Goal: Task Accomplishment & Management: Manage account settings

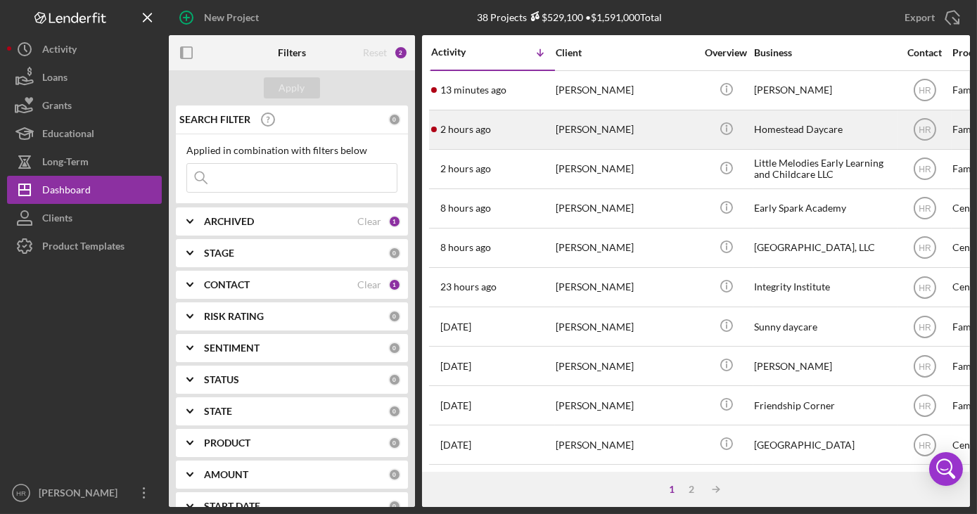
click at [792, 122] on div "Homestead Daycare" at bounding box center [824, 129] width 141 height 37
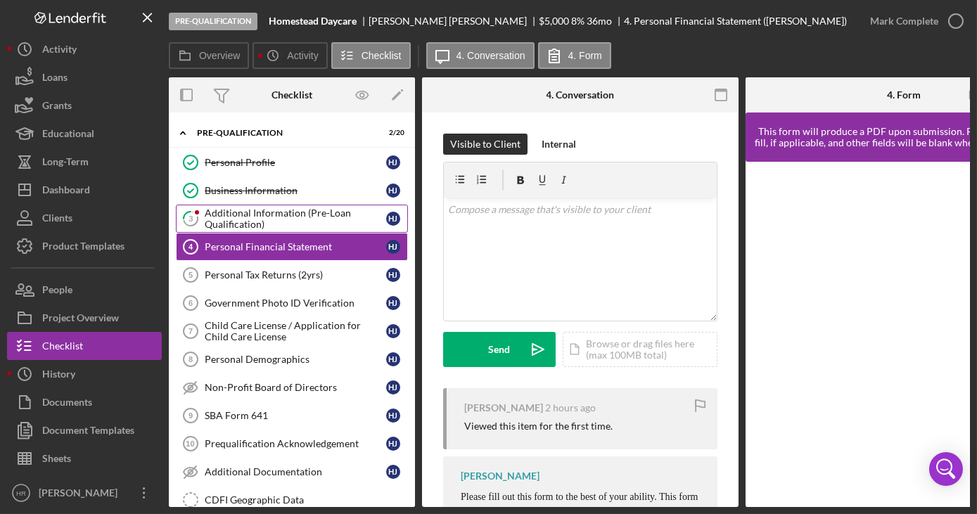
click at [247, 212] on div "Additional Information (Pre-Loan Qualification)" at bounding box center [296, 219] width 182 height 23
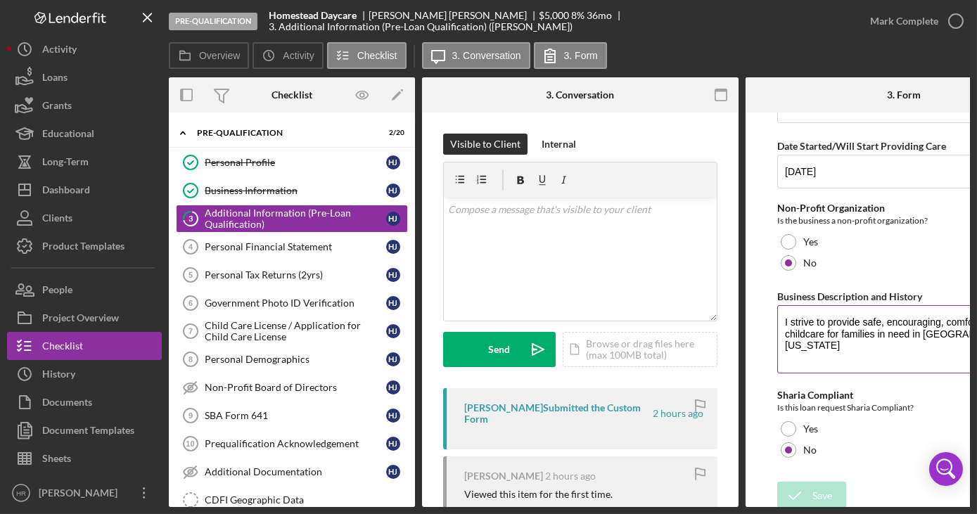
scroll to position [186, 0]
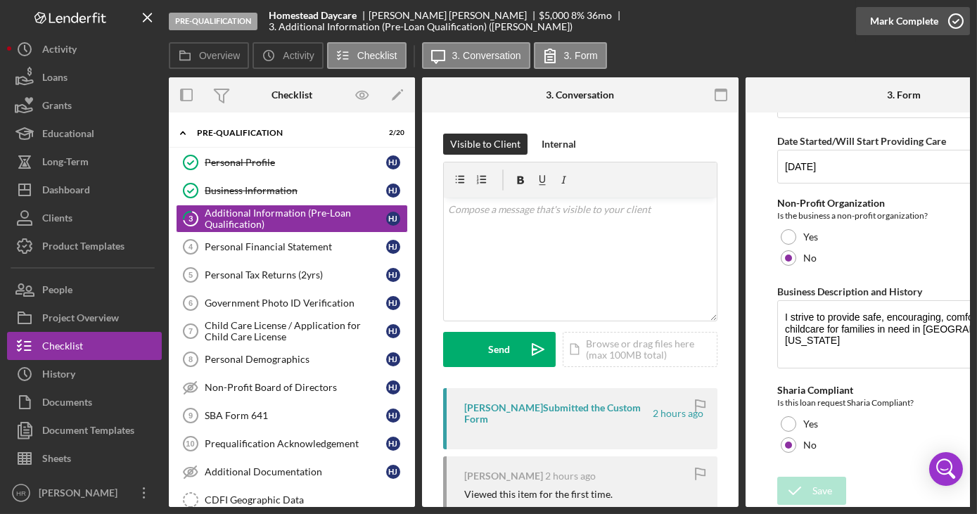
click at [953, 19] on icon "button" at bounding box center [956, 21] width 35 height 35
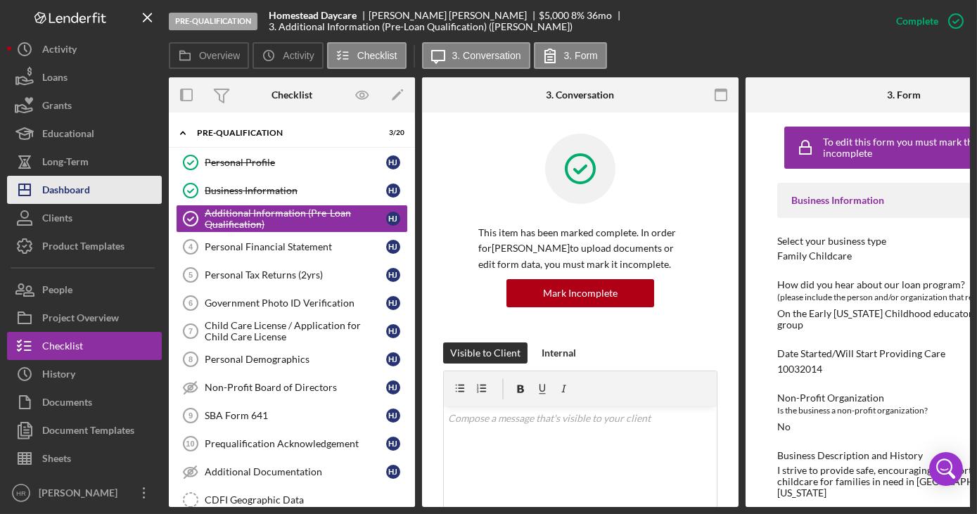
click at [87, 193] on div "Dashboard" at bounding box center [66, 192] width 48 height 32
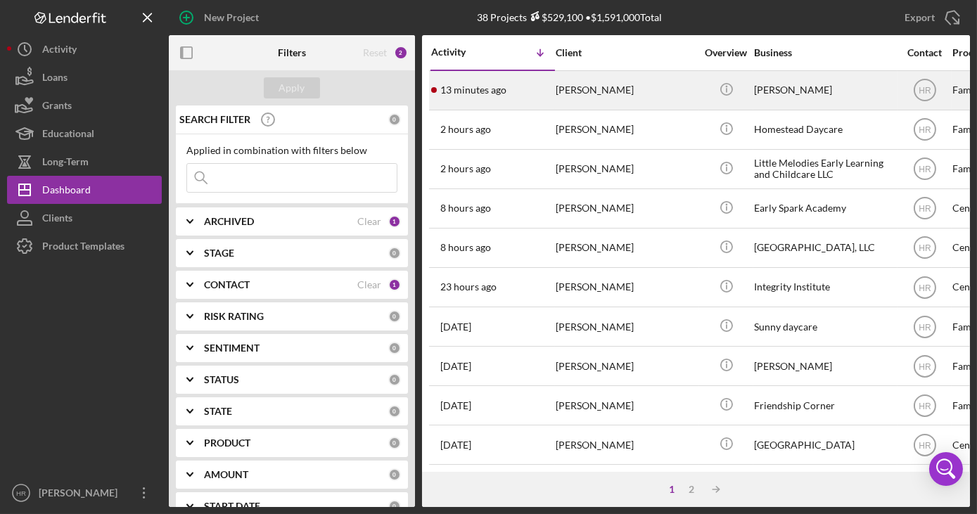
click at [601, 99] on div "[PERSON_NAME]" at bounding box center [626, 90] width 141 height 37
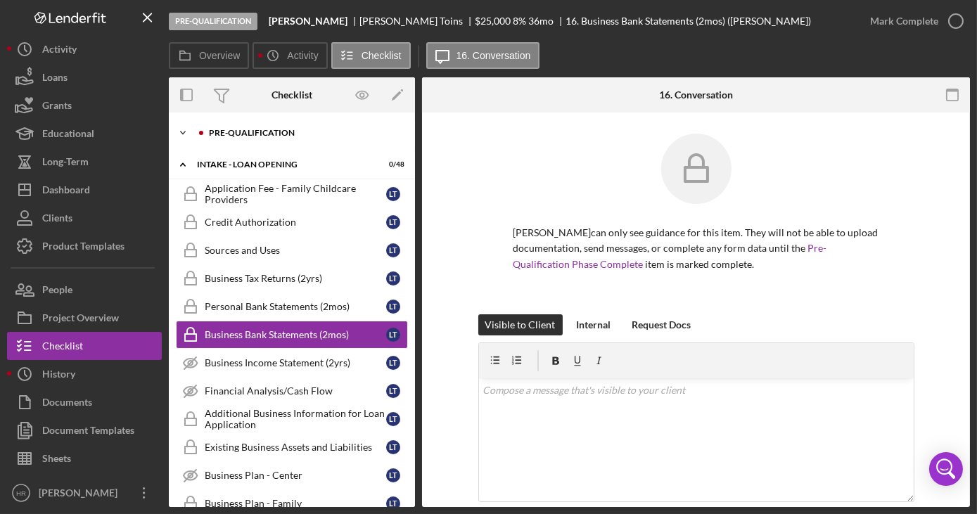
click at [276, 129] on div "Pre-Qualification" at bounding box center [303, 133] width 189 height 8
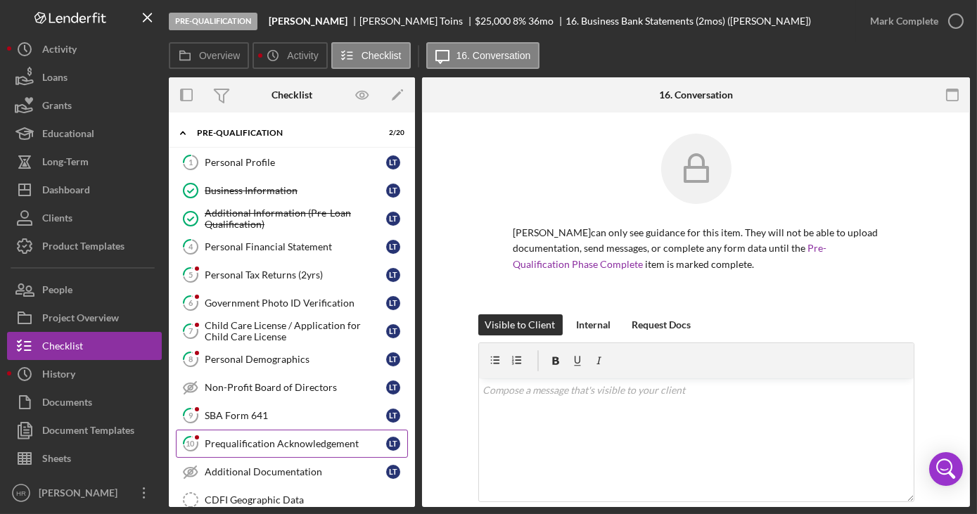
click at [223, 443] on div "Prequalification Acknowledgement" at bounding box center [296, 443] width 182 height 11
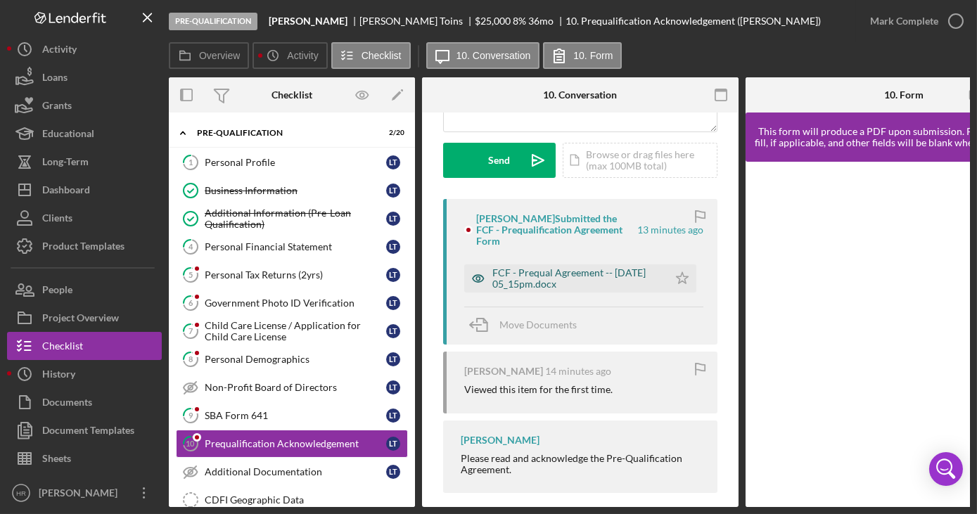
scroll to position [191, 0]
click at [547, 267] on div "FCF - Prequal Agreement -- [DATE] 05_15pm.docx" at bounding box center [577, 276] width 169 height 23
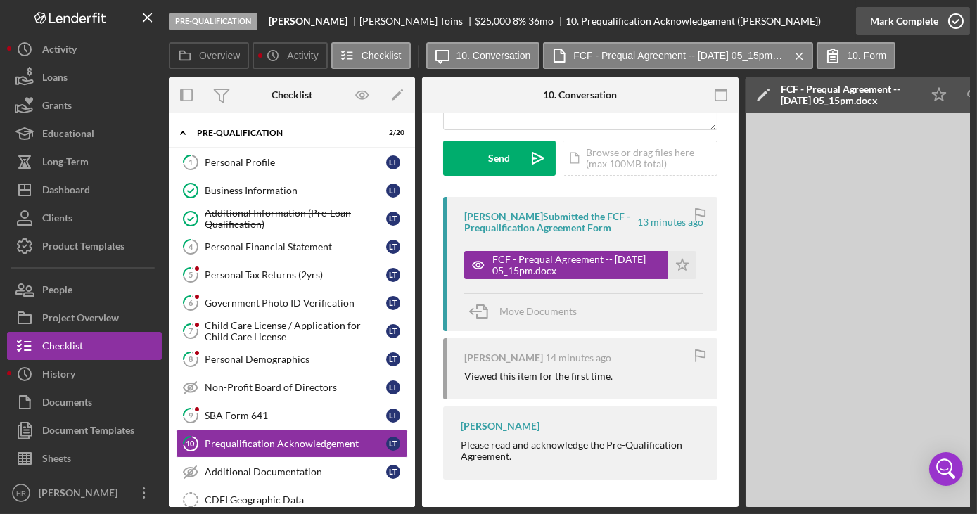
click at [960, 22] on icon "button" at bounding box center [956, 21] width 35 height 35
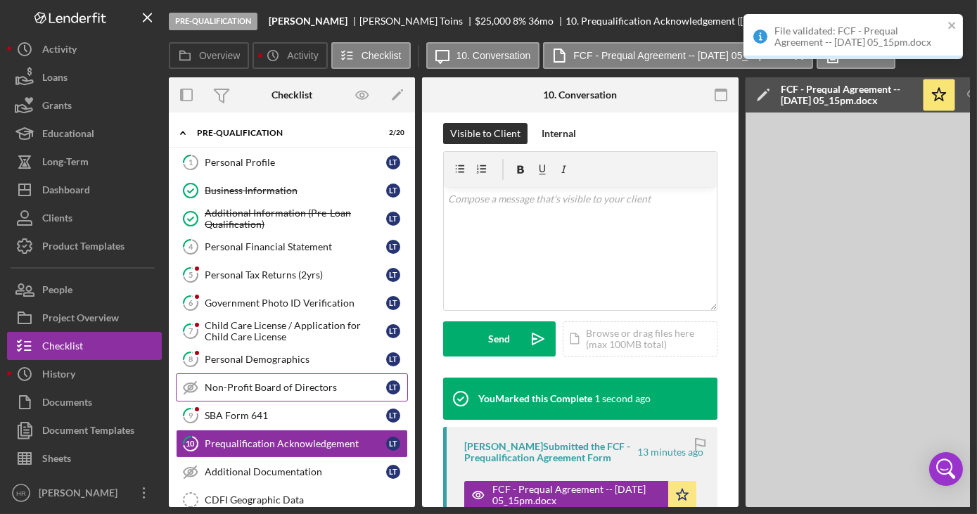
scroll to position [401, 0]
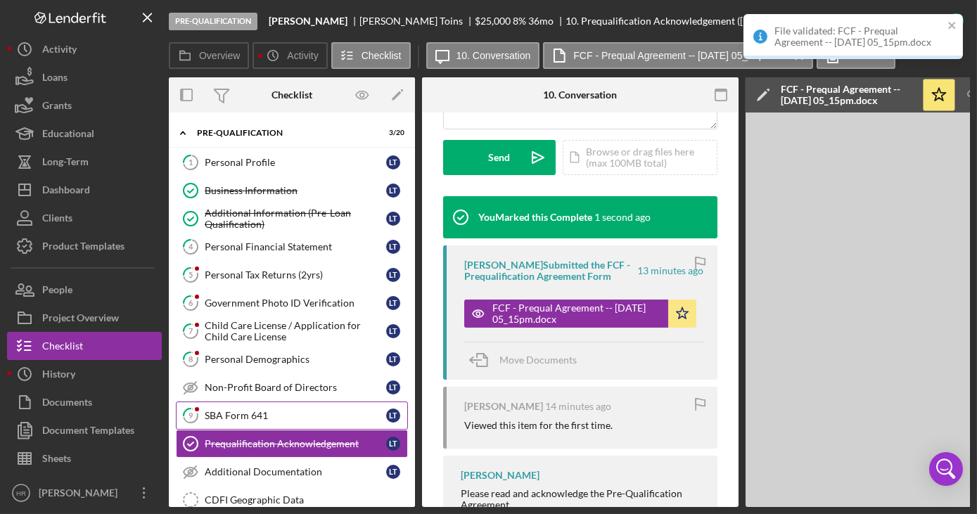
click at [239, 417] on div "SBA Form 641" at bounding box center [296, 415] width 182 height 11
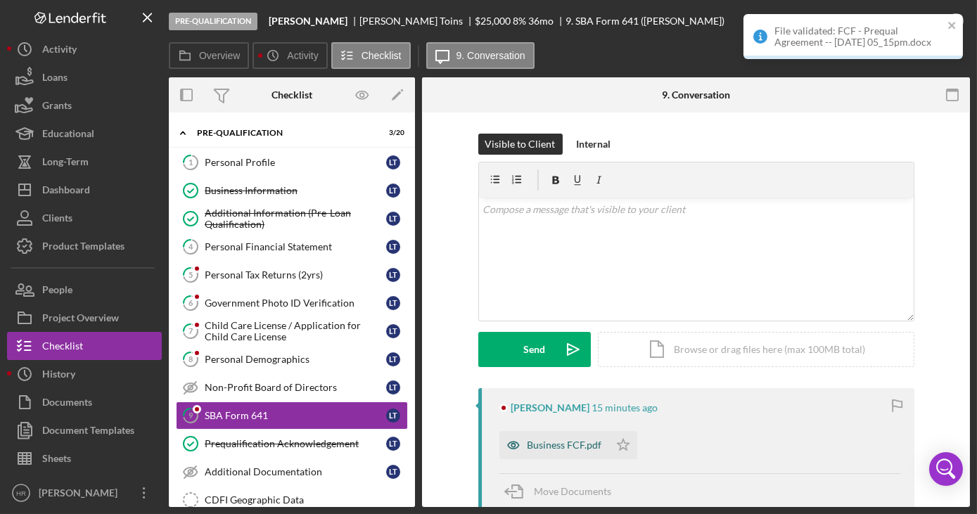
click at [548, 449] on div "Business FCF.pdf" at bounding box center [565, 445] width 75 height 11
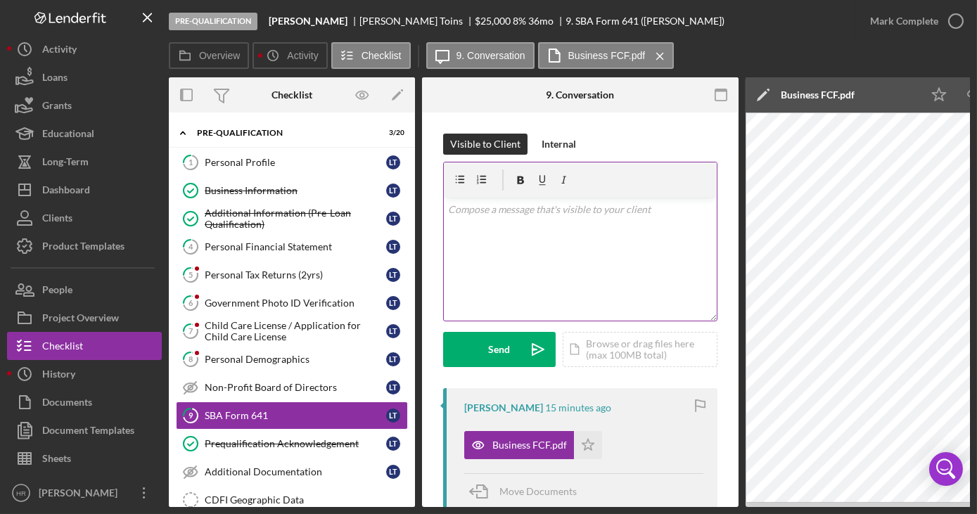
click at [490, 241] on div "v Color teal Color pink Remove color Add row above Add row below Add column bef…" at bounding box center [580, 259] width 273 height 123
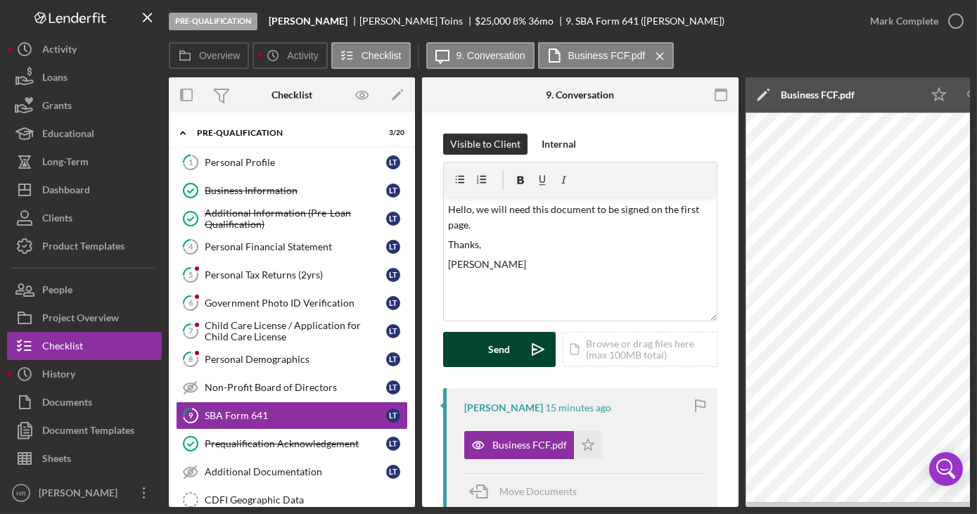
click at [504, 356] on div "Send" at bounding box center [500, 349] width 22 height 35
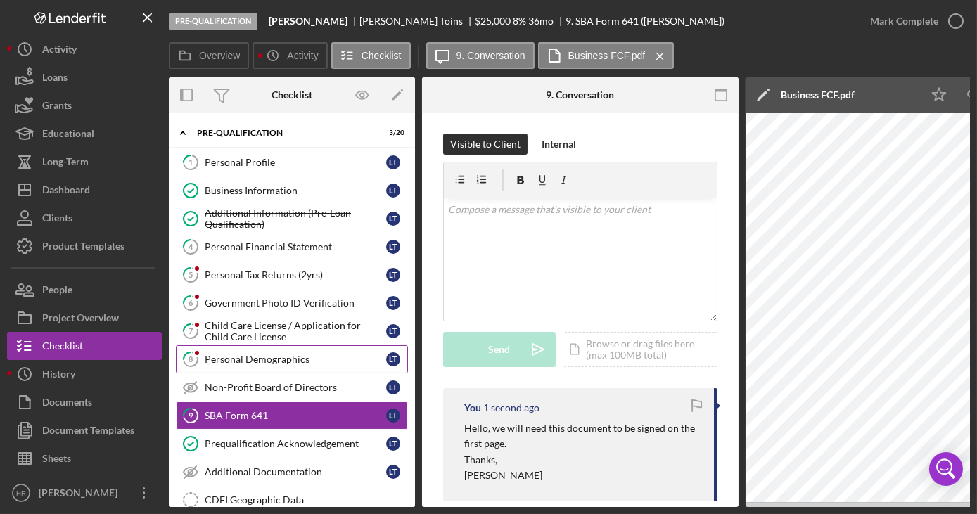
drag, startPoint x: 233, startPoint y: 355, endPoint x: 251, endPoint y: 360, distance: 19.1
click at [233, 355] on div "Personal Demographics" at bounding box center [296, 359] width 182 height 11
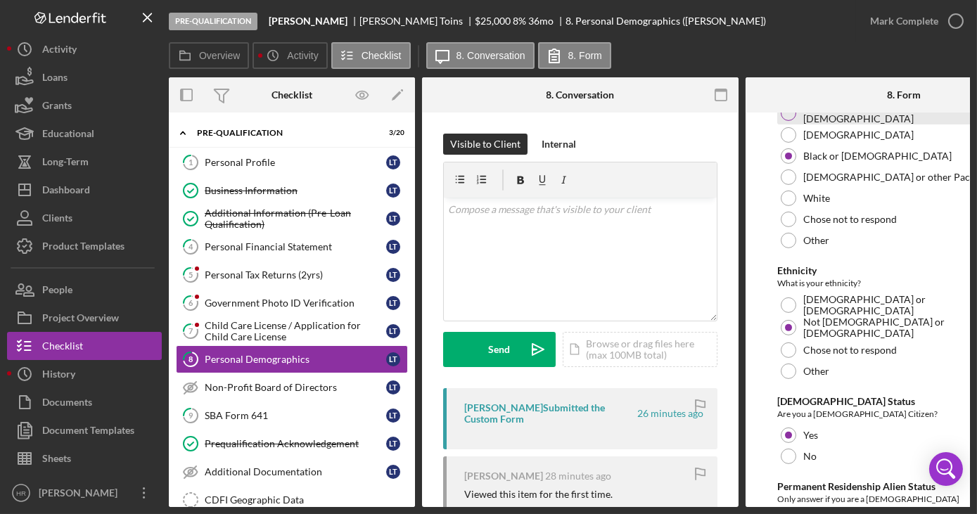
scroll to position [1143, 0]
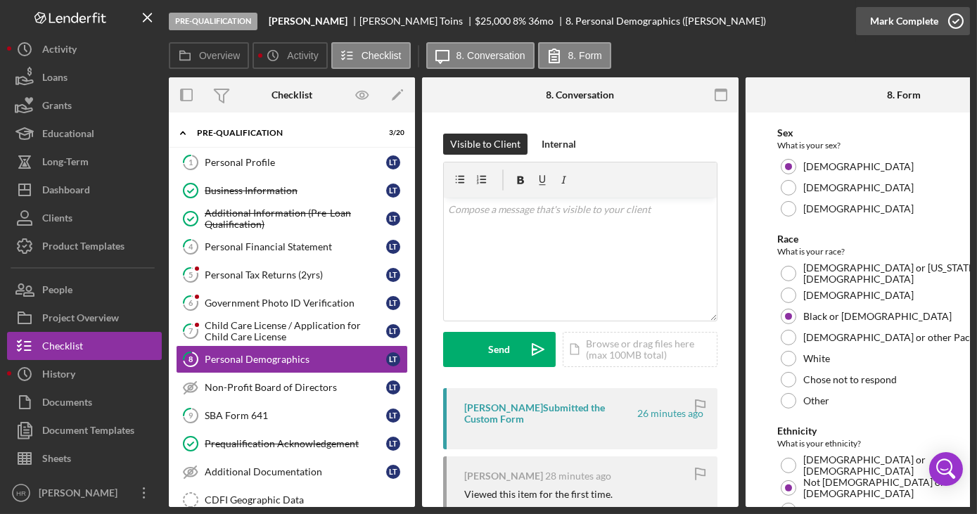
click at [952, 27] on circle "button" at bounding box center [956, 21] width 14 height 14
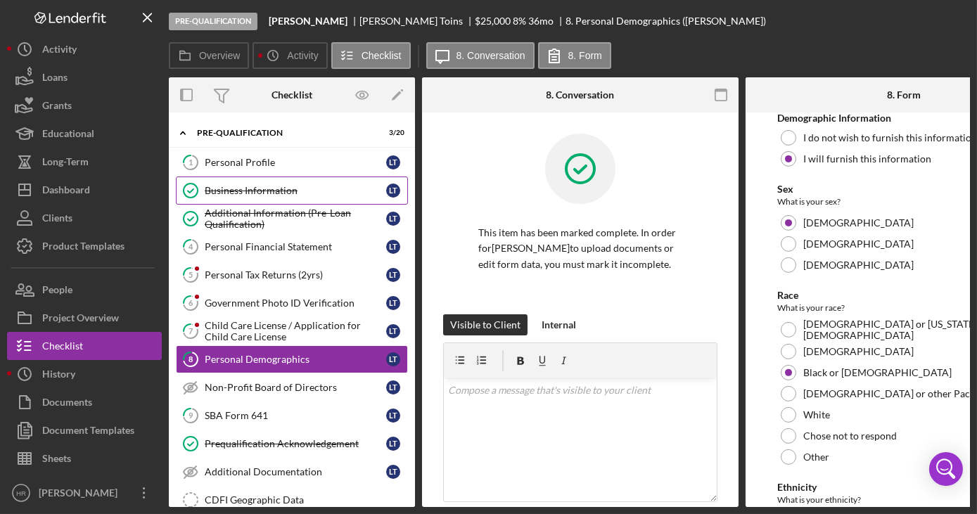
scroll to position [1200, 0]
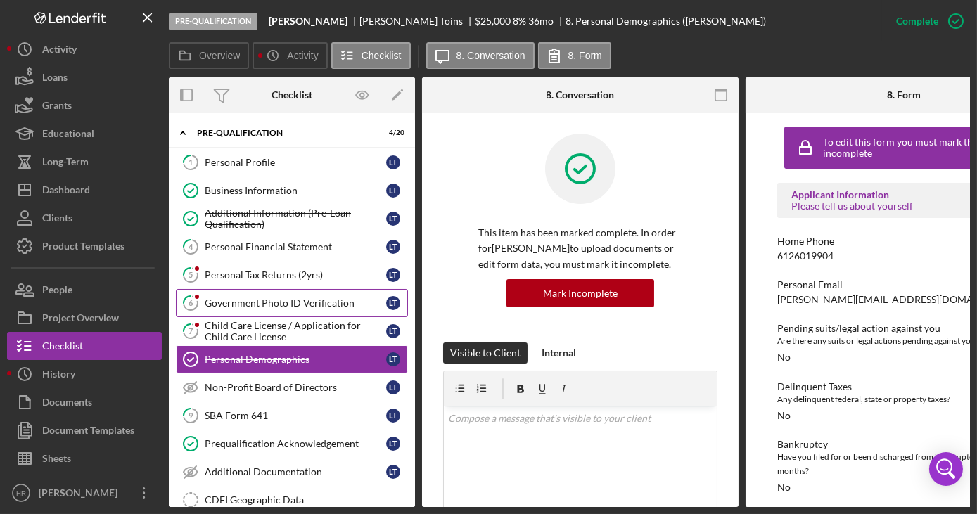
click at [262, 293] on link "6 Government Photo ID Verification L T" at bounding box center [292, 303] width 232 height 28
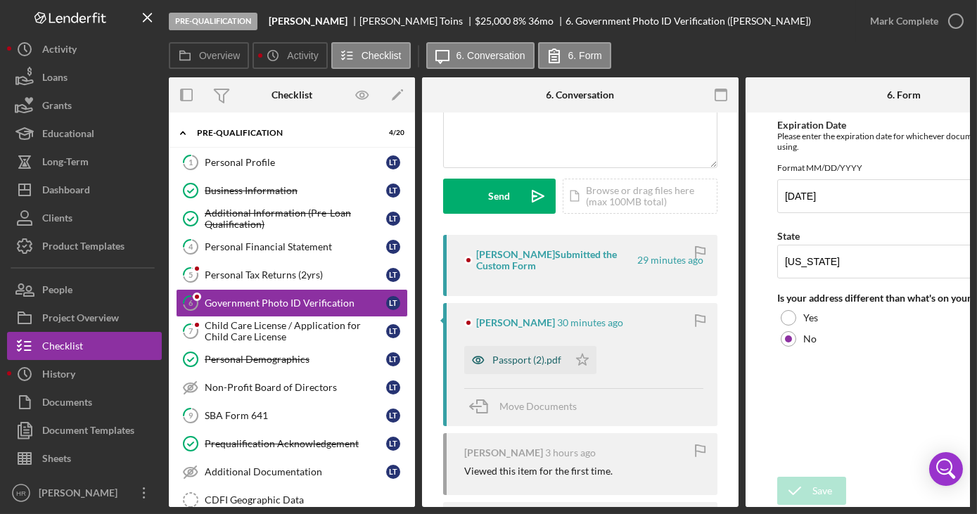
scroll to position [191, 0]
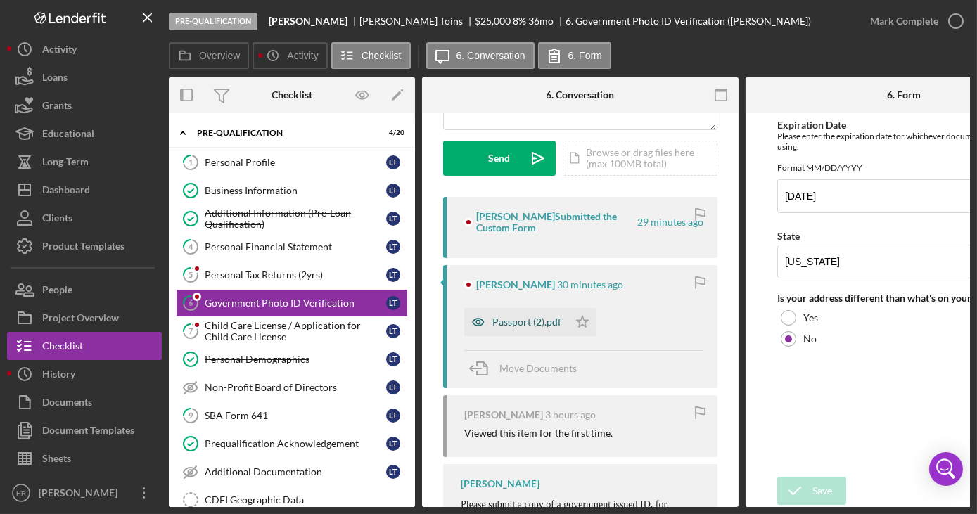
click at [510, 321] on div "Passport (2).pdf" at bounding box center [527, 322] width 69 height 11
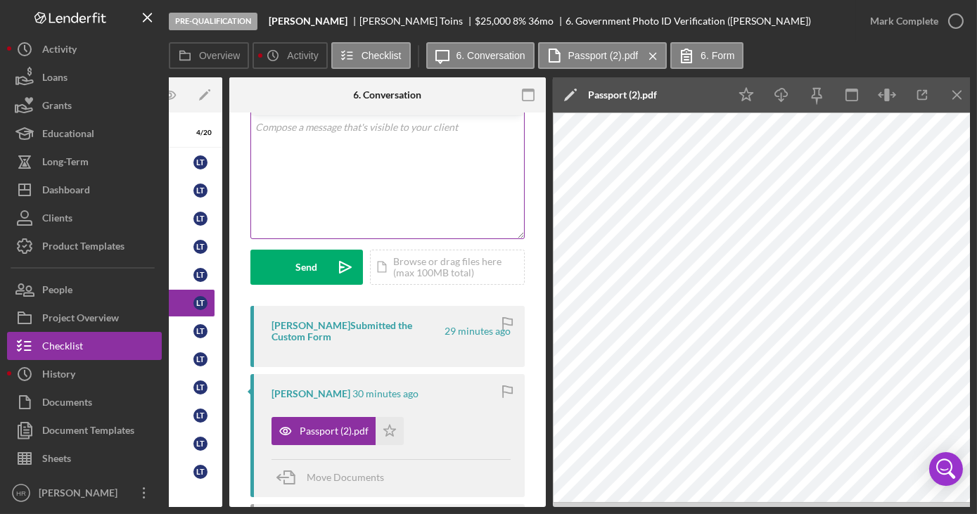
scroll to position [0, 0]
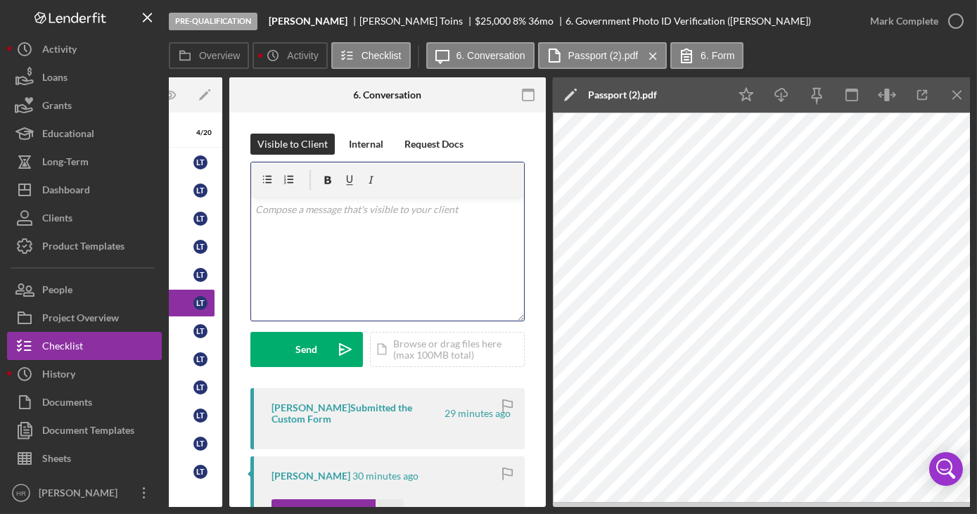
click at [364, 246] on div "v Color teal Color pink Remove color Add row above Add row below Add column bef…" at bounding box center [387, 259] width 273 height 123
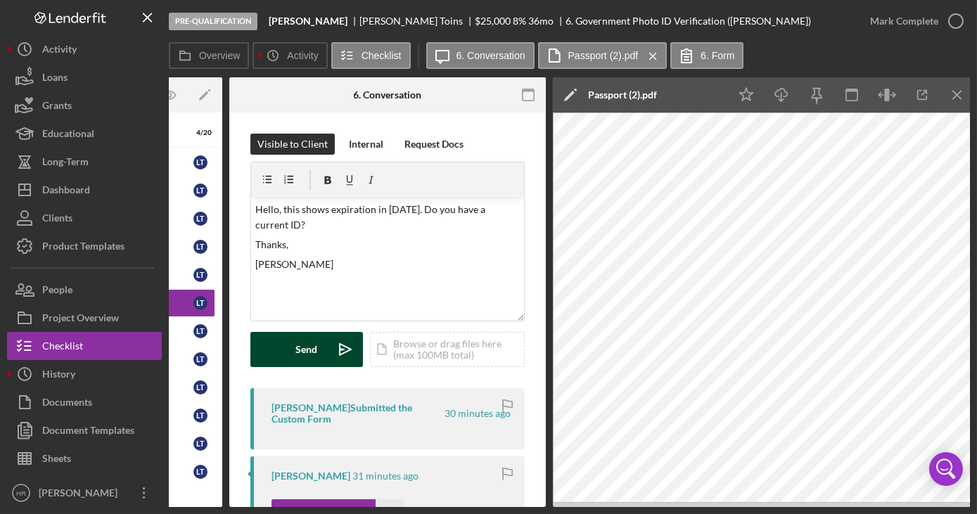
click at [310, 351] on div "Send" at bounding box center [307, 349] width 22 height 35
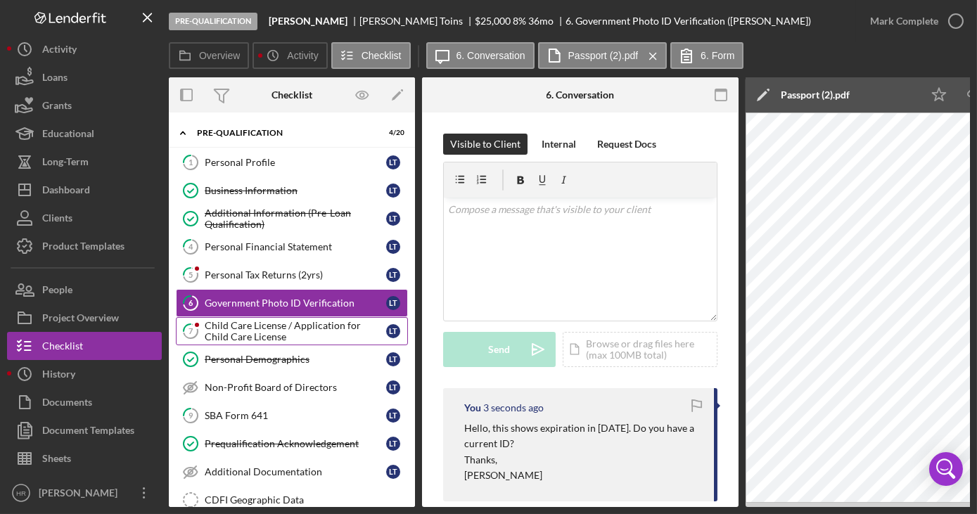
click at [262, 321] on div "Child Care License / Application for Child Care License" at bounding box center [296, 331] width 182 height 23
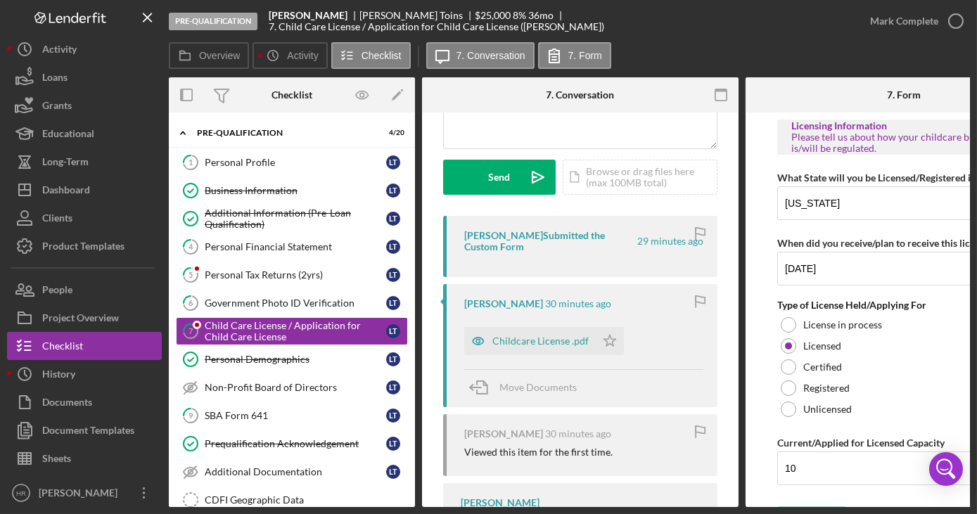
scroll to position [191, 0]
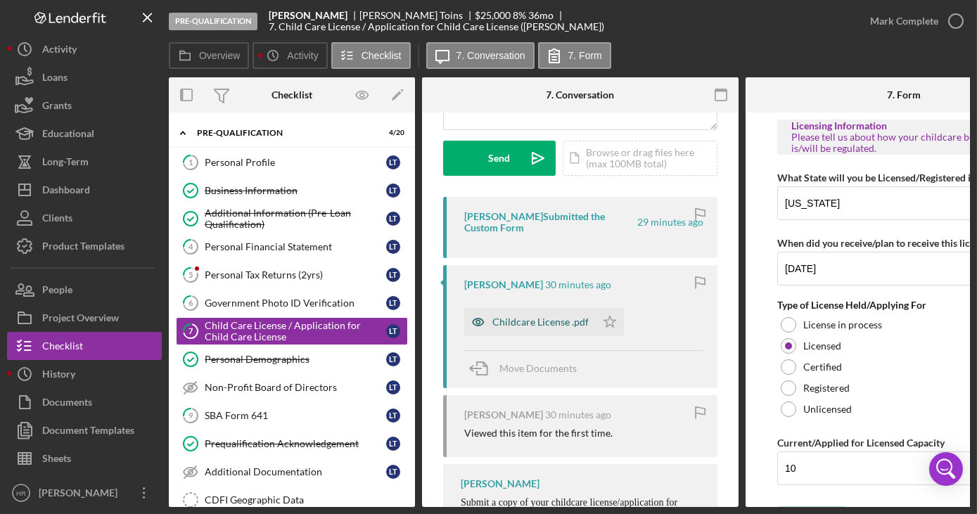
click at [516, 331] on div "Childcare License .pdf" at bounding box center [530, 322] width 132 height 28
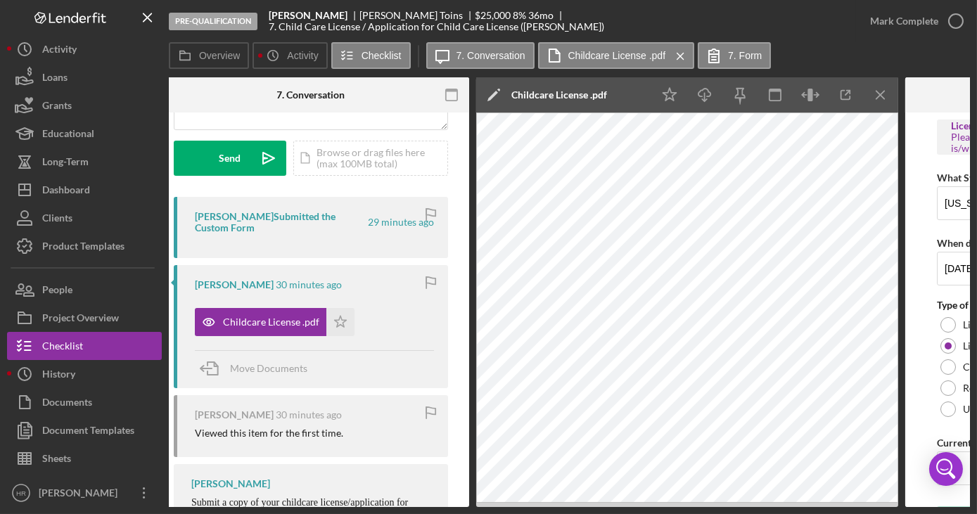
scroll to position [0, 302]
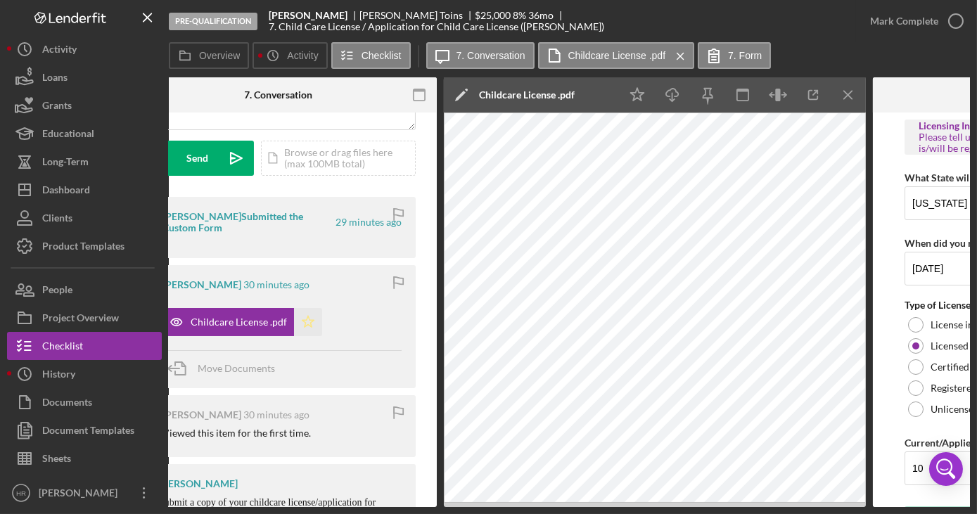
click at [303, 324] on polygon "button" at bounding box center [309, 321] width 12 height 11
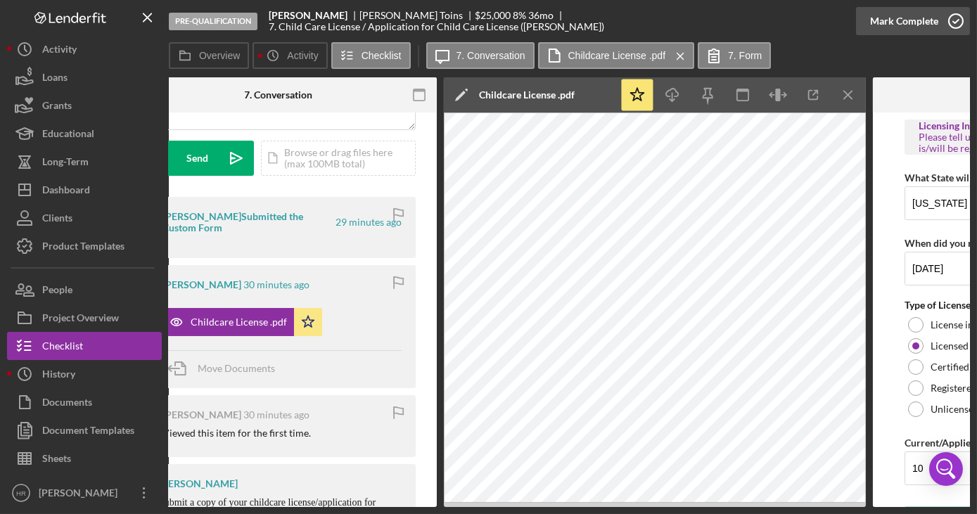
click at [961, 14] on icon "button" at bounding box center [956, 21] width 35 height 35
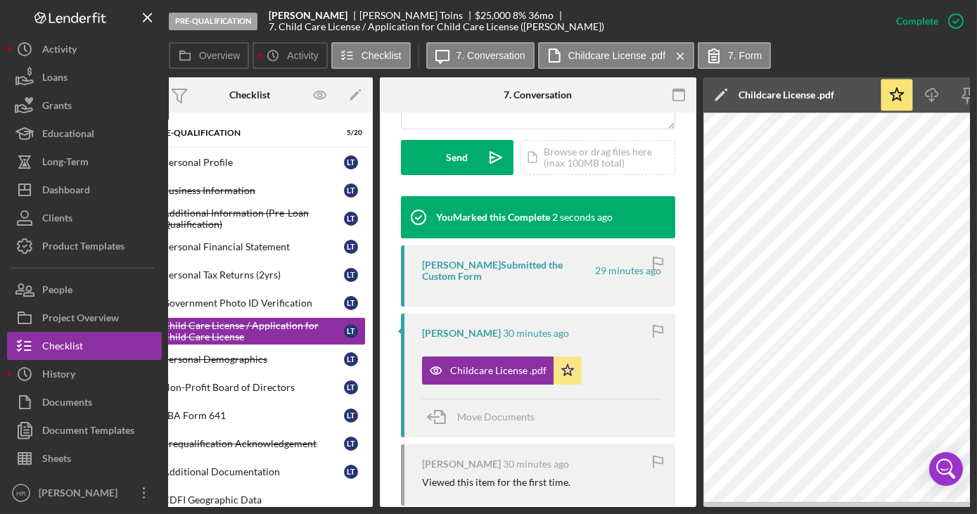
scroll to position [0, 0]
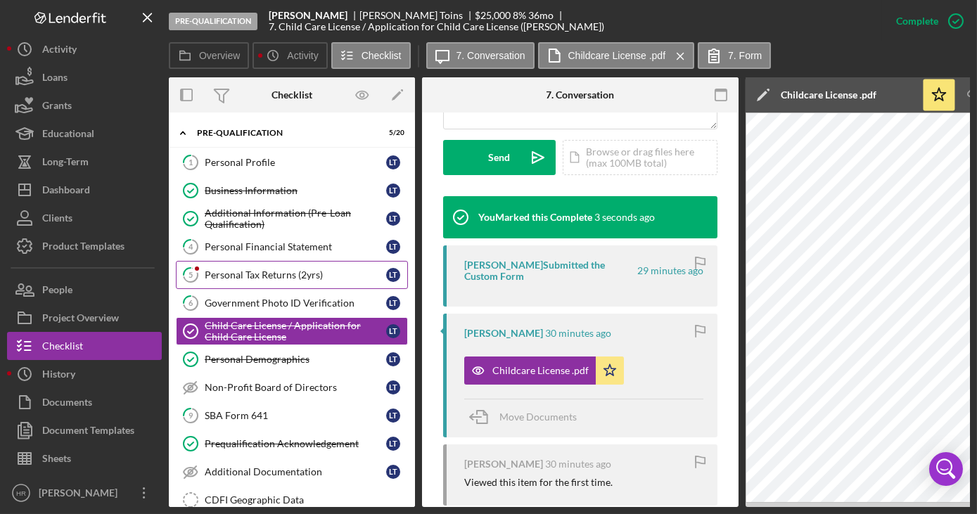
click at [239, 272] on div "Personal Tax Returns (2yrs)" at bounding box center [296, 274] width 182 height 11
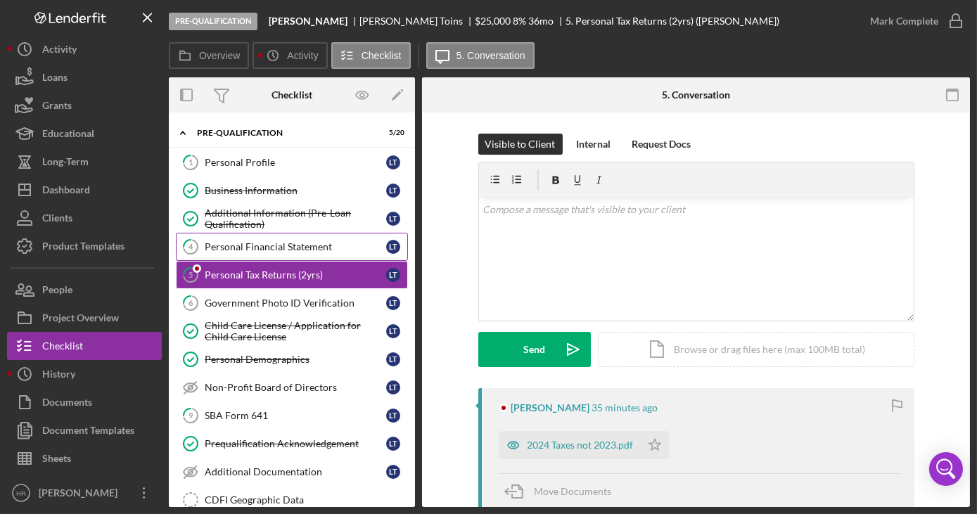
click at [244, 255] on link "4 Personal Financial Statement L T" at bounding box center [292, 247] width 232 height 28
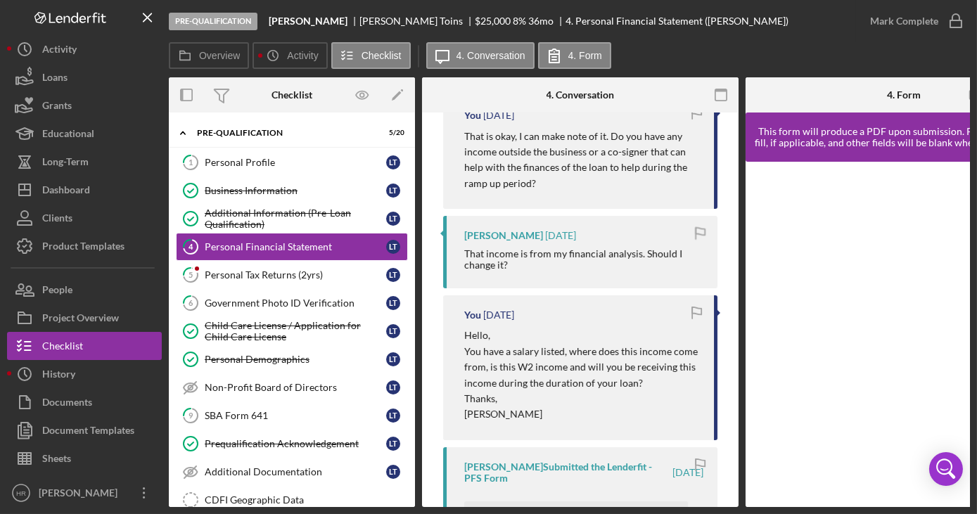
scroll to position [704, 0]
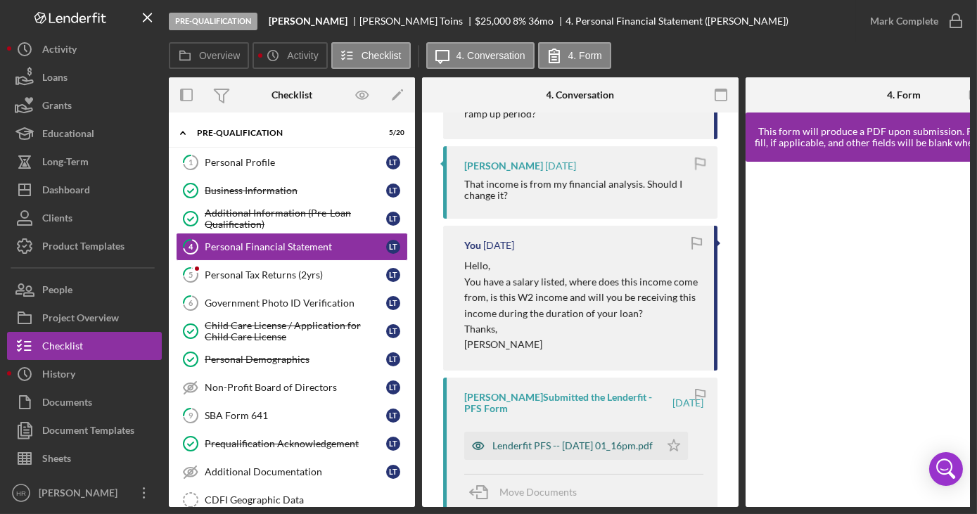
click at [553, 440] on div "Lenderfit PFS -- [DATE] 01_16pm.pdf" at bounding box center [573, 445] width 160 height 11
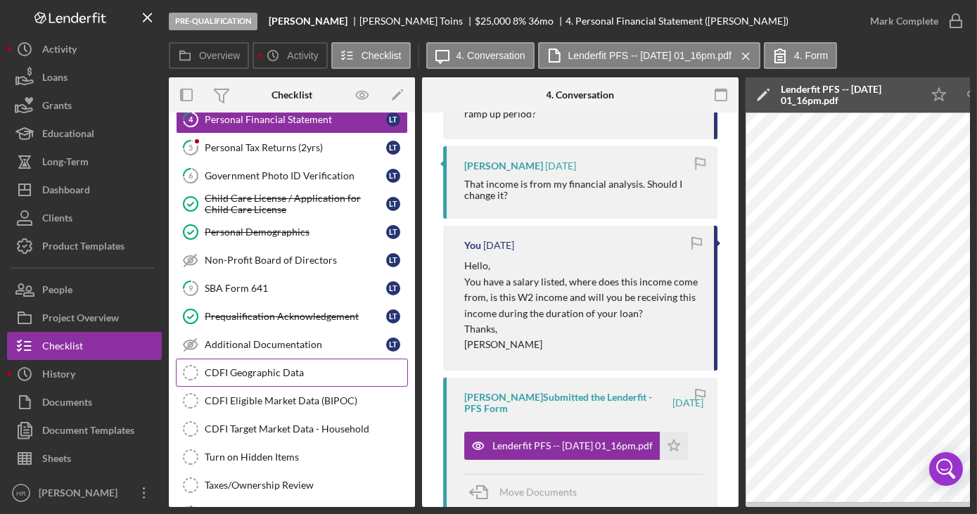
scroll to position [0, 0]
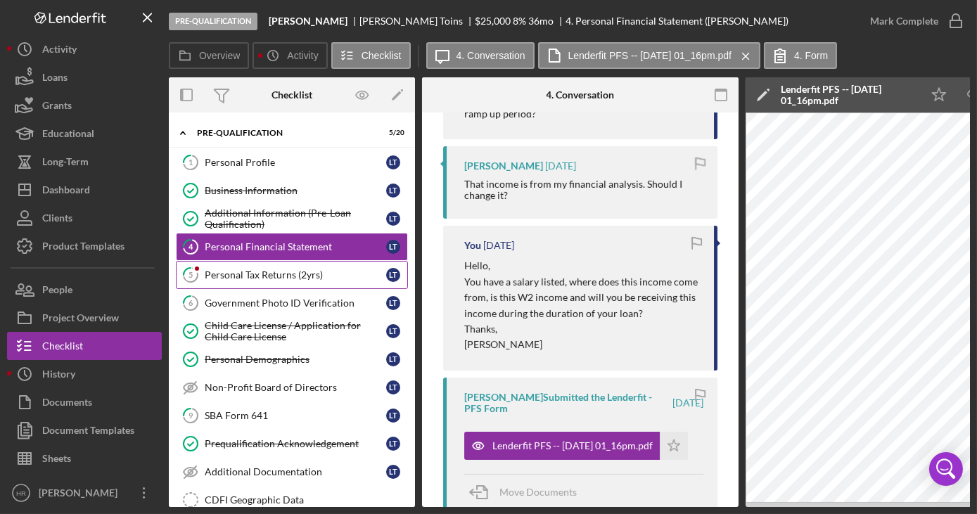
click at [281, 277] on div "Personal Tax Returns (2yrs)" at bounding box center [296, 274] width 182 height 11
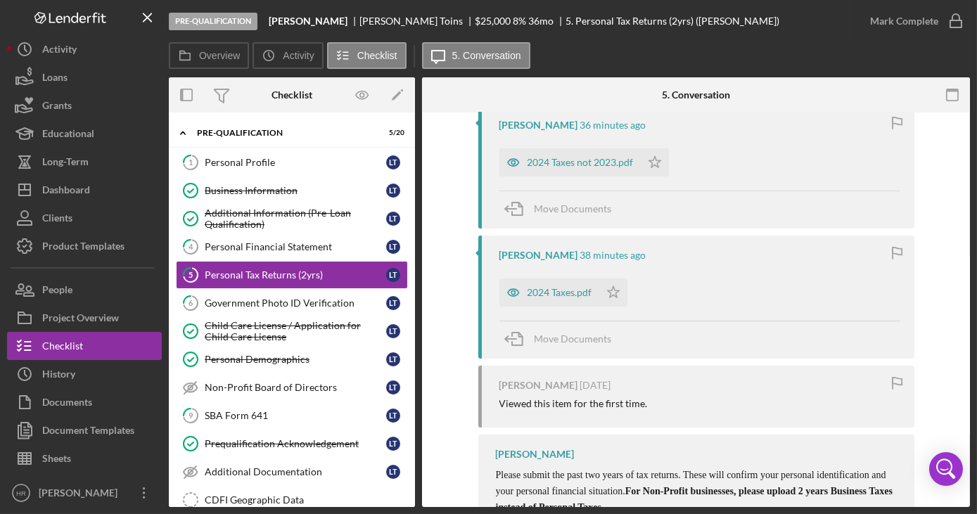
scroll to position [127, 0]
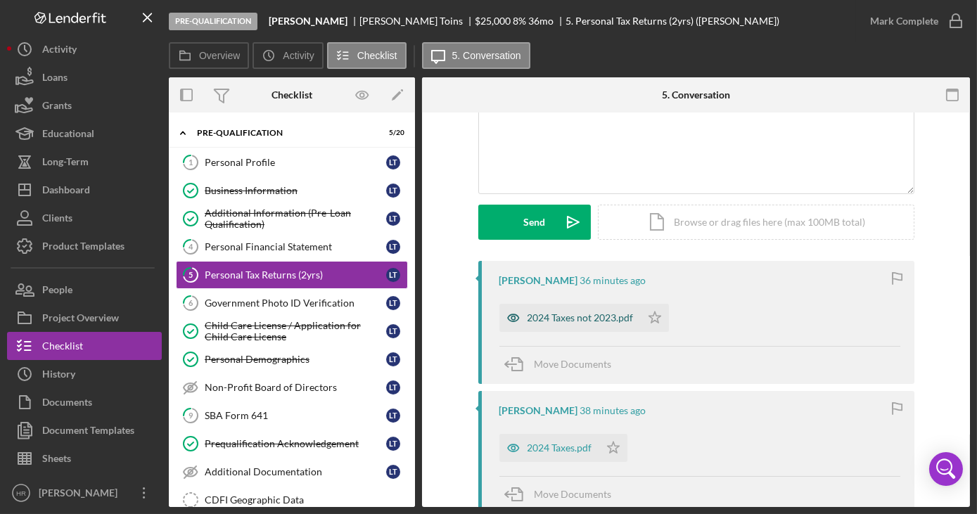
click at [559, 326] on div "2024 Taxes not 2023.pdf" at bounding box center [570, 318] width 141 height 28
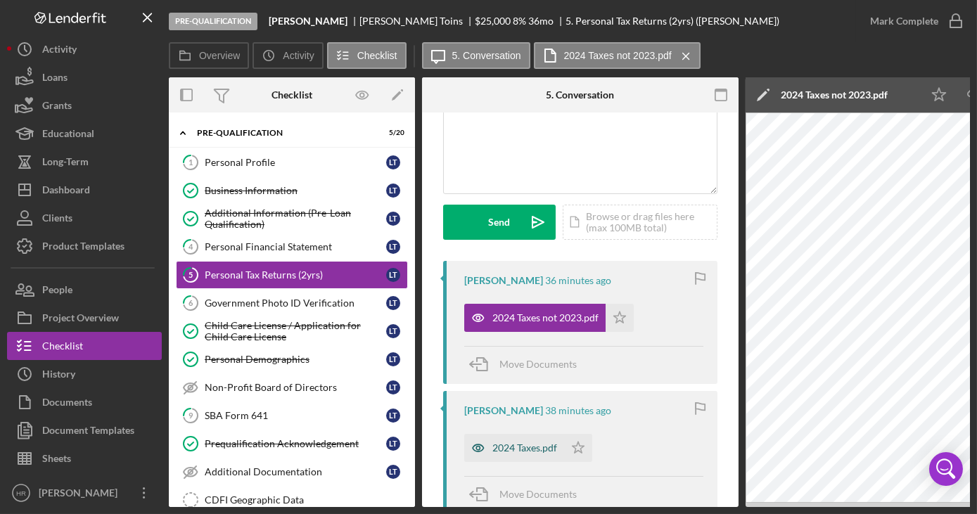
click at [512, 445] on div "2024 Taxes.pdf" at bounding box center [525, 448] width 65 height 11
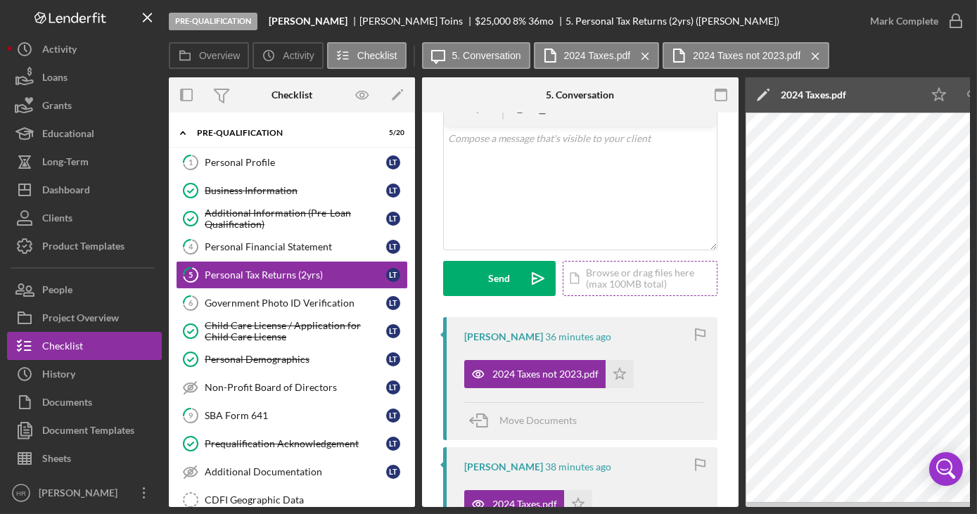
scroll to position [63, 0]
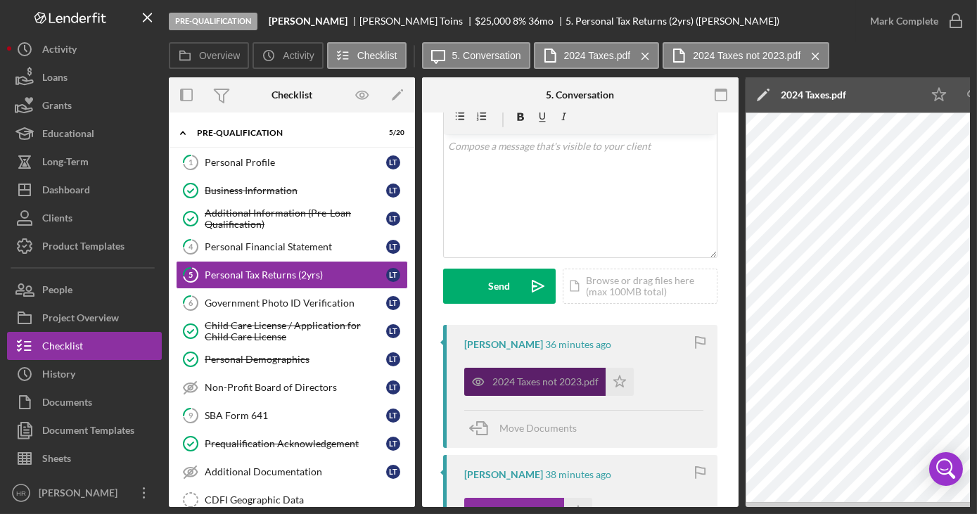
click at [524, 379] on div "2024 Taxes not 2023.pdf" at bounding box center [546, 381] width 106 height 11
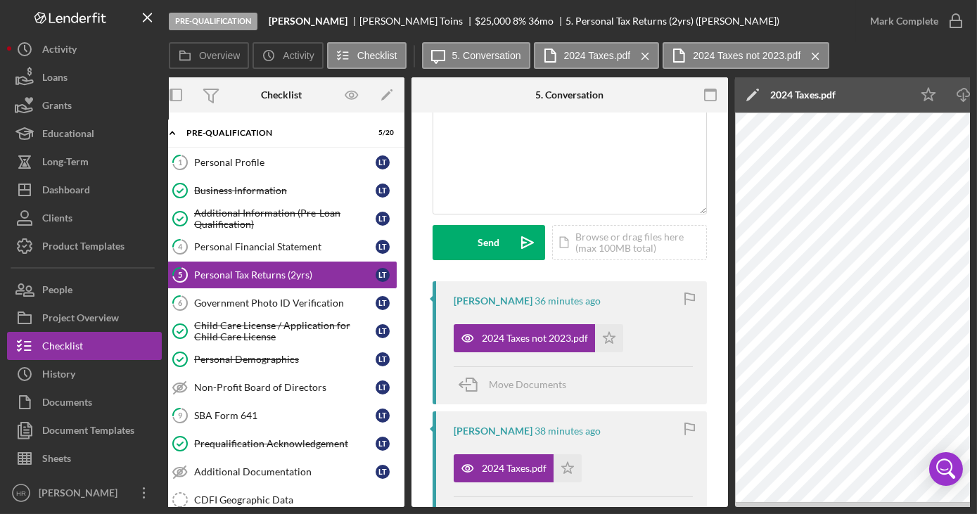
scroll to position [191, 0]
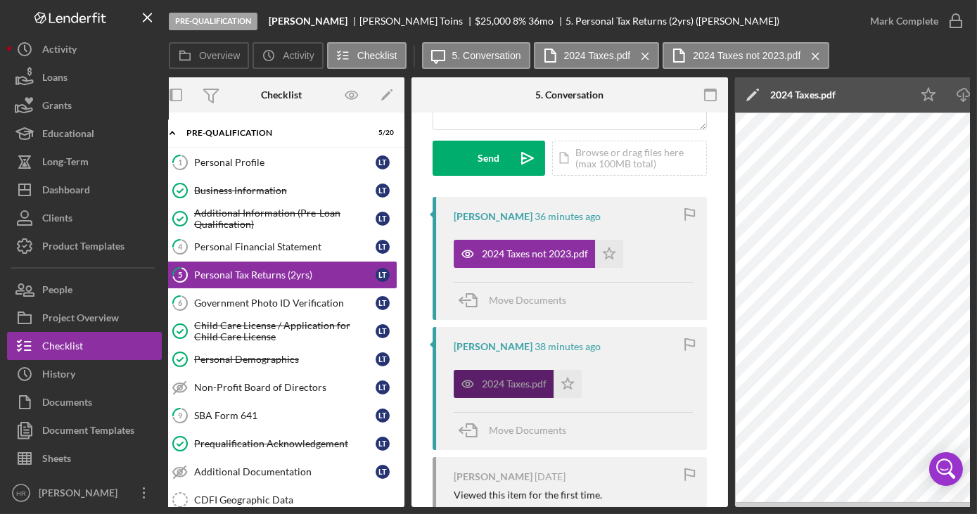
click at [492, 383] on div "2024 Taxes.pdf" at bounding box center [514, 384] width 65 height 11
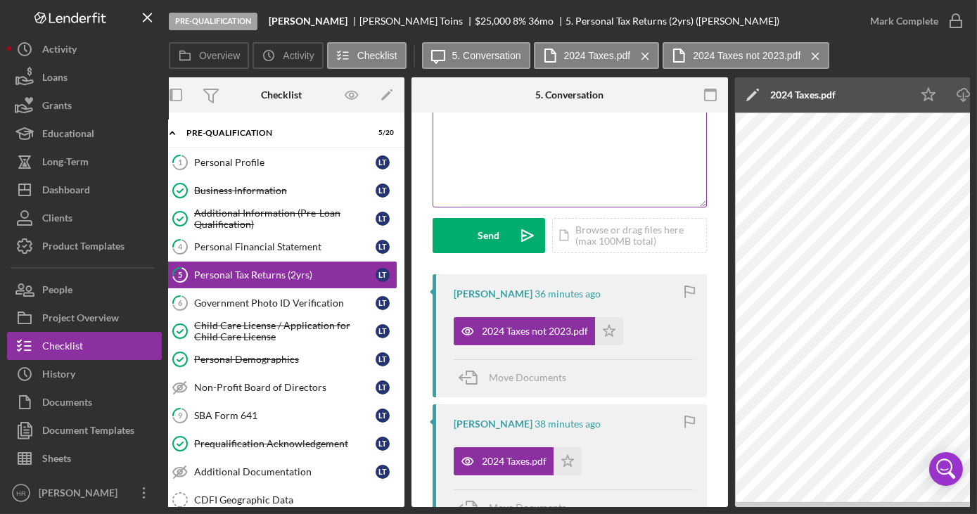
scroll to position [0, 0]
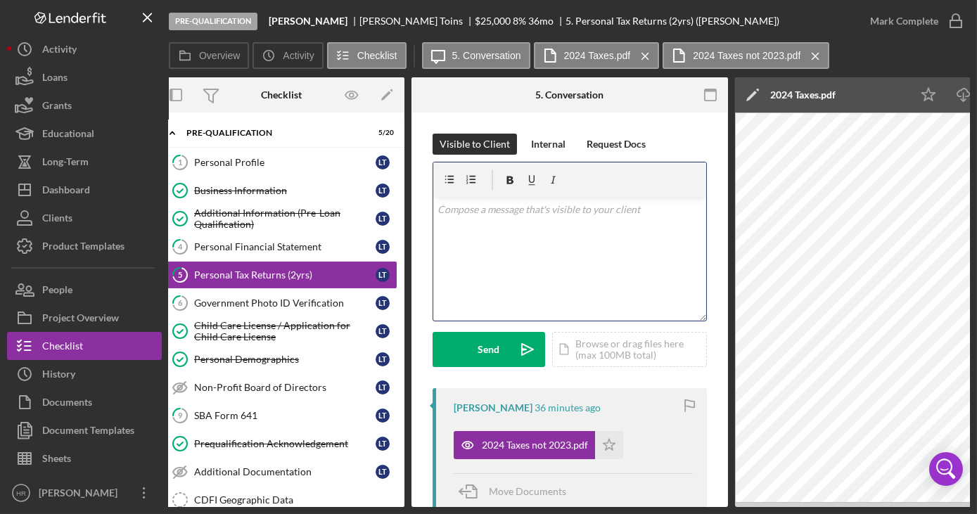
click at [502, 245] on div "v Color teal Color pink Remove color Add row above Add row below Add column bef…" at bounding box center [569, 259] width 273 height 123
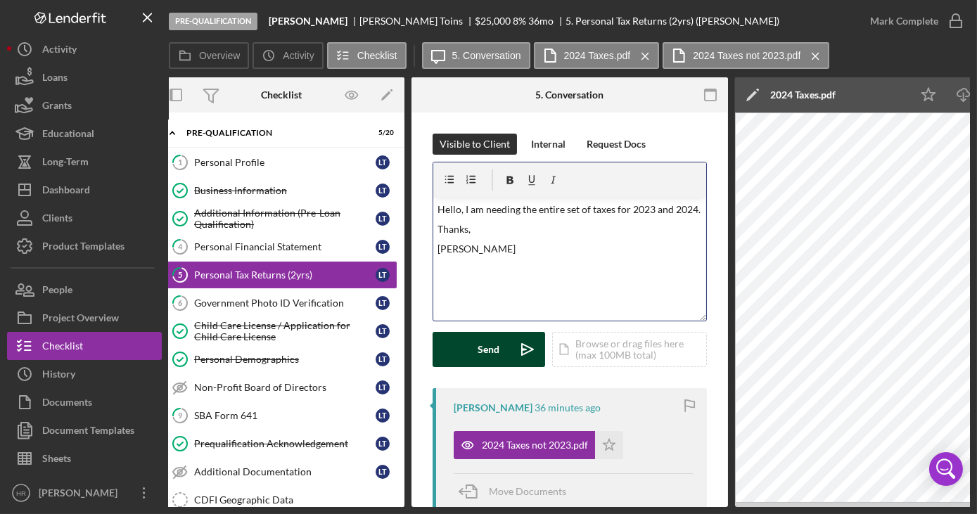
click at [476, 361] on button "Send Icon/icon-invite-send" at bounding box center [489, 349] width 113 height 35
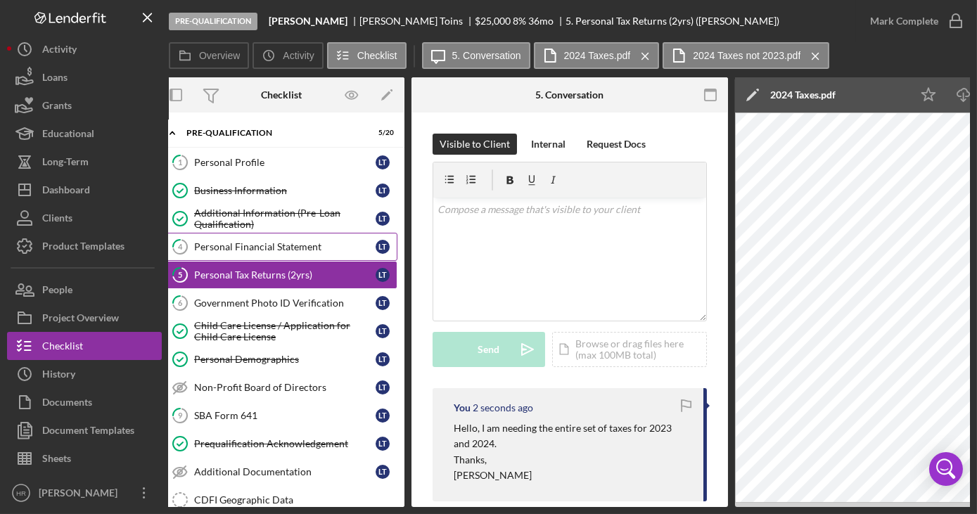
click at [238, 242] on div "Personal Financial Statement" at bounding box center [285, 246] width 182 height 11
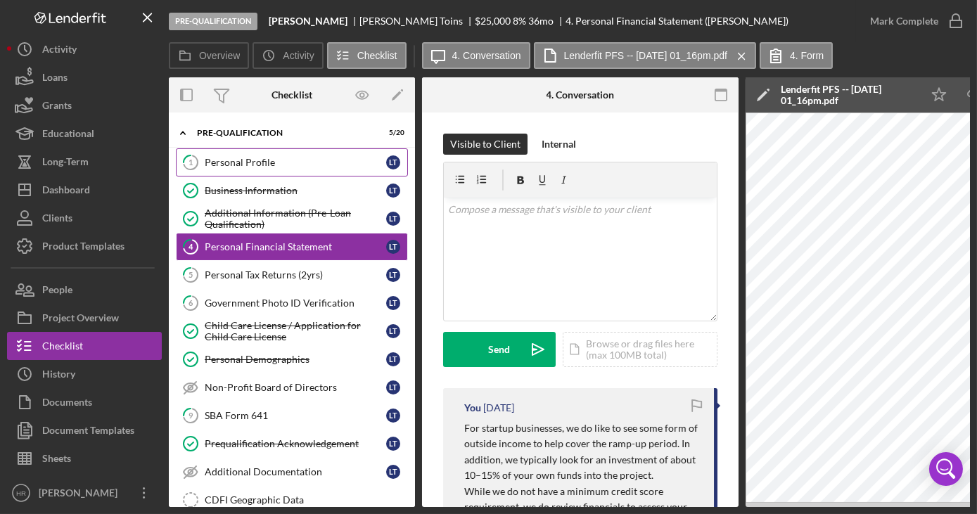
click at [230, 161] on div "Personal Profile" at bounding box center [296, 162] width 182 height 11
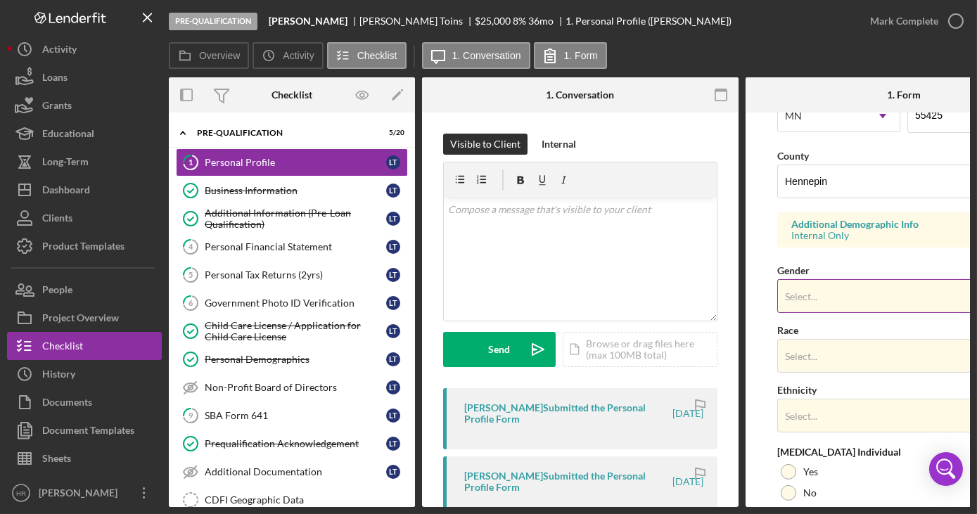
scroll to position [512, 0]
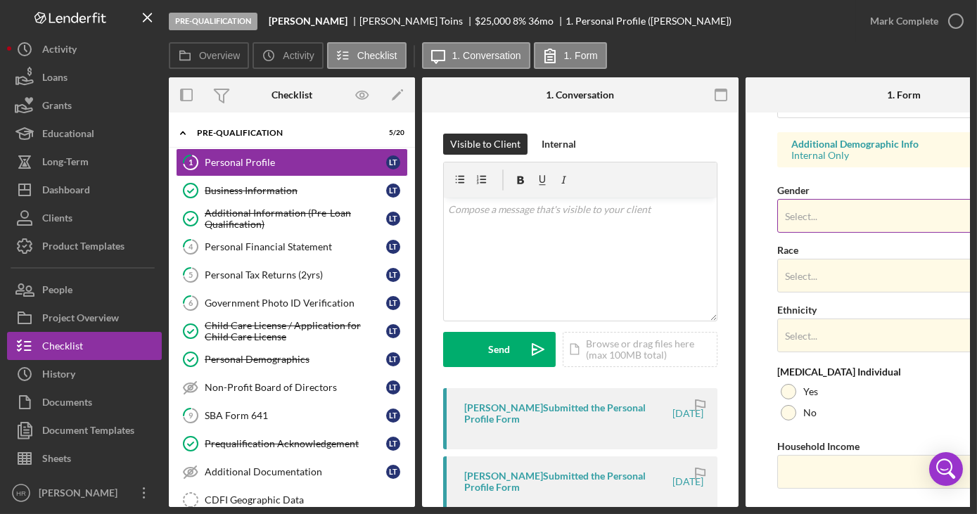
drag, startPoint x: 812, startPoint y: 232, endPoint x: 811, endPoint y: 221, distance: 11.3
click at [813, 232] on div "First Name [PERSON_NAME] Middle Name Last Name [PERSON_NAME] Job Title Owner/ C…" at bounding box center [903, 55] width 253 height 895
click at [811, 221] on div "Select..." at bounding box center [887, 217] width 218 height 32
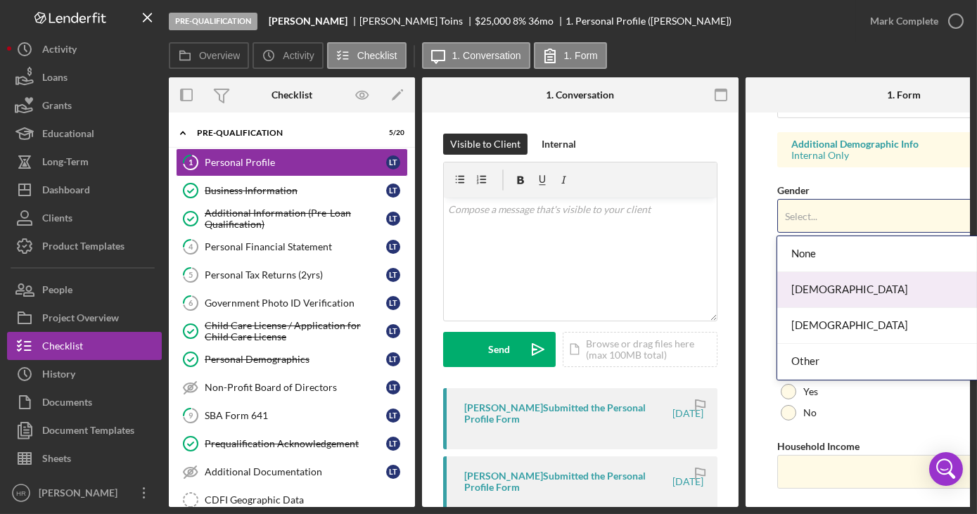
click at [818, 300] on div "[DEMOGRAPHIC_DATA]" at bounding box center [901, 290] width 248 height 36
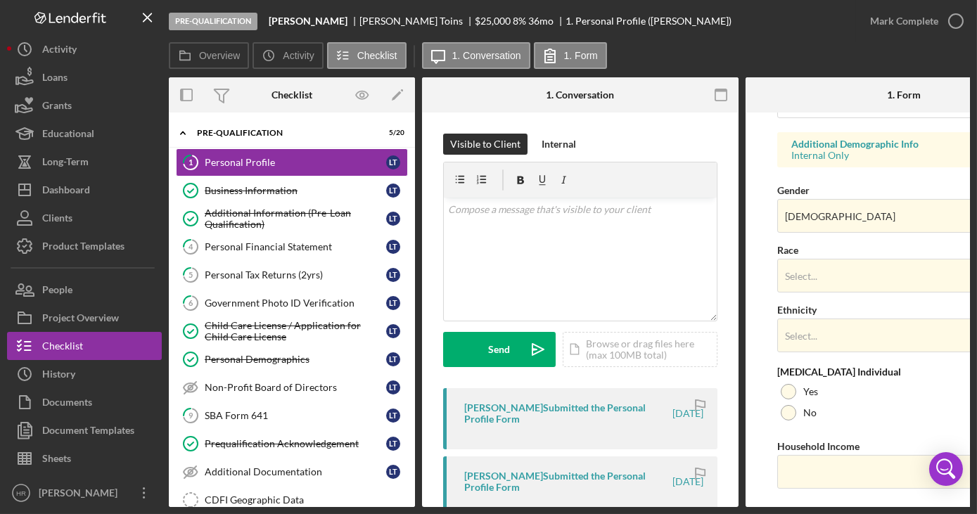
click at [806, 253] on div "Race Select... Icon/Dropdown Arrow" at bounding box center [903, 266] width 253 height 51
drag, startPoint x: 806, startPoint y: 274, endPoint x: 815, endPoint y: 284, distance: 13.5
click at [810, 274] on div "Select..." at bounding box center [801, 276] width 32 height 11
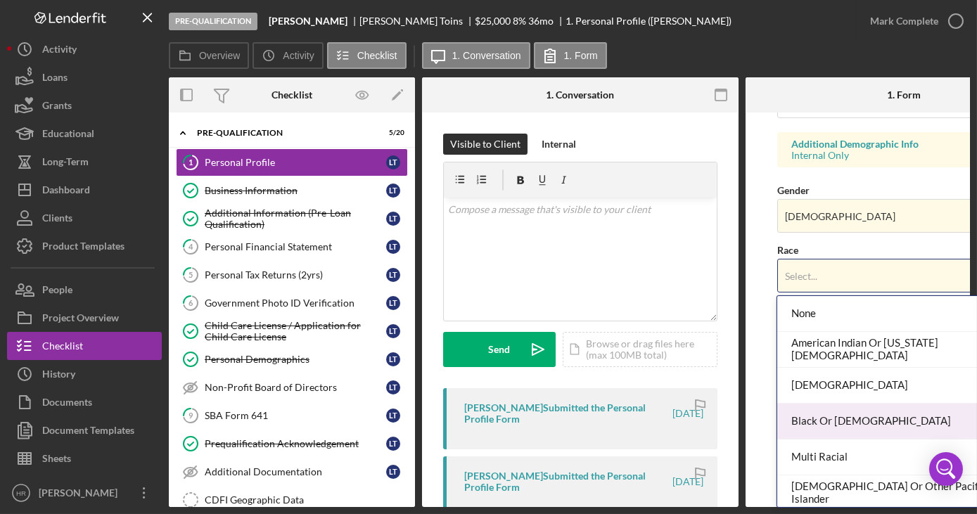
click at [820, 418] on div "Black Or [DEMOGRAPHIC_DATA]" at bounding box center [901, 422] width 248 height 36
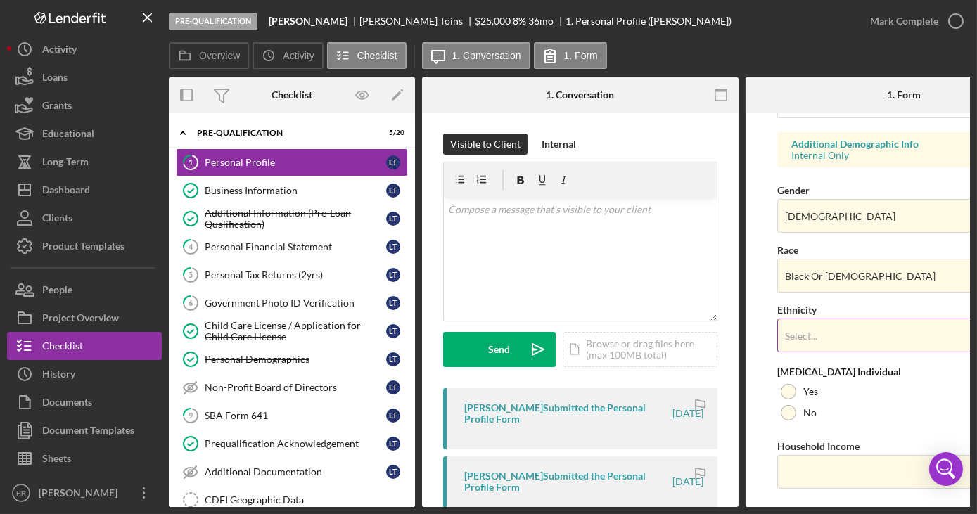
click at [817, 339] on div "Select..." at bounding box center [887, 336] width 218 height 32
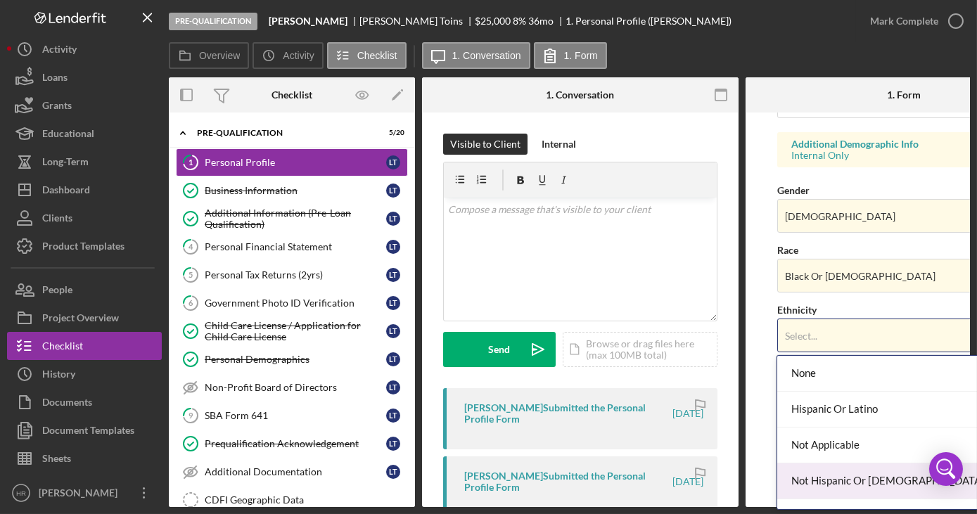
click at [834, 479] on div "Not Hispanic Or [DEMOGRAPHIC_DATA]" at bounding box center [901, 482] width 248 height 36
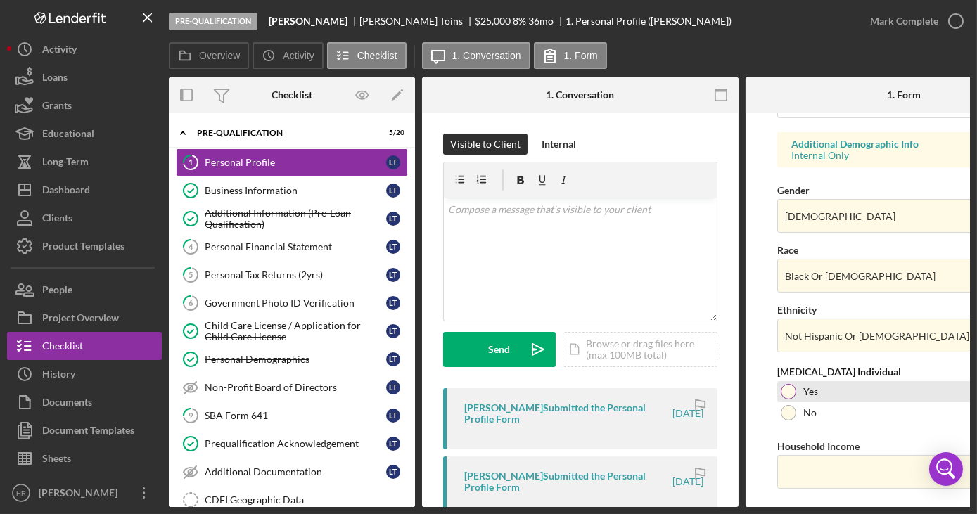
click at [789, 388] on div at bounding box center [788, 391] width 15 height 15
click at [838, 478] on input "Household Income" at bounding box center [903, 472] width 253 height 34
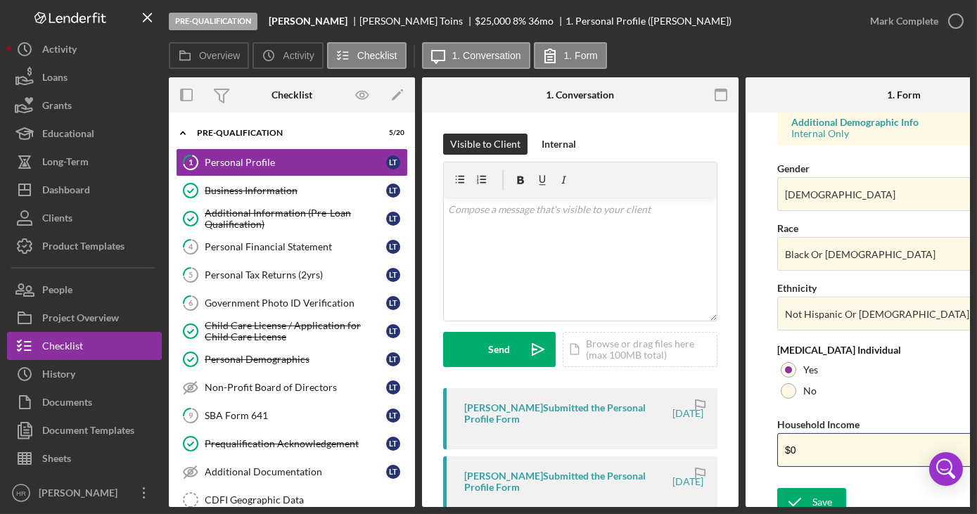
scroll to position [545, 0]
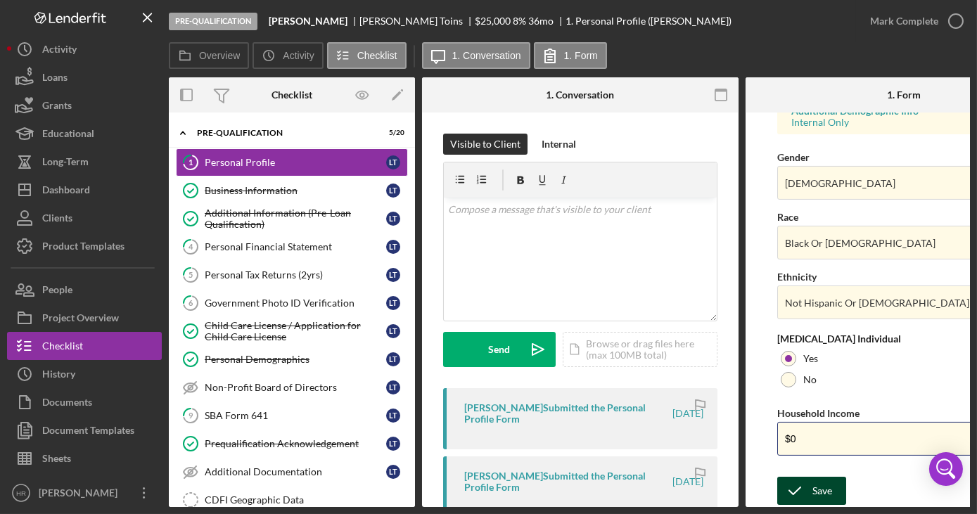
type input "$0"
click at [808, 492] on icon "submit" at bounding box center [794, 491] width 35 height 35
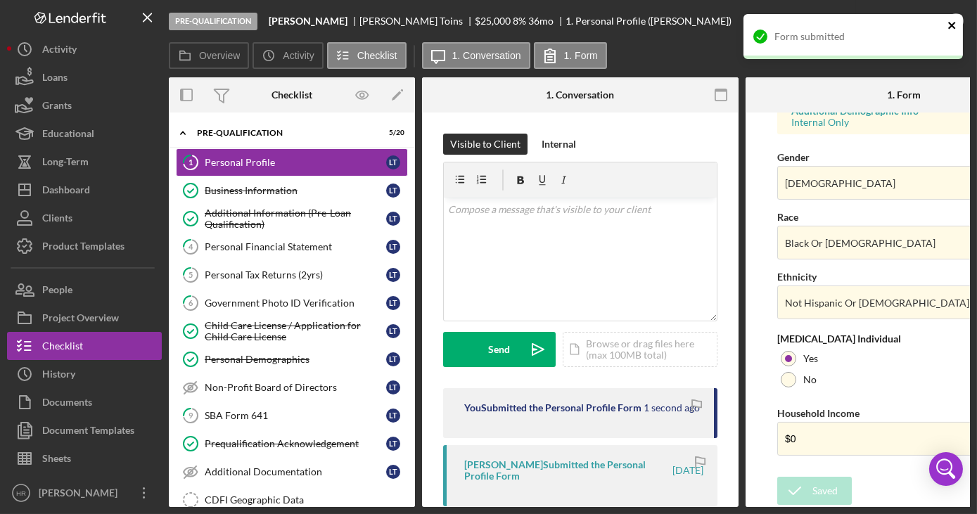
click at [951, 28] on icon "close" at bounding box center [953, 25] width 10 height 11
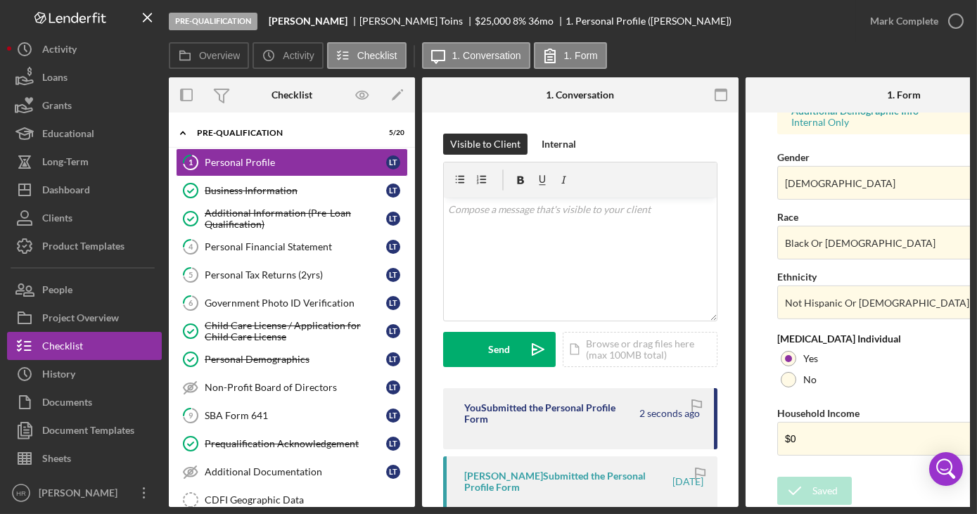
click at [0, 0] on icon "button" at bounding box center [0, 0] width 0 height 0
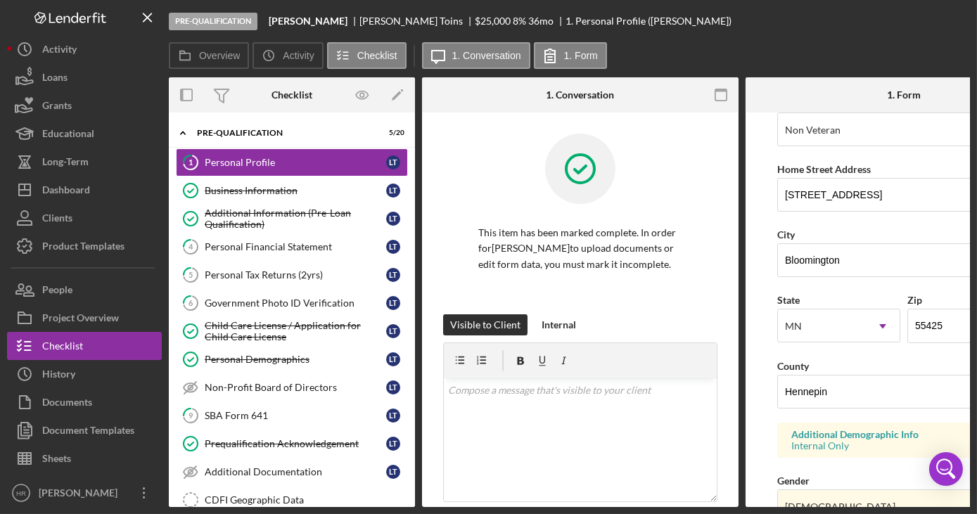
scroll to position [277, 0]
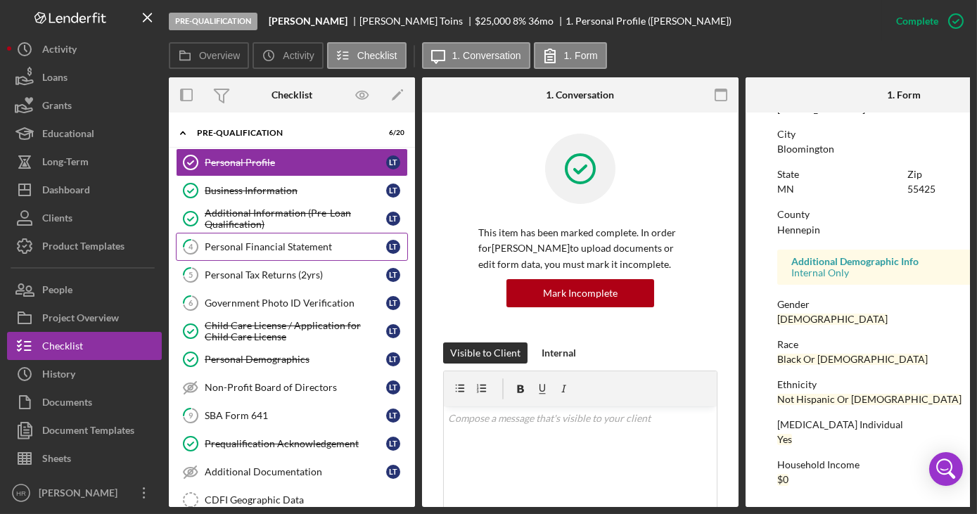
click at [281, 253] on link "4 Personal Financial Statement L T" at bounding box center [292, 247] width 232 height 28
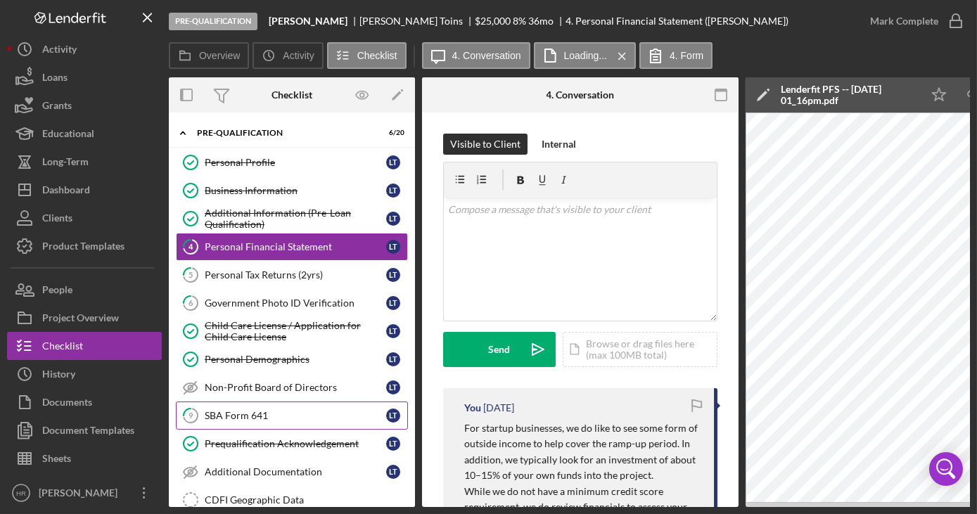
click at [241, 415] on div "SBA Form 641" at bounding box center [296, 415] width 182 height 11
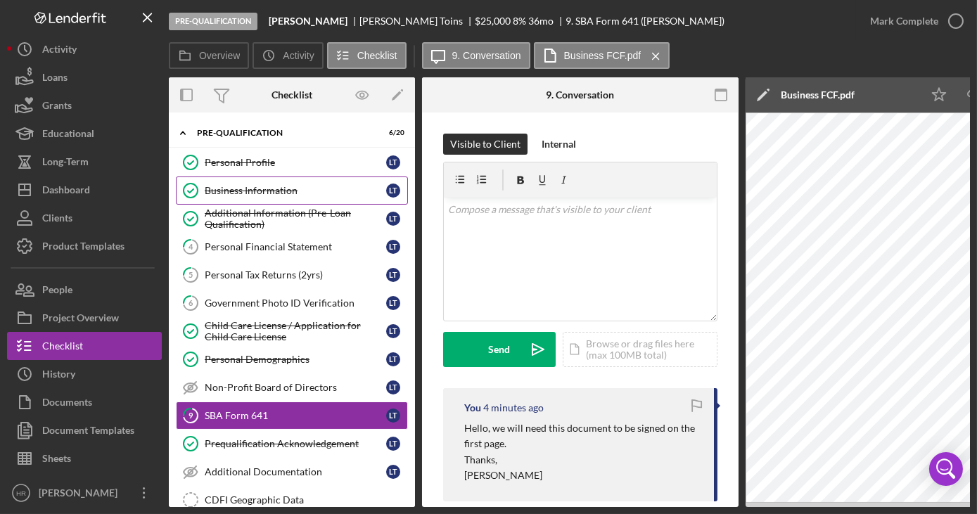
click at [236, 186] on div "Business Information" at bounding box center [296, 190] width 182 height 11
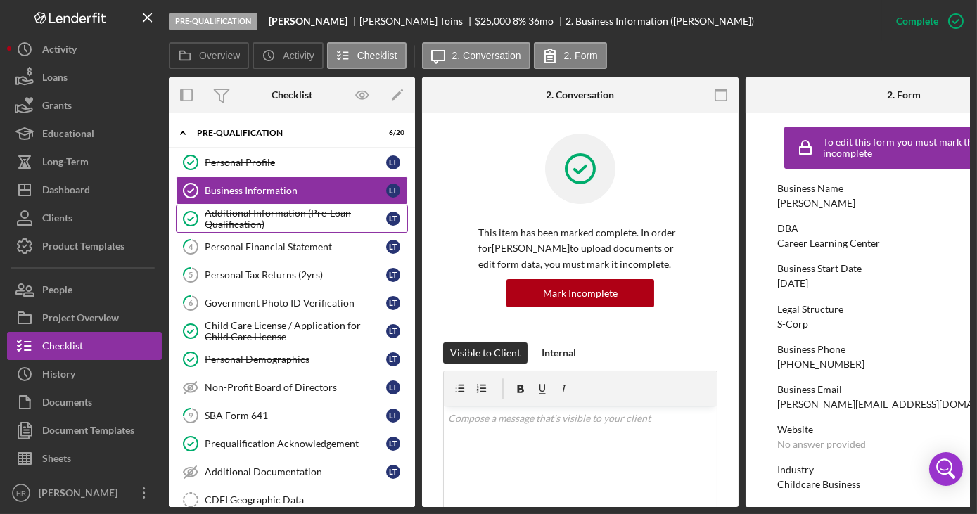
click at [280, 215] on div "Additional Information (Pre-Loan Qualification)" at bounding box center [296, 219] width 182 height 23
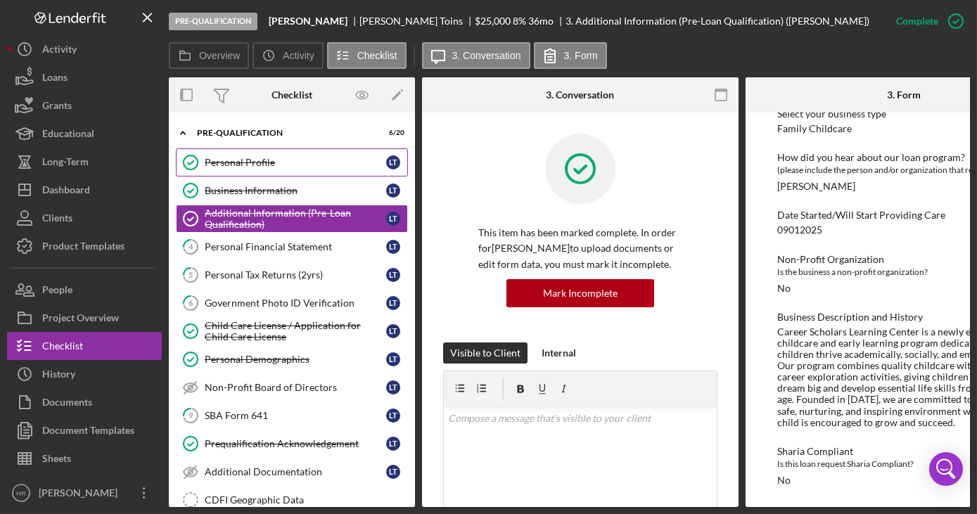
drag, startPoint x: 274, startPoint y: 170, endPoint x: 298, endPoint y: 162, distance: 26.0
click at [274, 169] on link "Personal Profile Personal Profile L T" at bounding box center [292, 162] width 232 height 28
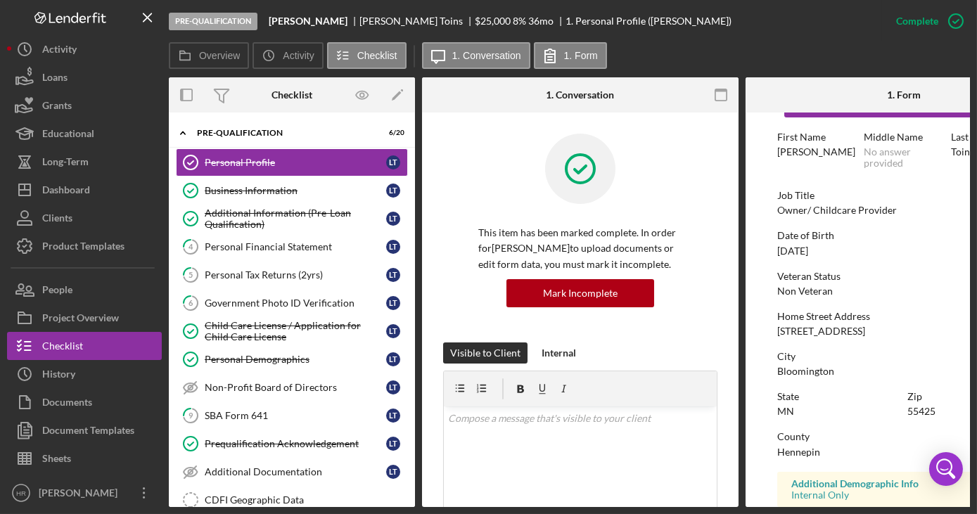
scroll to position [127, 0]
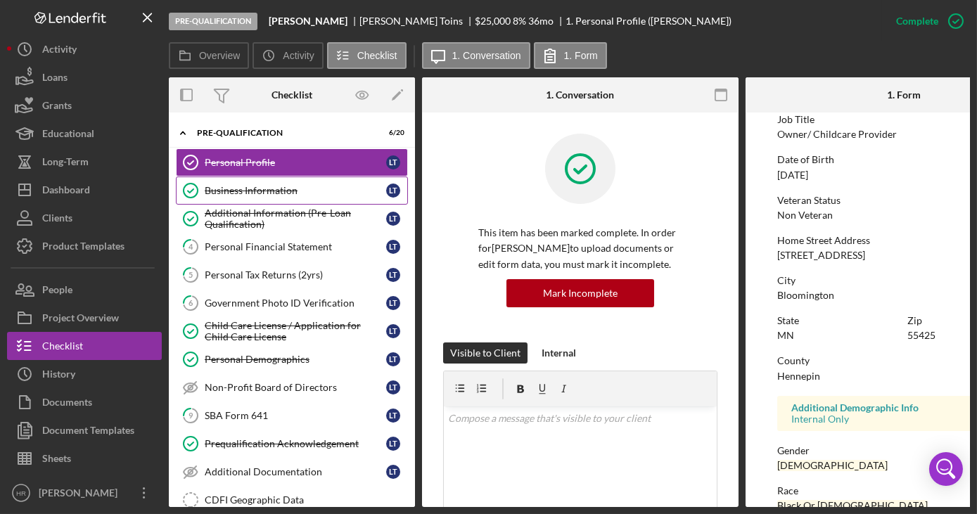
click at [236, 186] on div "Business Information" at bounding box center [296, 190] width 182 height 11
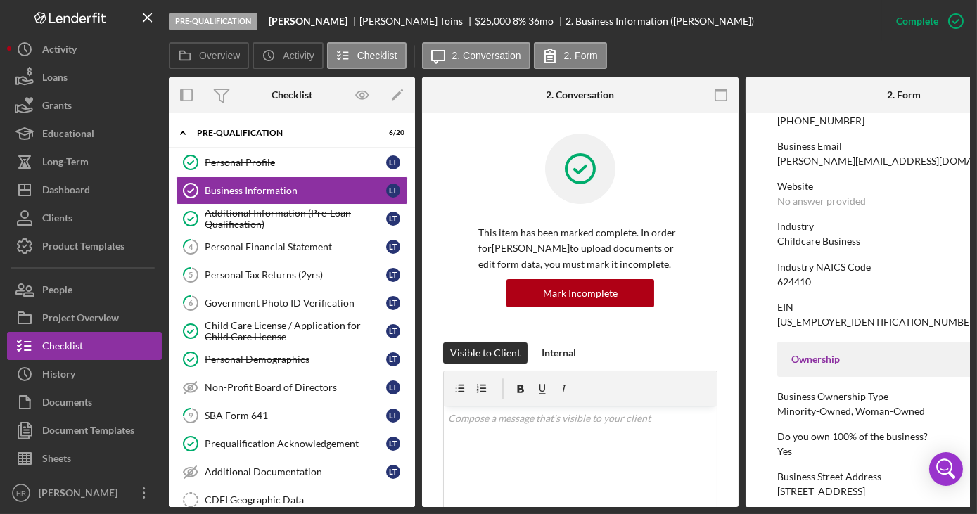
scroll to position [191, 0]
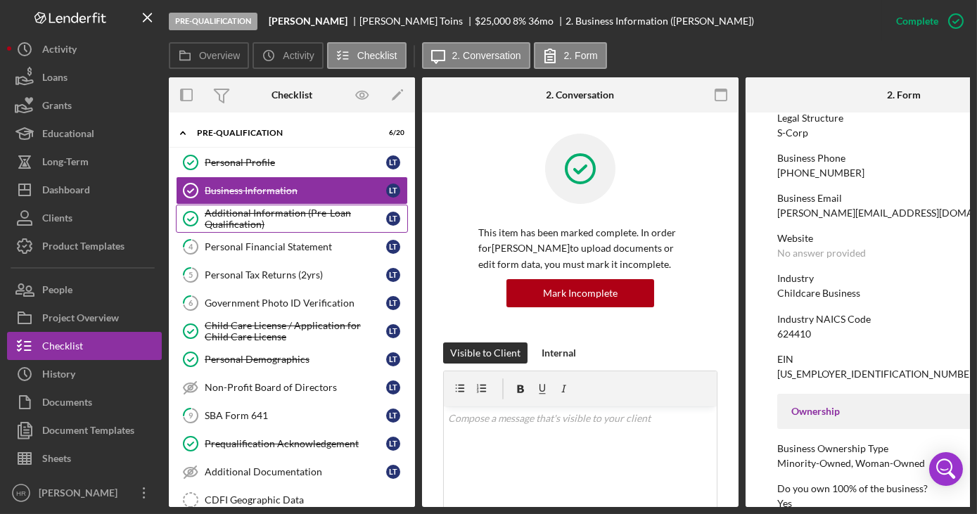
drag, startPoint x: 288, startPoint y: 221, endPoint x: 296, endPoint y: 217, distance: 8.5
click at [288, 220] on div "Additional Information (Pre-Loan Qualification)" at bounding box center [296, 219] width 182 height 23
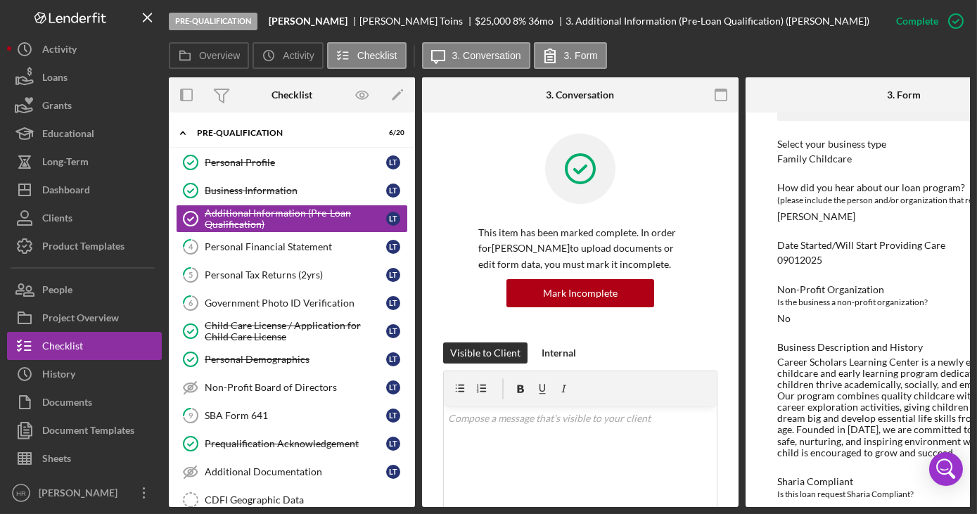
scroll to position [131, 0]
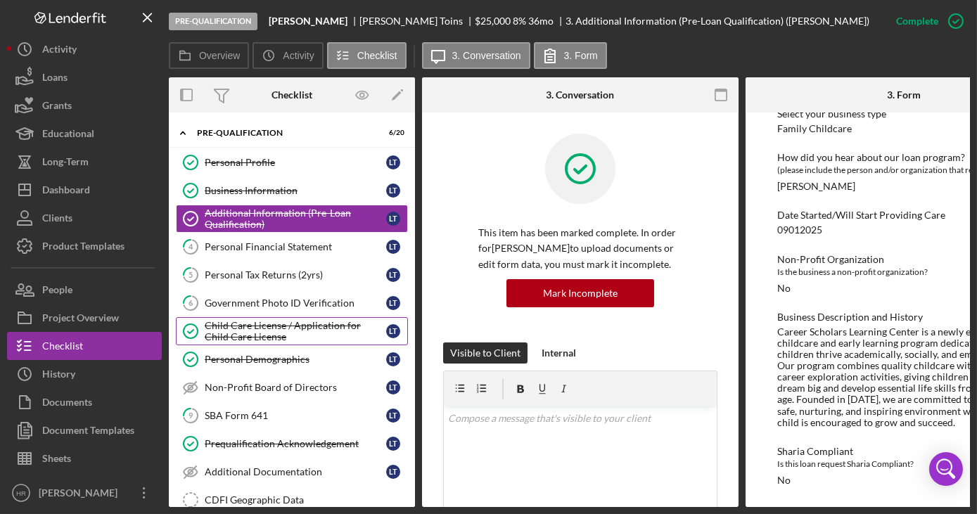
click at [266, 328] on div "Child Care License / Application for Child Care License" at bounding box center [296, 331] width 182 height 23
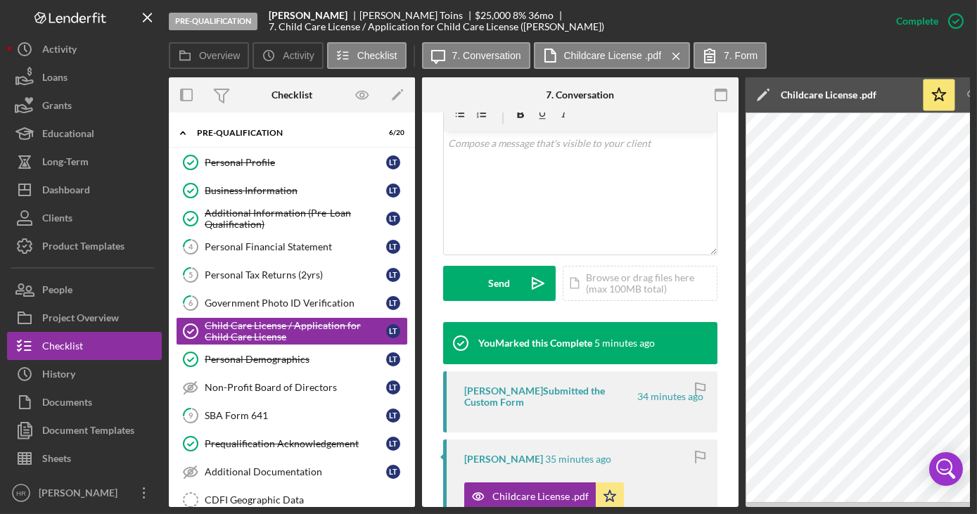
scroll to position [319, 0]
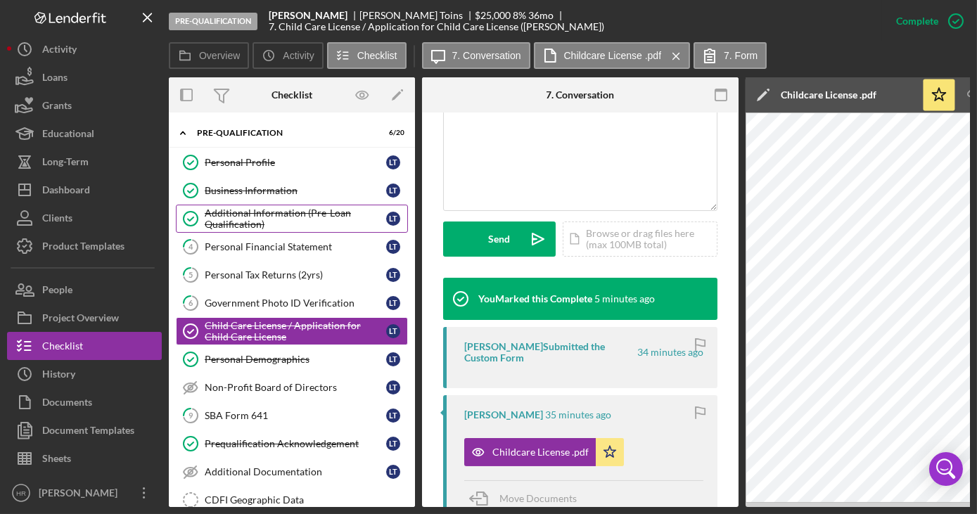
click at [242, 205] on link "Additional Information (Pre-Loan Qualification) Additional Information (Pre-Loa…" at bounding box center [292, 219] width 232 height 28
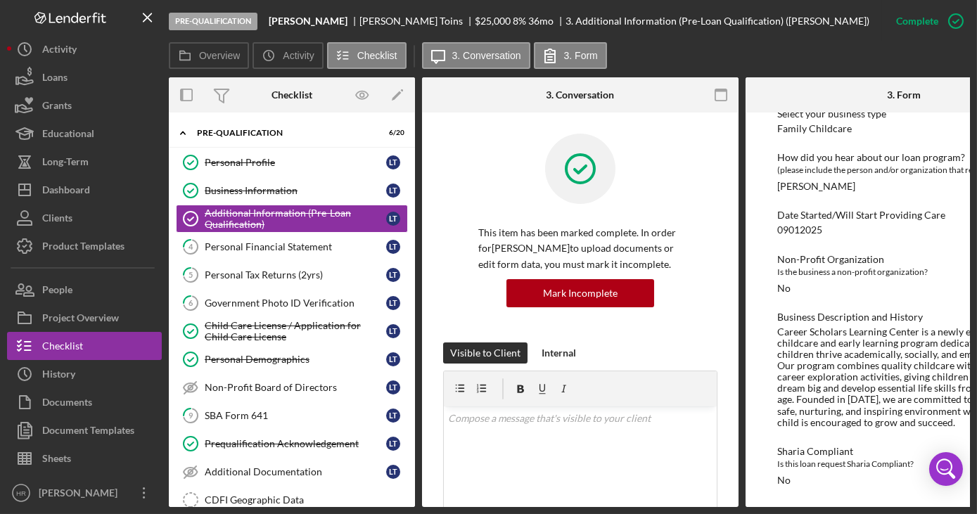
scroll to position [131, 0]
click at [238, 246] on div "Personal Financial Statement" at bounding box center [296, 246] width 182 height 11
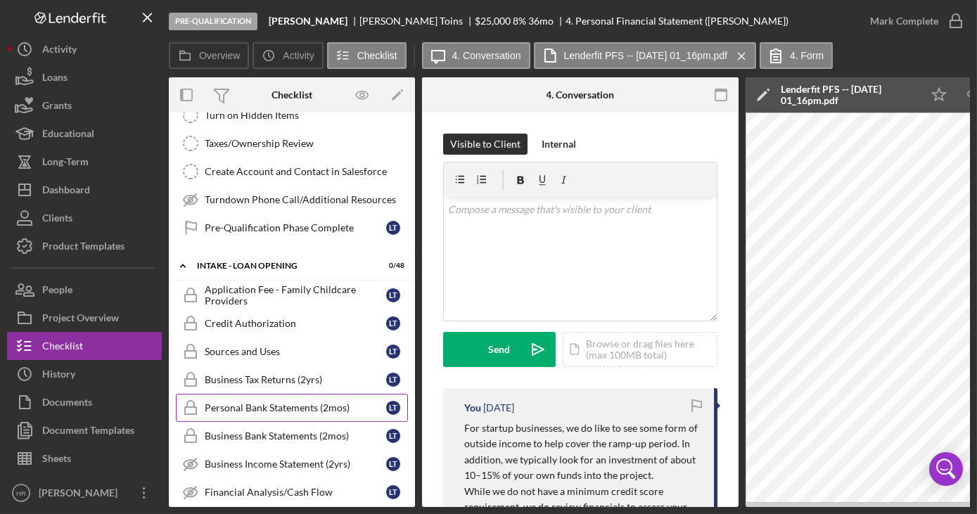
scroll to position [576, 0]
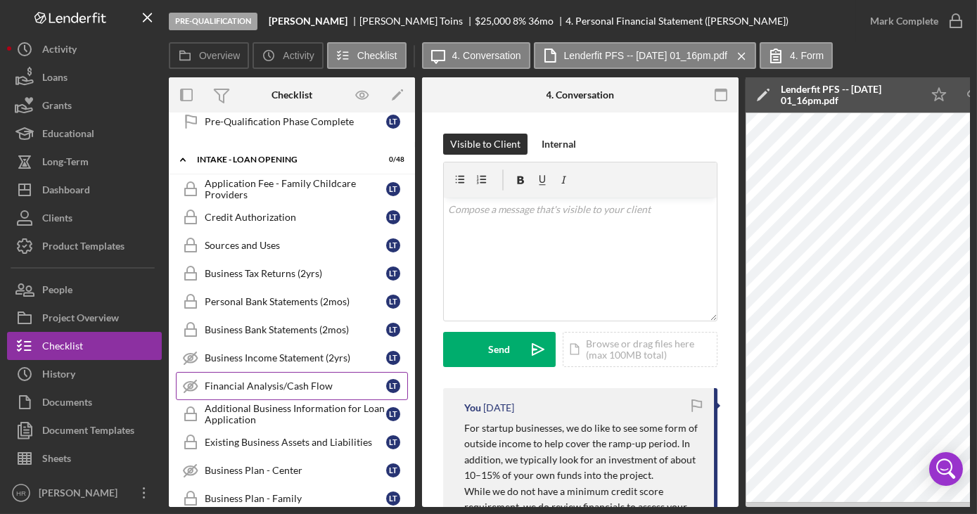
click at [278, 382] on link "Financial Analysis/Cash Flow Financial Analysis/Cash Flow L T" at bounding box center [292, 386] width 232 height 28
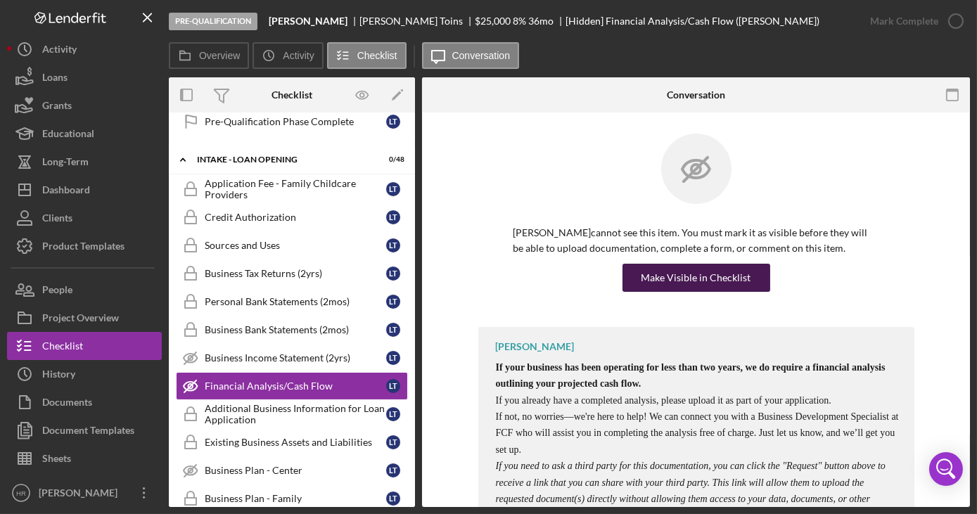
click at [677, 279] on div "Make Visible in Checklist" at bounding box center [697, 278] width 110 height 28
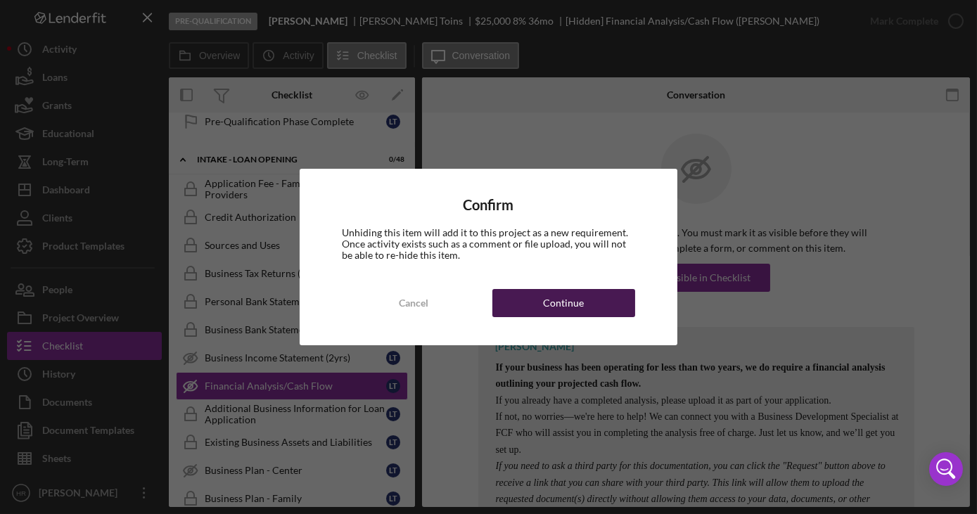
click at [583, 312] on button "Continue" at bounding box center [564, 303] width 143 height 28
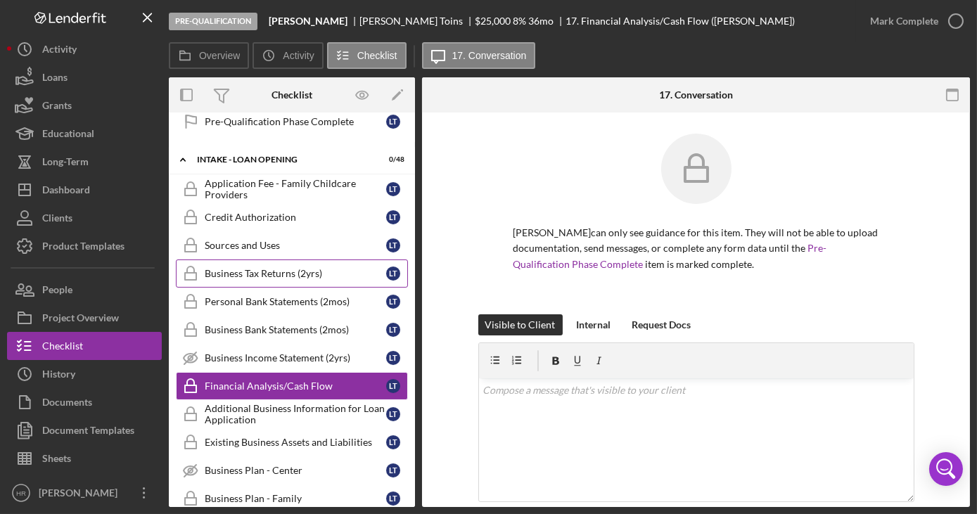
click at [234, 268] on div "Business Tax Returns (2yrs)" at bounding box center [296, 273] width 182 height 11
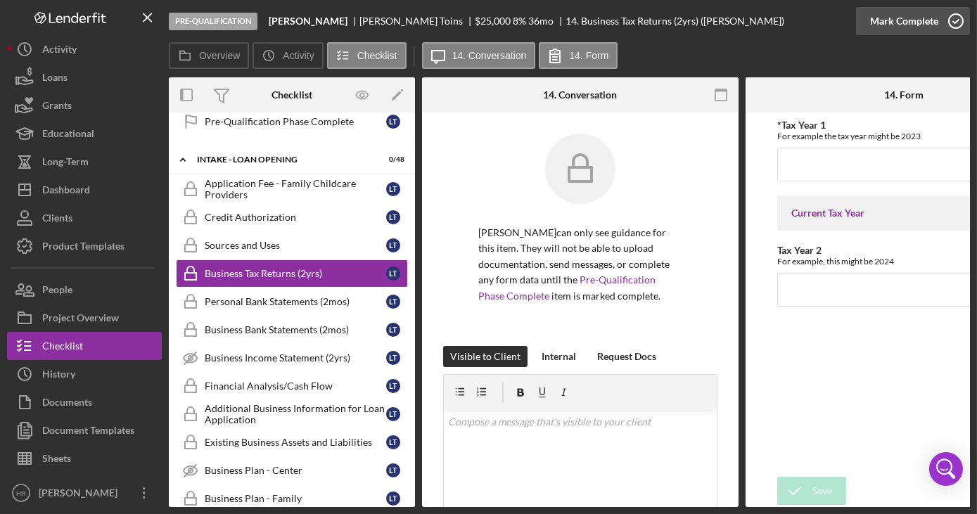
click at [953, 20] on icon "button" at bounding box center [956, 21] width 35 height 35
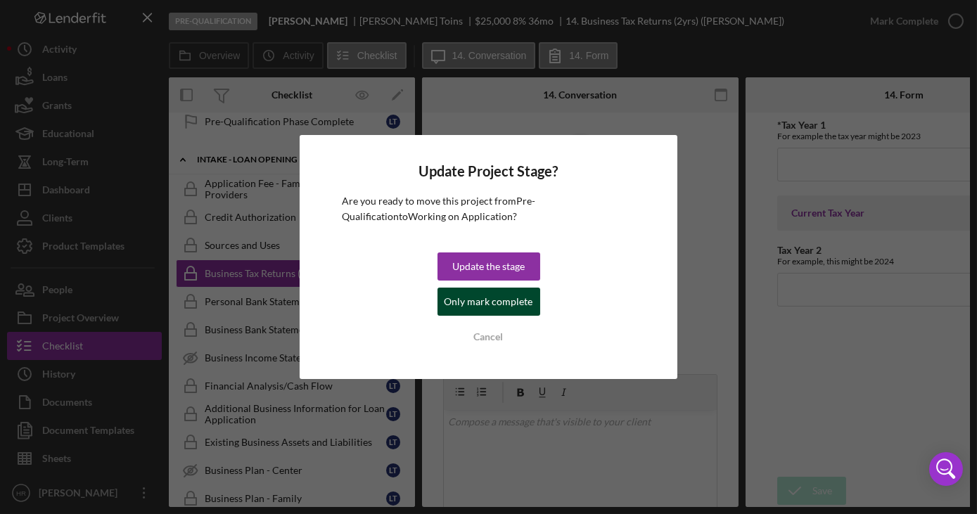
click at [497, 304] on div "Only mark complete" at bounding box center [489, 302] width 89 height 28
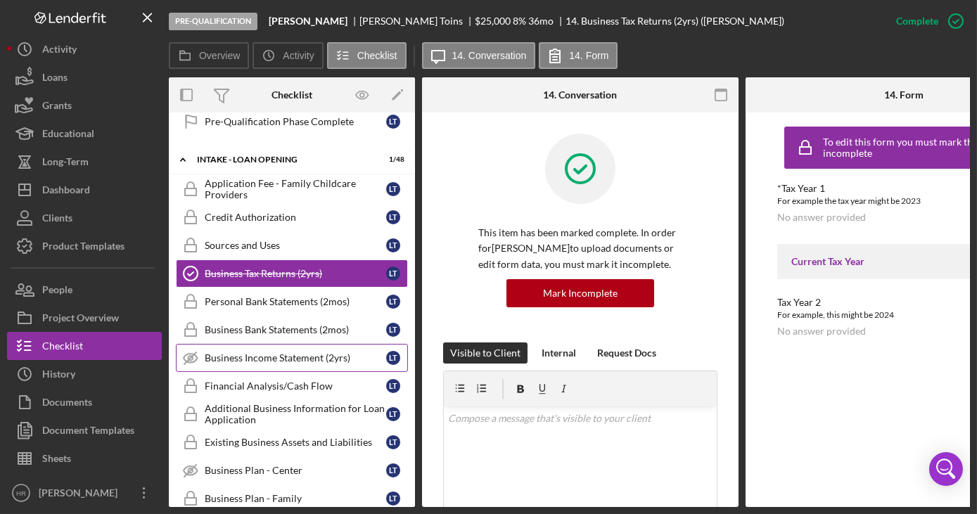
click at [269, 353] on div "Business Income Statement (2yrs)" at bounding box center [296, 358] width 182 height 11
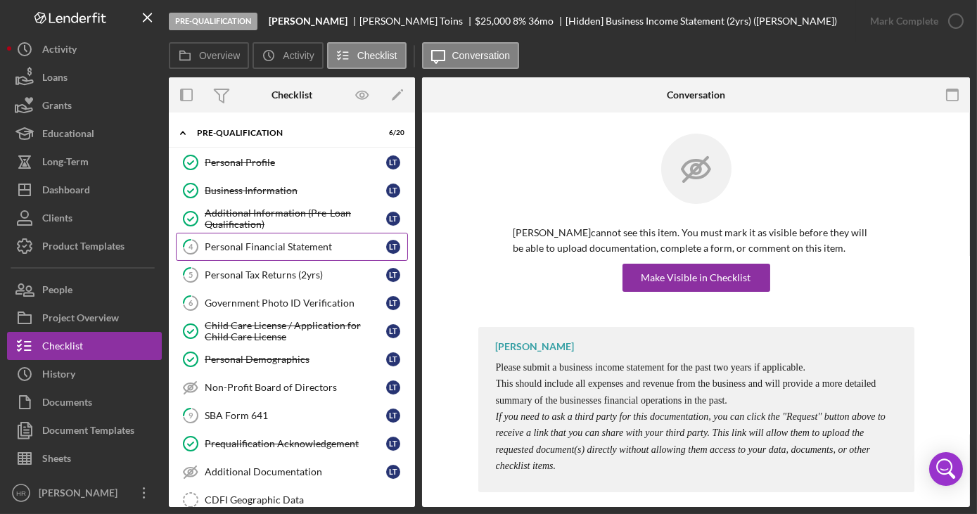
click at [260, 246] on div "Personal Financial Statement" at bounding box center [296, 246] width 182 height 11
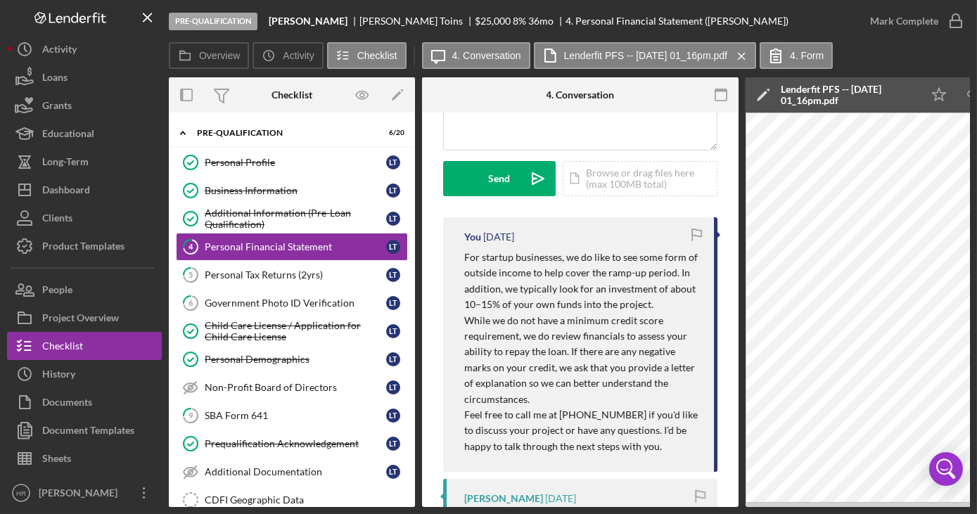
scroll to position [255, 0]
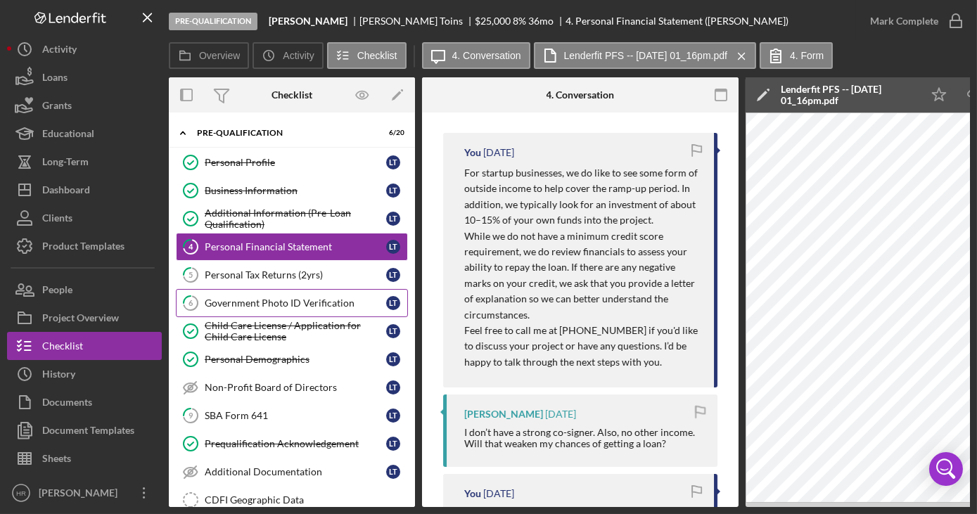
click at [236, 308] on link "6 Government Photo ID Verification L T" at bounding box center [292, 303] width 232 height 28
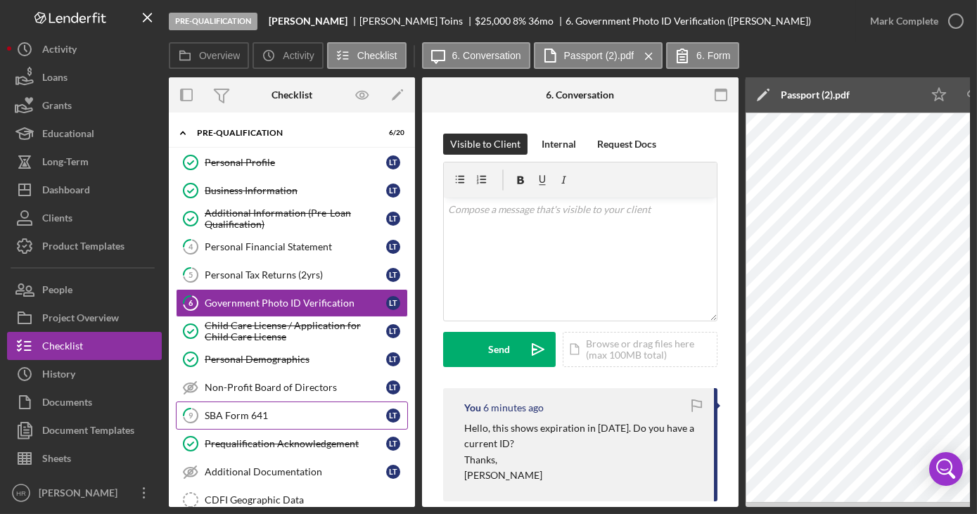
click at [254, 419] on link "9 SBA Form 641 L T" at bounding box center [292, 416] width 232 height 28
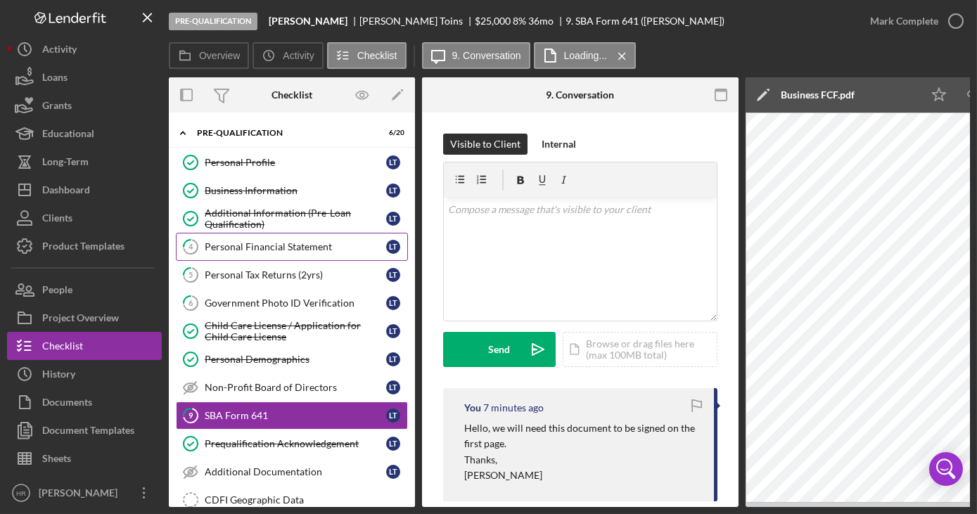
click at [253, 241] on div "Personal Financial Statement" at bounding box center [296, 246] width 182 height 11
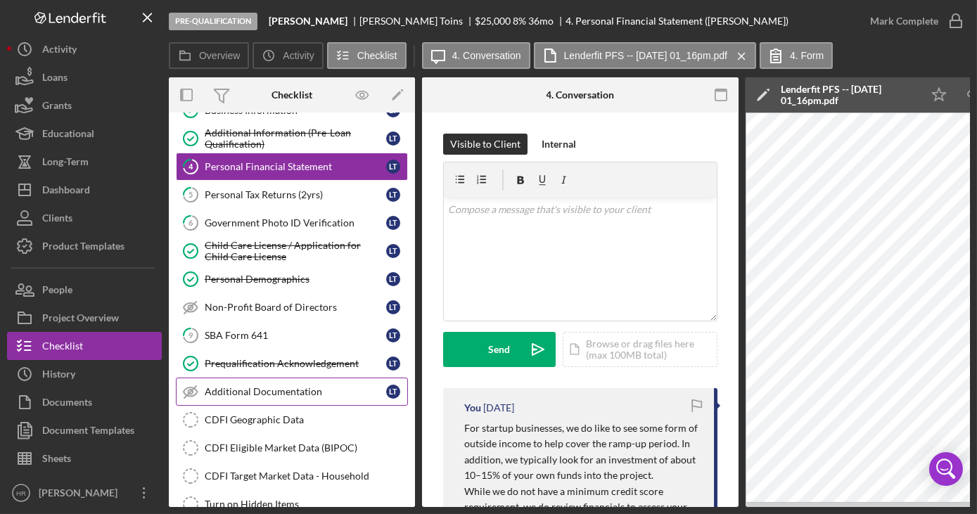
scroll to position [127, 0]
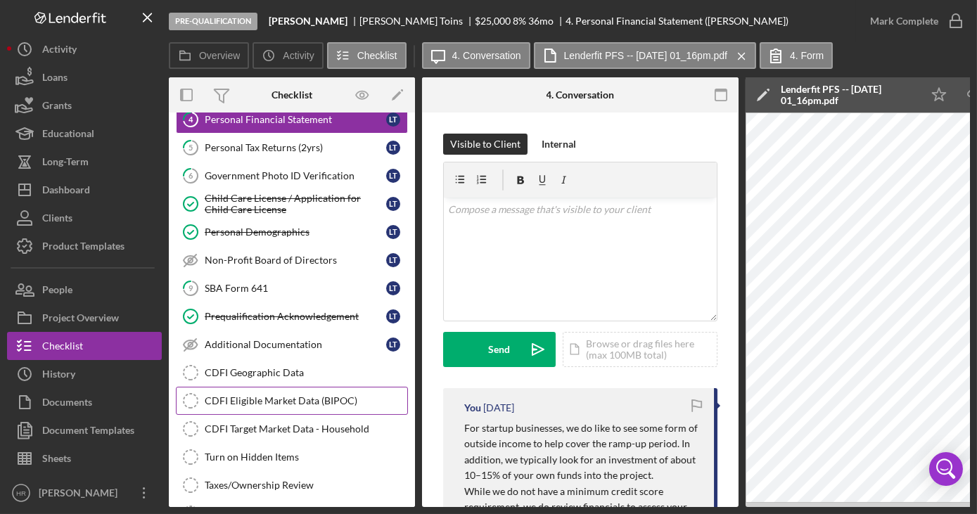
drag, startPoint x: 257, startPoint y: 391, endPoint x: 265, endPoint y: 391, distance: 7.7
click at [257, 395] on div "CDFI Eligible Market Data (BIPOC)" at bounding box center [306, 400] width 203 height 11
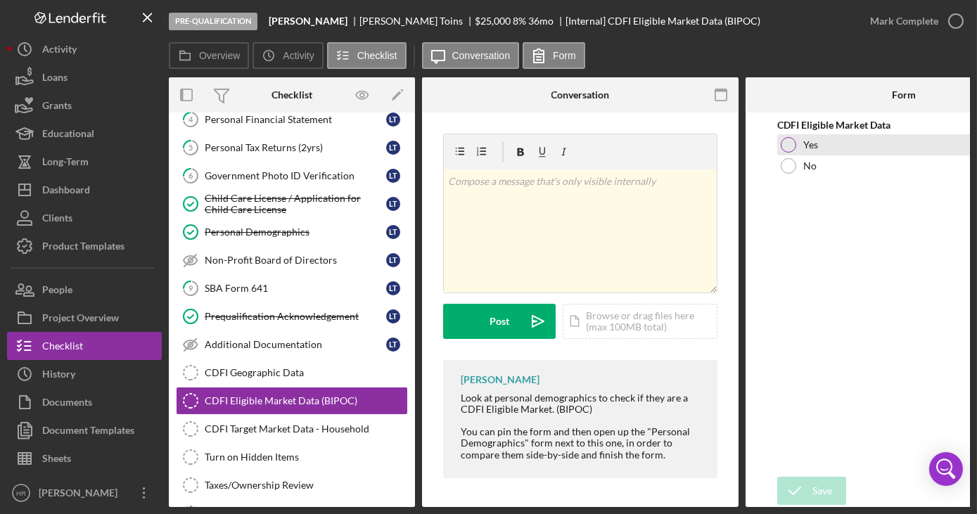
click at [789, 140] on div at bounding box center [788, 144] width 15 height 15
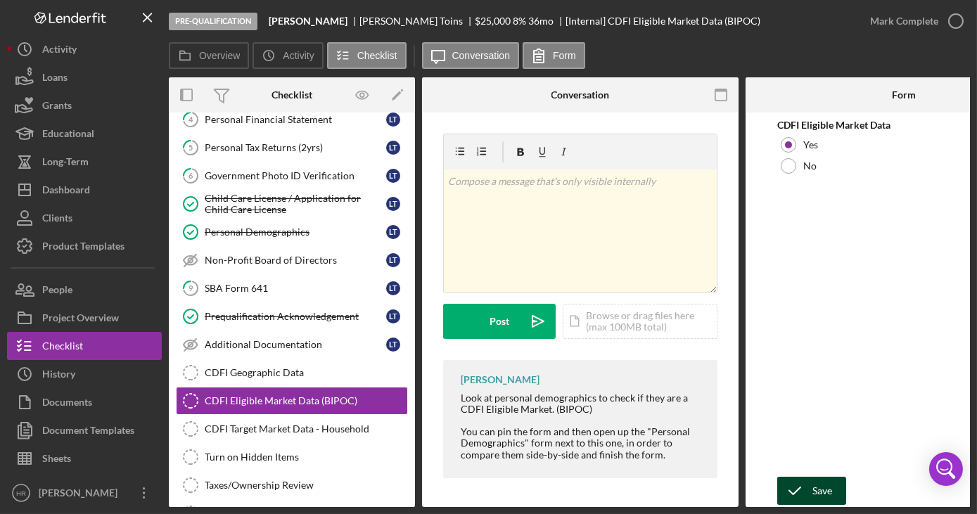
click at [829, 486] on div "Save" at bounding box center [823, 491] width 20 height 28
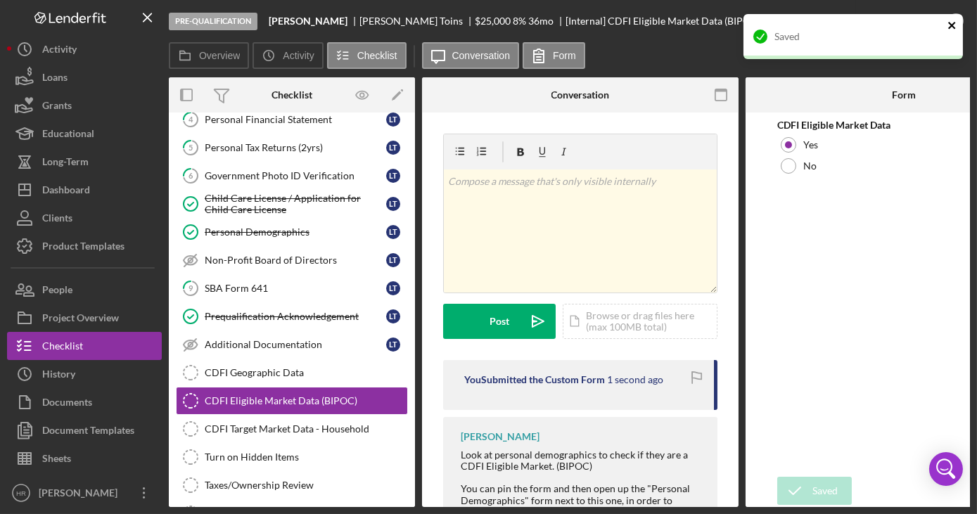
click at [955, 23] on icon "close" at bounding box center [953, 25] width 10 height 11
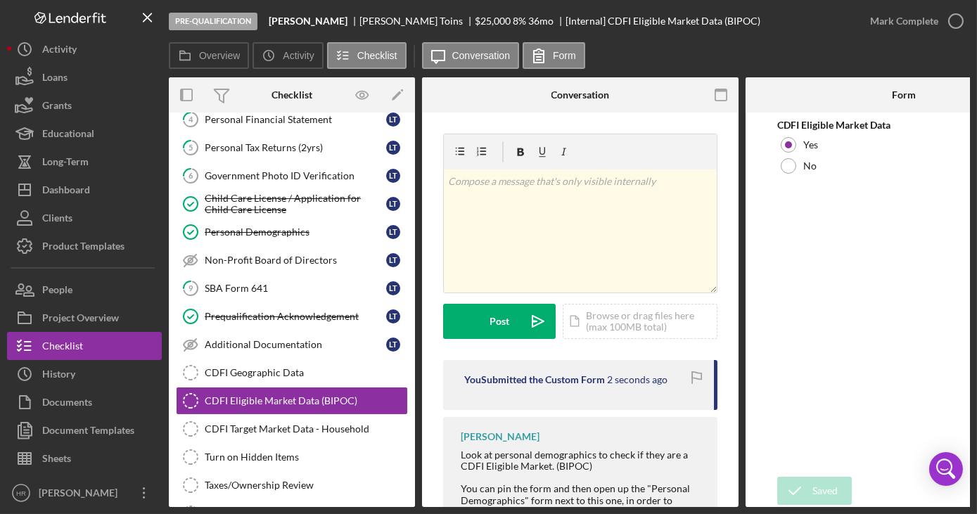
click at [955, 17] on div "Saved" at bounding box center [853, 14] width 225 height 6
click at [0, 0] on icon "button" at bounding box center [0, 0] width 0 height 0
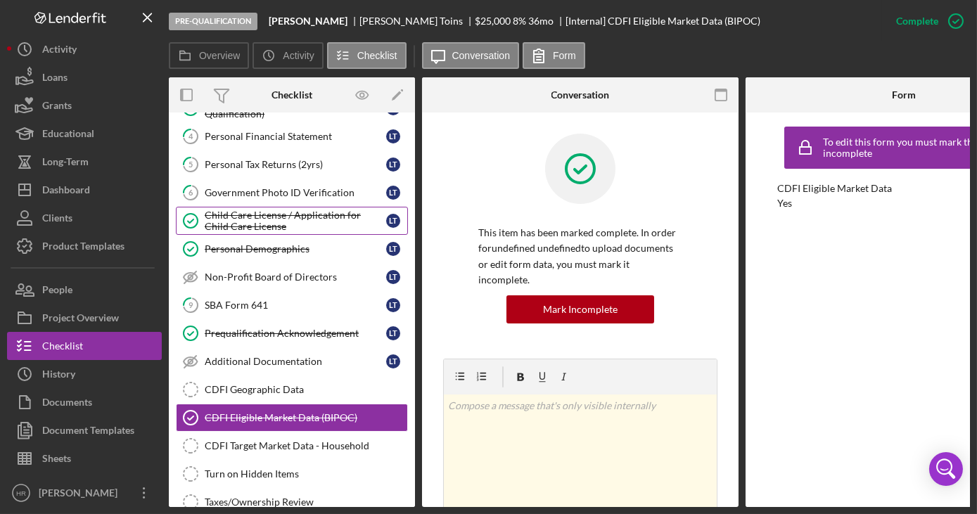
scroll to position [63, 0]
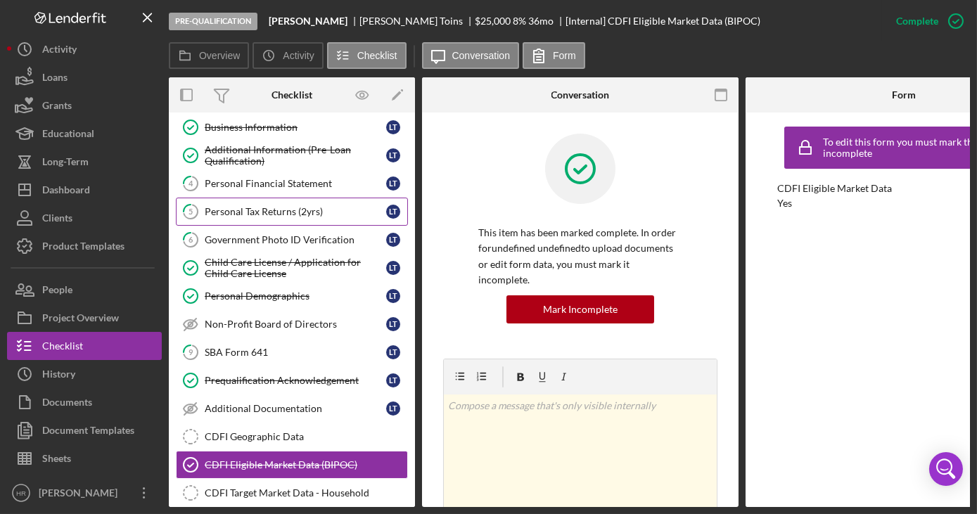
click at [268, 198] on link "5 Personal Tax Returns (2yrs) L T" at bounding box center [292, 212] width 232 height 28
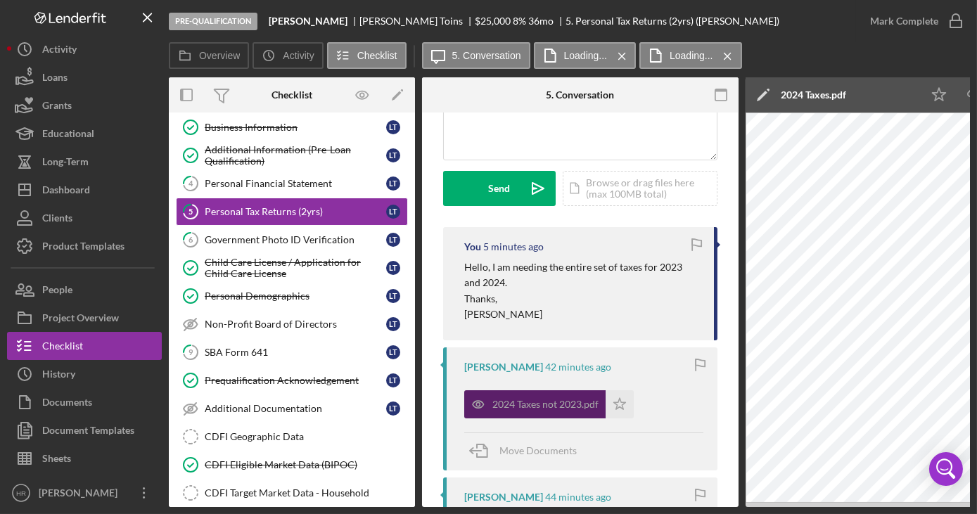
scroll to position [191, 0]
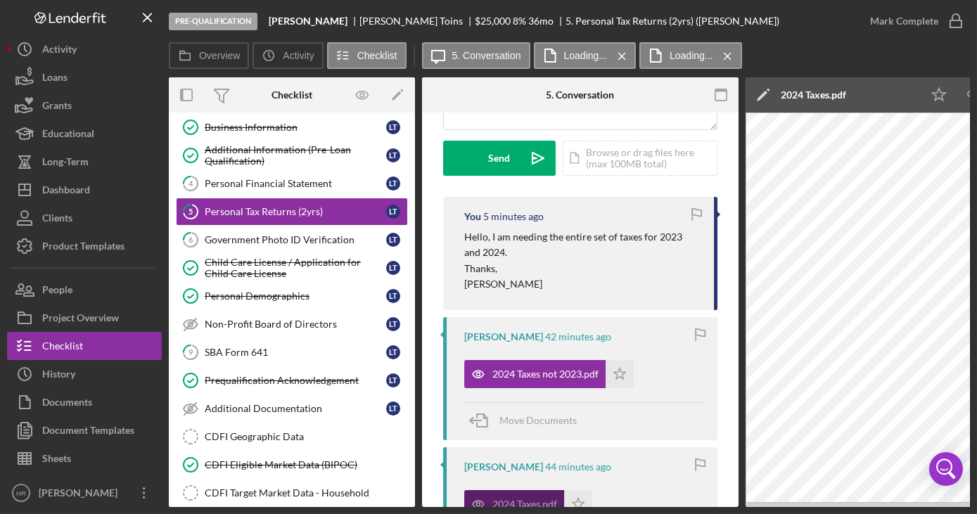
click at [559, 502] on div "2024 Taxes.pdf" at bounding box center [514, 504] width 100 height 28
drag, startPoint x: 559, startPoint y: 507, endPoint x: 680, endPoint y: 504, distance: 121.8
click at [680, 504] on div "Pre-Qualification [PERSON_NAME] [PERSON_NAME] $25,000 $6,250 8 % 36 mo 5. Perso…" at bounding box center [488, 257] width 977 height 514
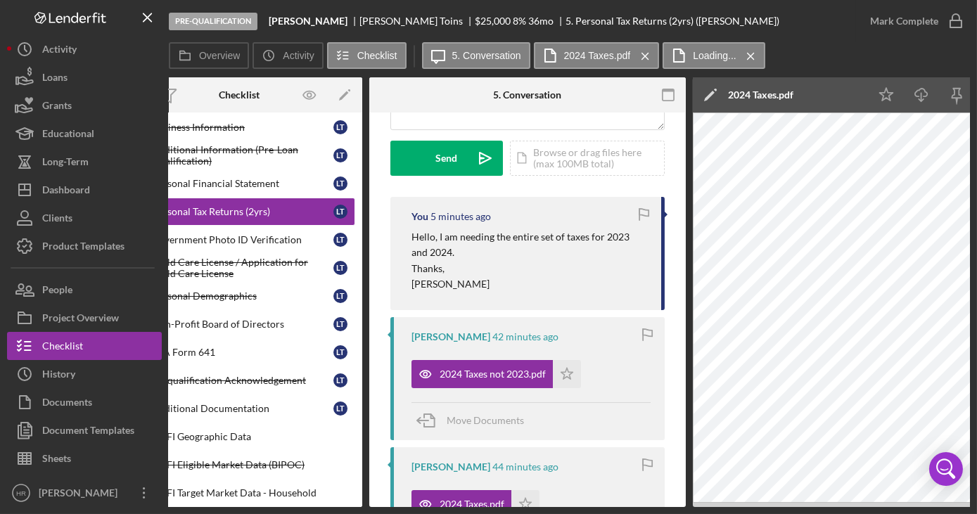
scroll to position [0, 0]
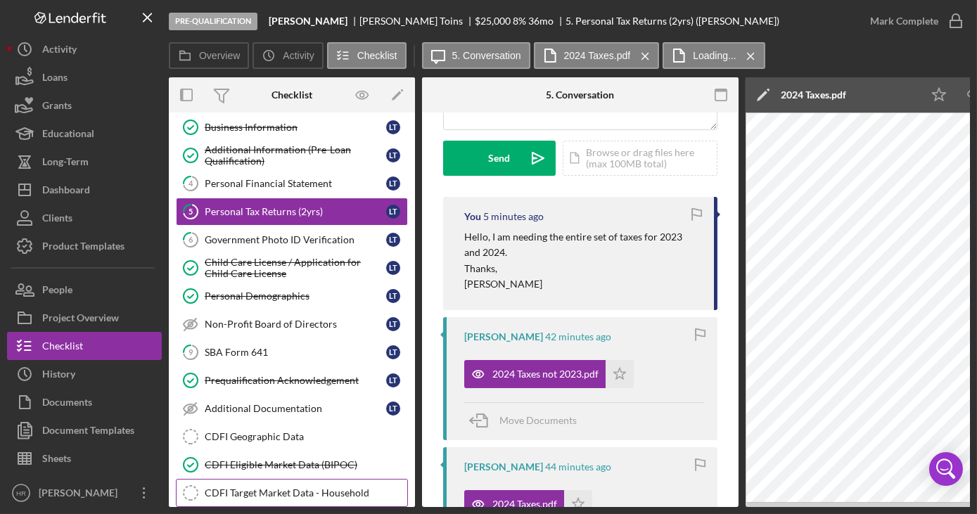
click at [227, 488] on div "CDFI Target Market Data - Household" at bounding box center [306, 493] width 203 height 11
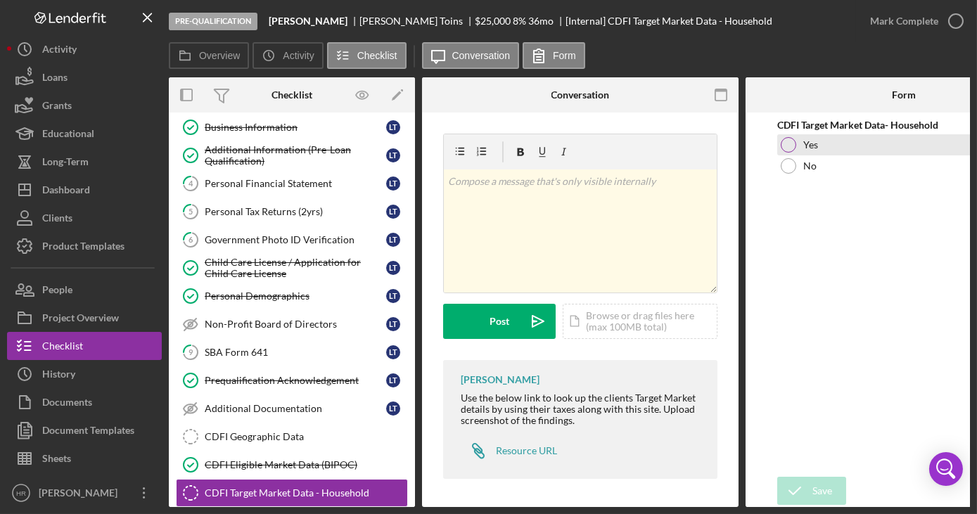
click at [789, 141] on div at bounding box center [788, 144] width 15 height 15
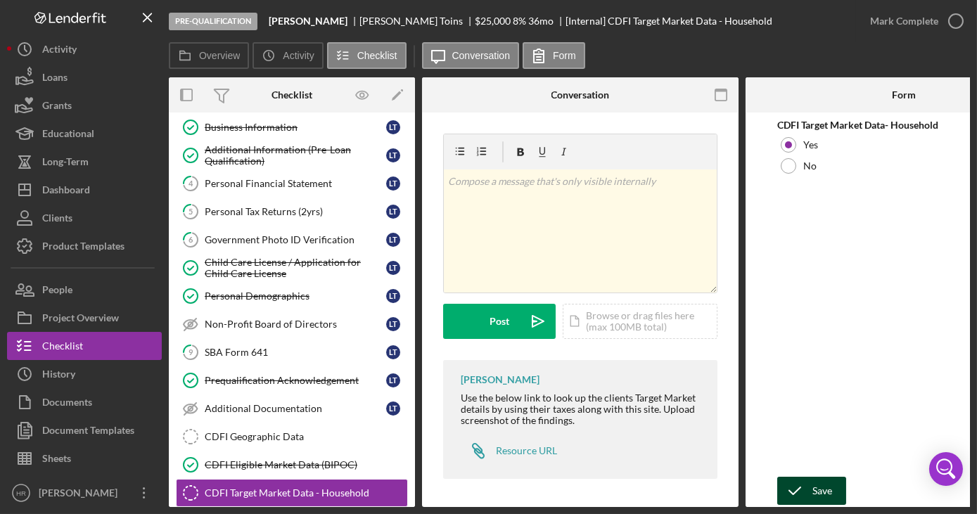
click at [811, 499] on icon "submit" at bounding box center [794, 491] width 35 height 35
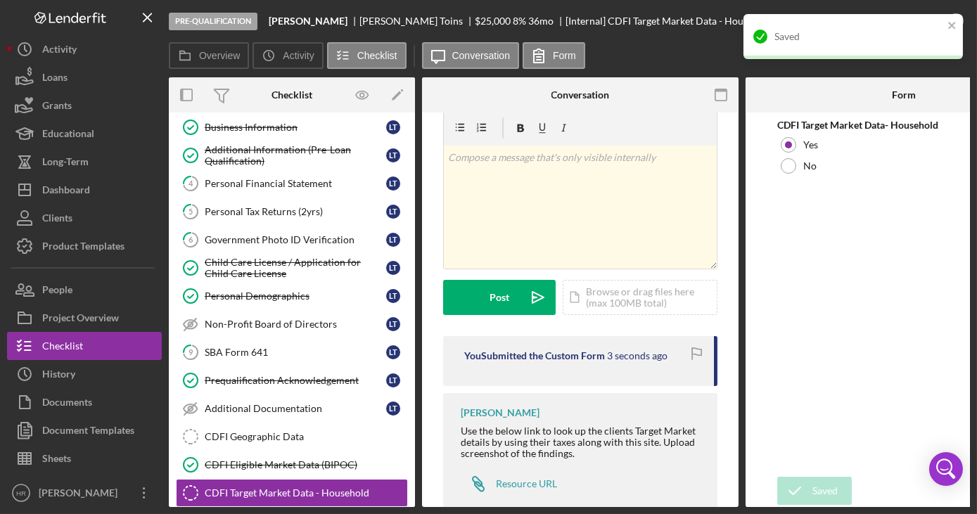
scroll to position [61, 0]
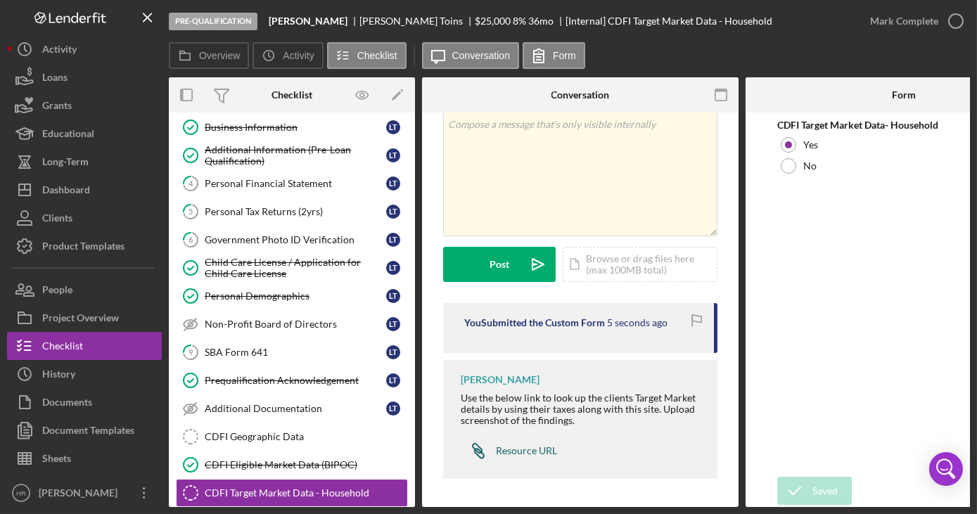
click at [539, 448] on div "Resource URL" at bounding box center [526, 450] width 61 height 11
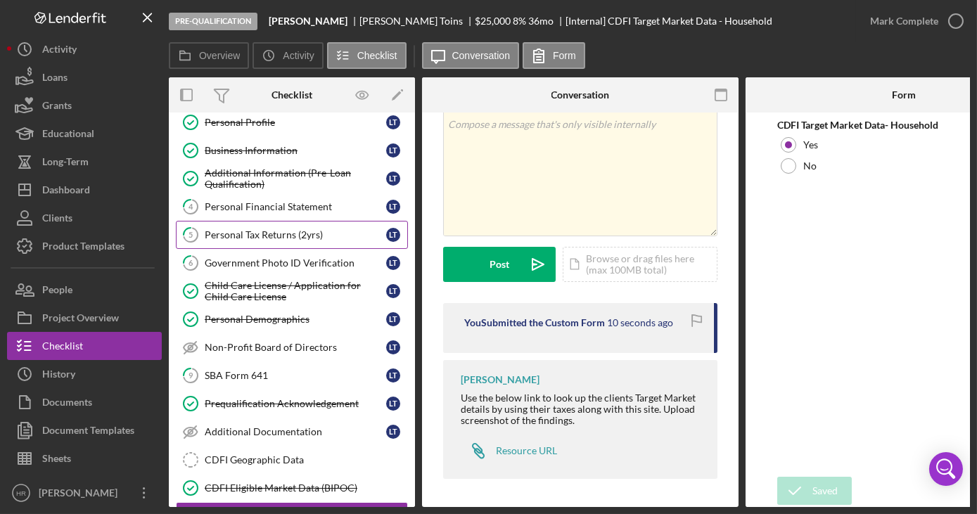
scroll to position [0, 0]
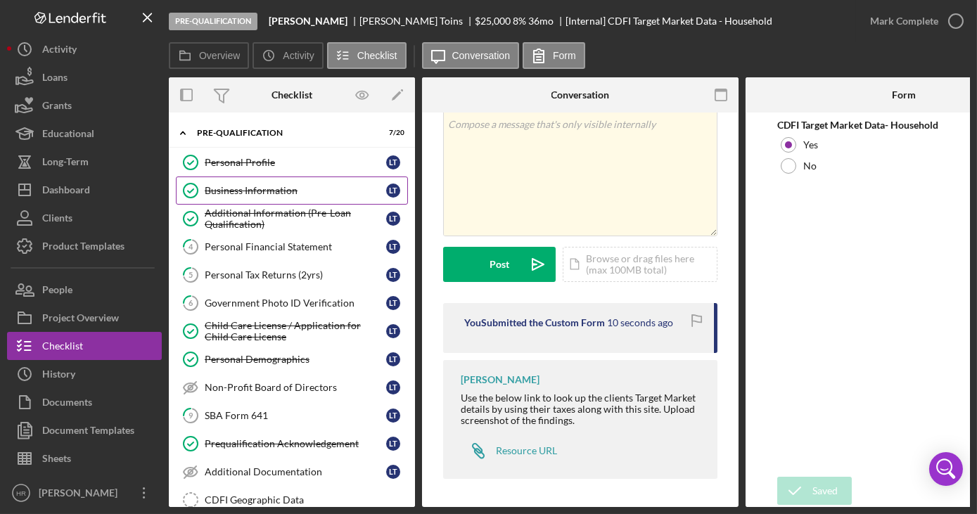
click at [252, 201] on link "Business Information Business Information L T" at bounding box center [292, 191] width 232 height 28
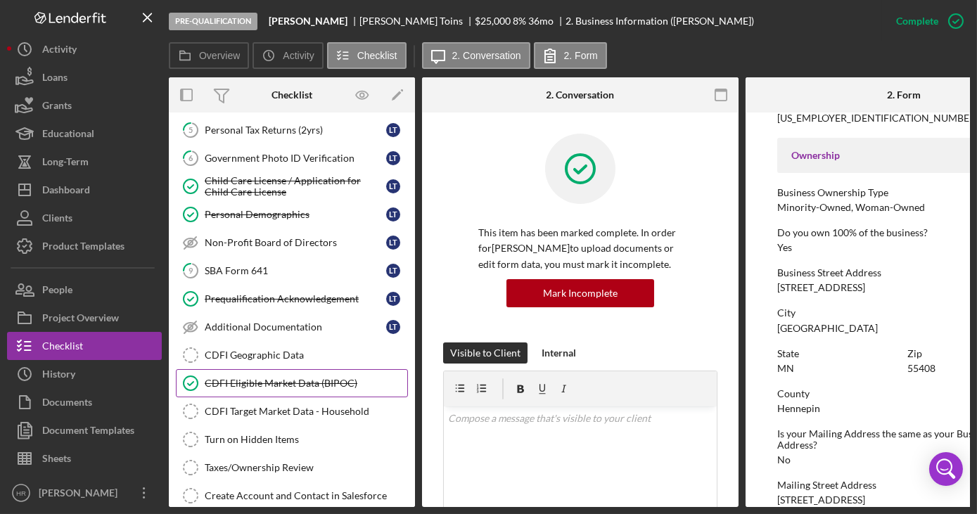
scroll to position [191, 0]
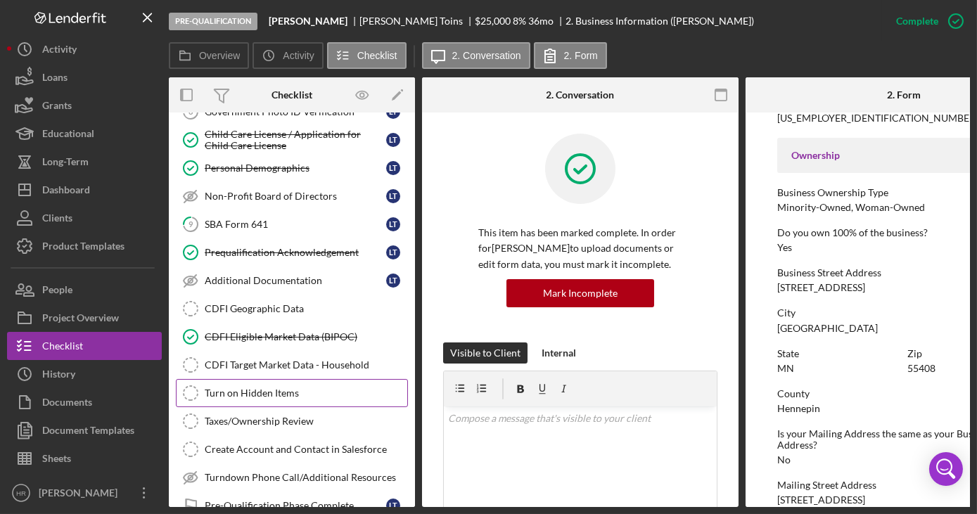
drag, startPoint x: 269, startPoint y: 390, endPoint x: 281, endPoint y: 392, distance: 11.3
click at [272, 392] on div "Turn on Hidden Items" at bounding box center [306, 393] width 203 height 11
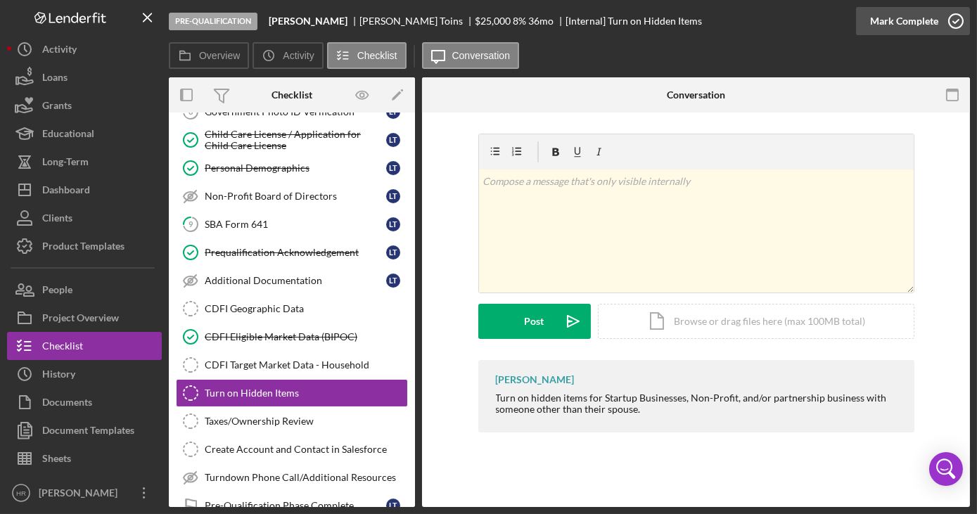
click at [952, 15] on circle "button" at bounding box center [956, 21] width 14 height 14
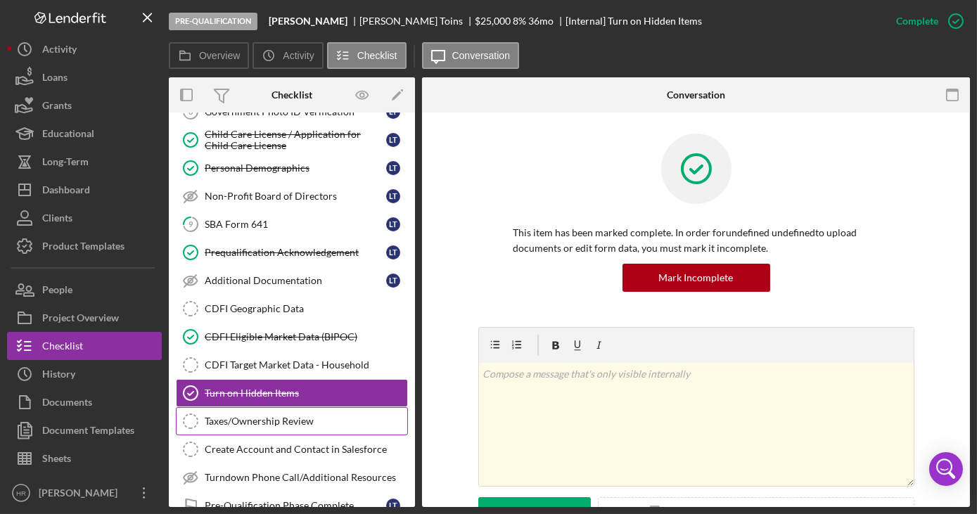
click at [296, 416] on div "Taxes/Ownership Review" at bounding box center [306, 421] width 203 height 11
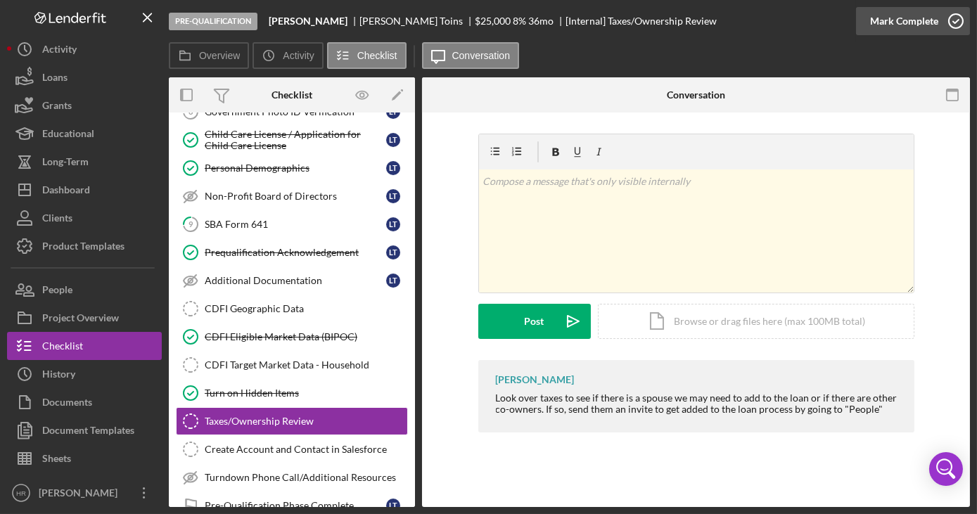
click at [958, 19] on icon "button" at bounding box center [956, 21] width 35 height 35
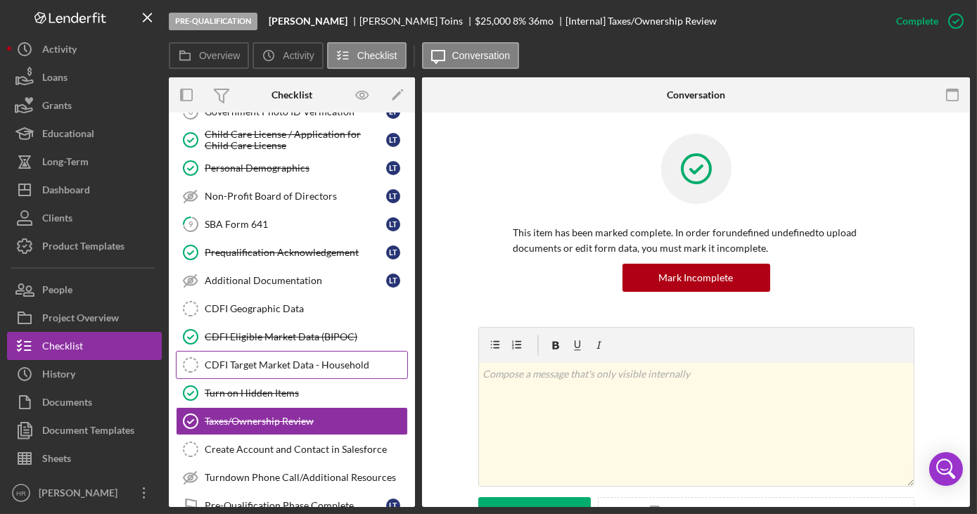
click at [286, 360] on div "CDFI Target Market Data - Household" at bounding box center [306, 365] width 203 height 11
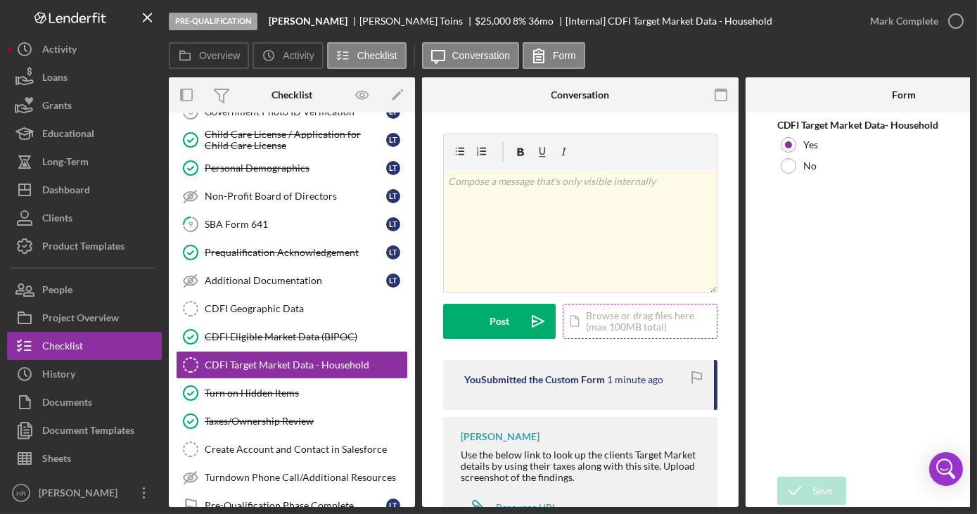
click at [626, 310] on div "Icon/Document Browse or drag files here (max 100MB total) Tap to choose files o…" at bounding box center [640, 321] width 155 height 35
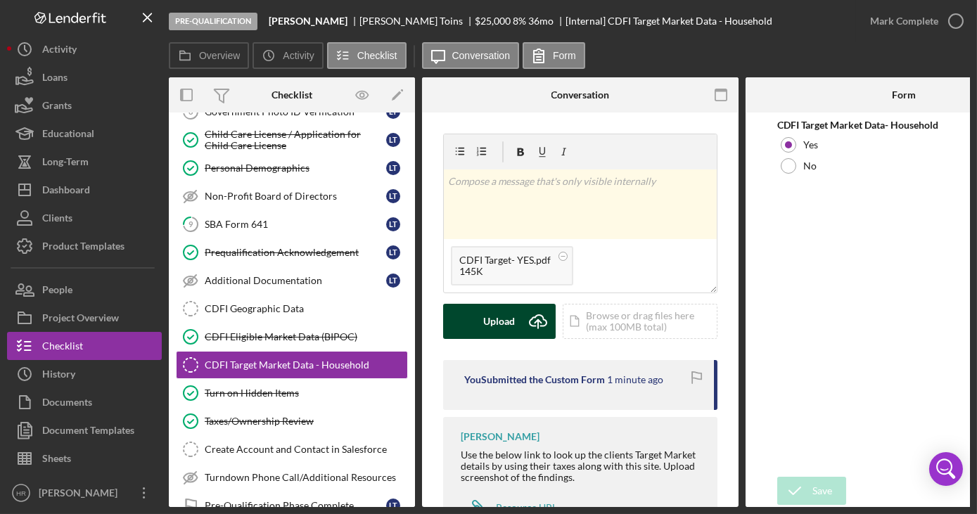
click at [484, 330] on div "Upload" at bounding box center [500, 321] width 32 height 35
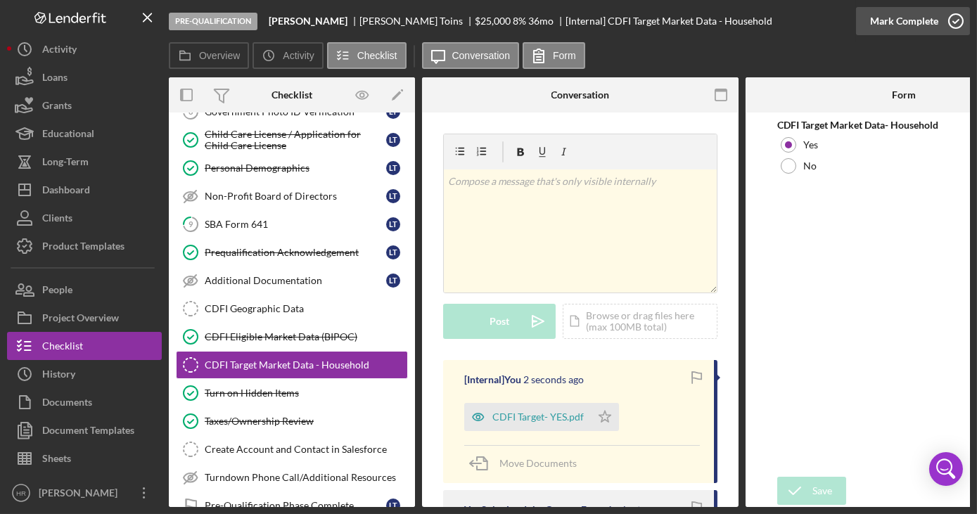
click at [951, 23] on icon "button" at bounding box center [956, 21] width 35 height 35
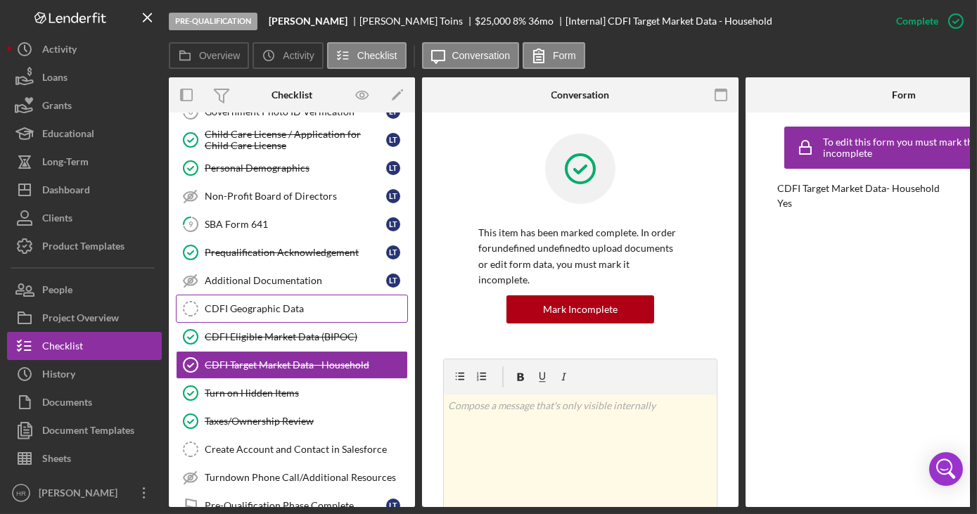
click at [269, 303] on div "CDFI Geographic Data" at bounding box center [306, 308] width 203 height 11
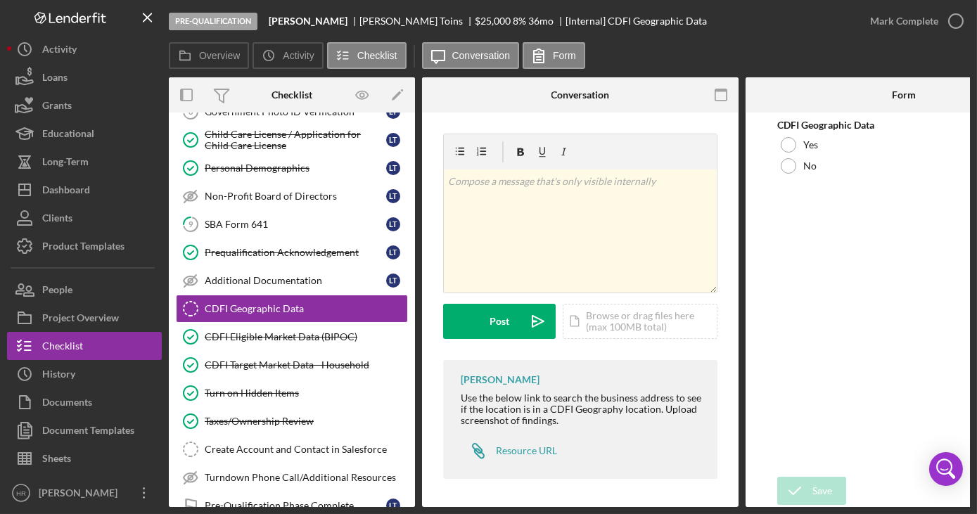
scroll to position [4, 0]
click at [527, 445] on div "Resource URL" at bounding box center [526, 450] width 61 height 11
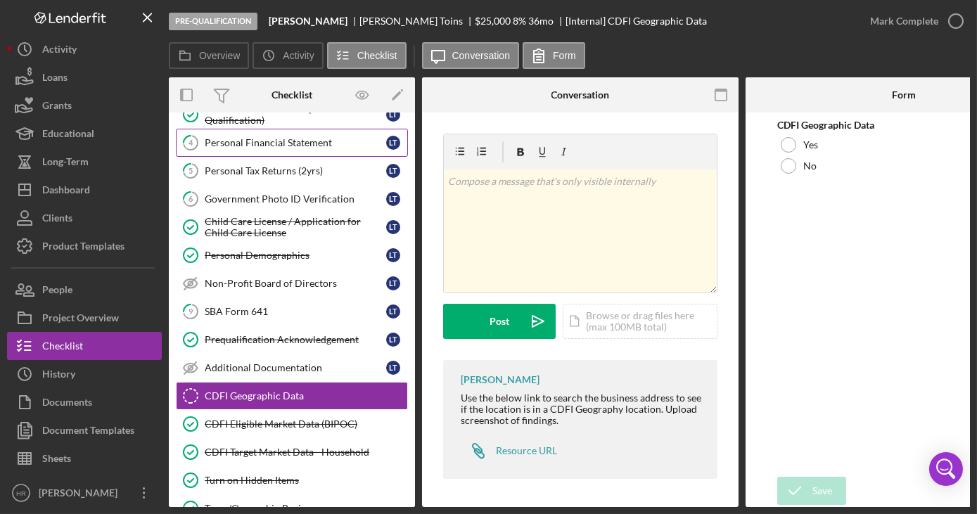
scroll to position [0, 0]
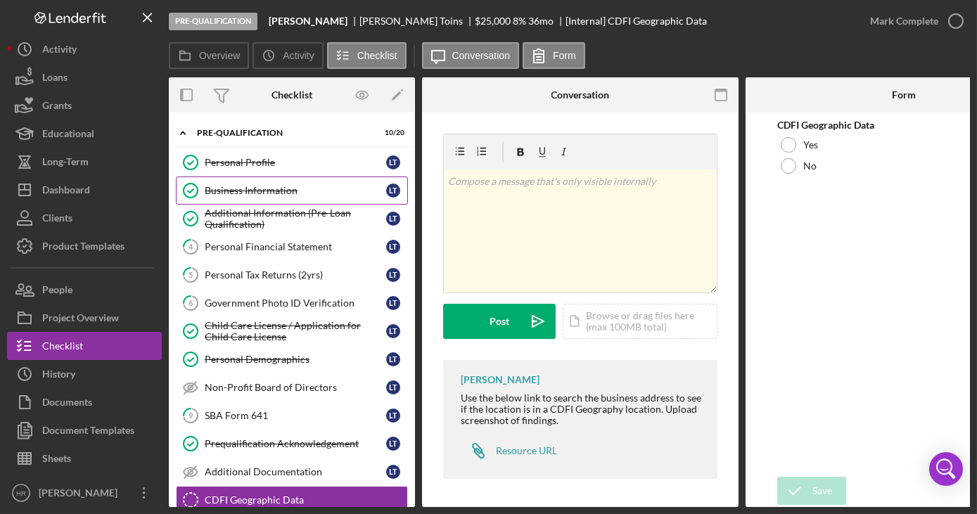
click at [241, 193] on div "Business Information" at bounding box center [296, 190] width 182 height 11
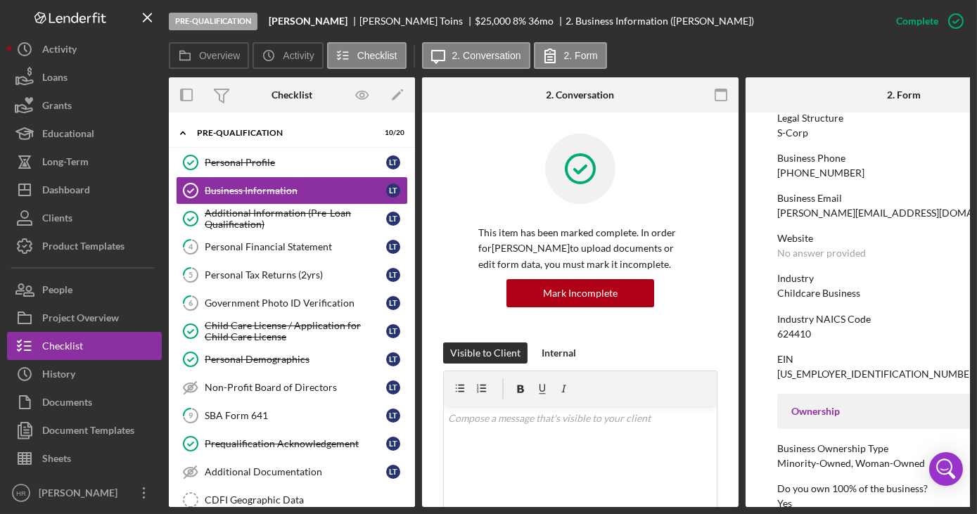
scroll to position [383, 0]
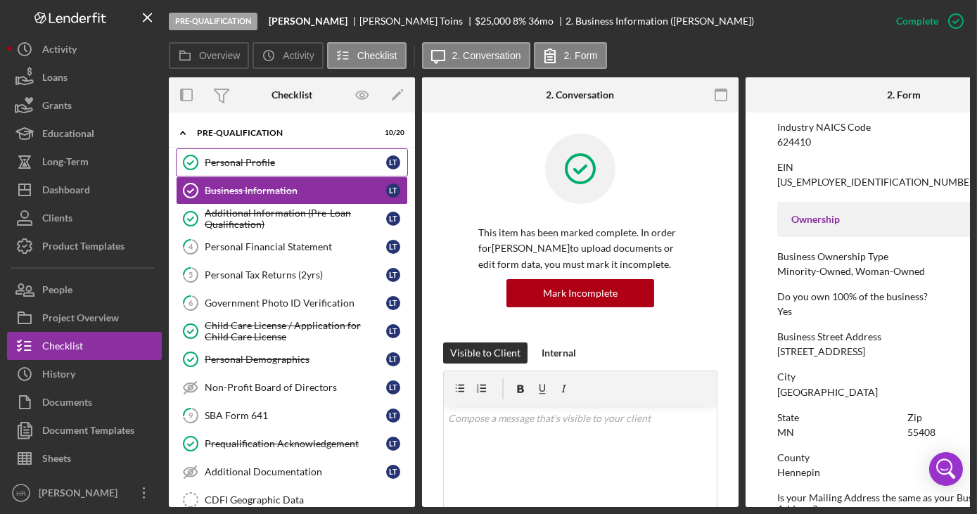
click at [246, 167] on div "Personal Profile" at bounding box center [296, 162] width 182 height 11
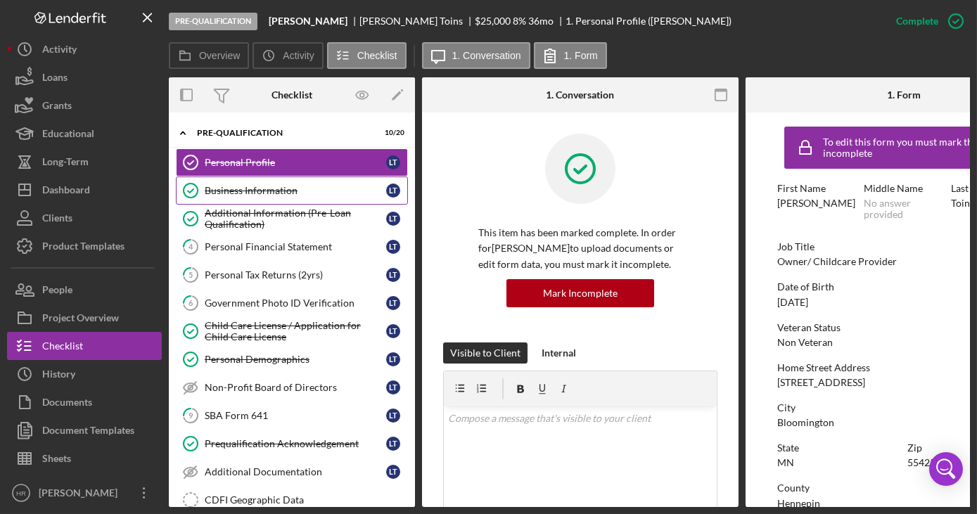
click at [277, 185] on div "Business Information" at bounding box center [296, 190] width 182 height 11
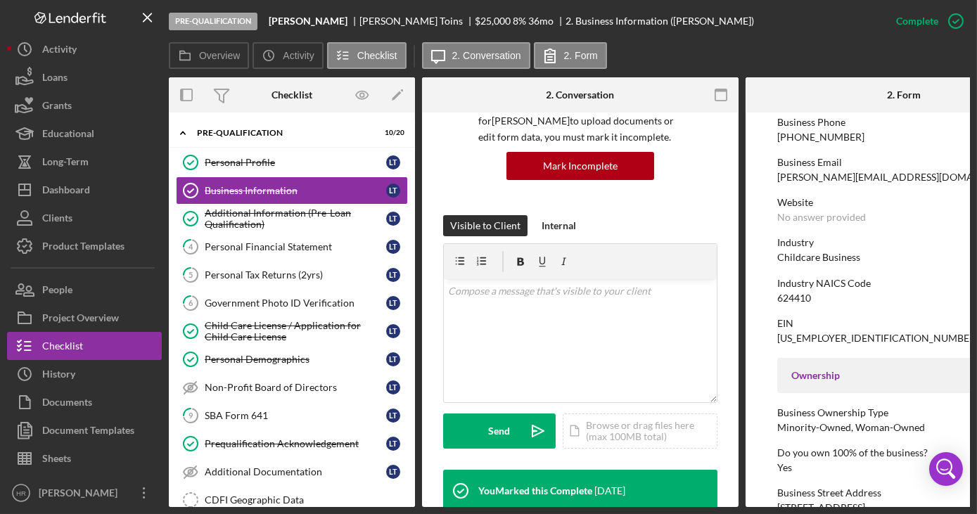
scroll to position [319, 0]
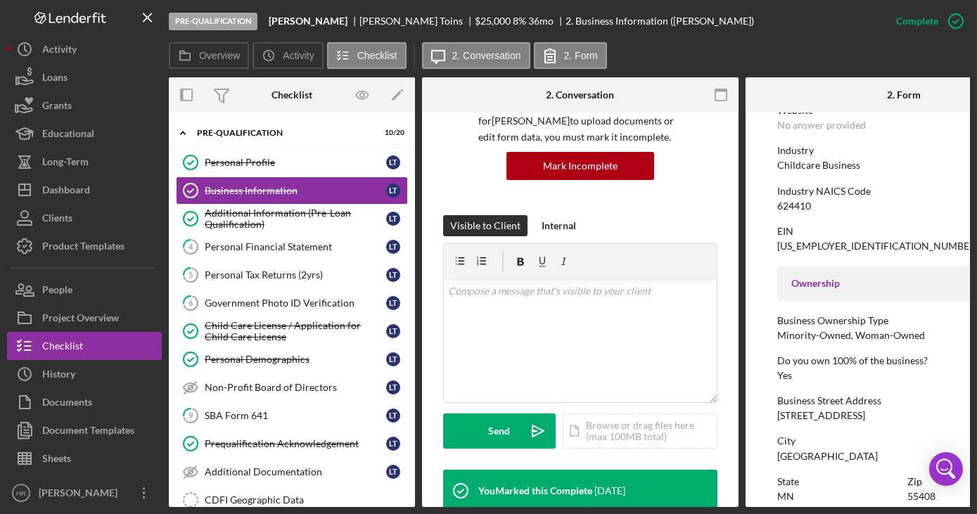
drag, startPoint x: 775, startPoint y: 417, endPoint x: 895, endPoint y: 417, distance: 120.3
click at [895, 417] on form "To edit this form you must mark this item incomplete Business Name [PERSON_NAME…" at bounding box center [904, 310] width 317 height 395
drag, startPoint x: 895, startPoint y: 417, endPoint x: 875, endPoint y: 419, distance: 19.8
copy div "[STREET_ADDRESS]"
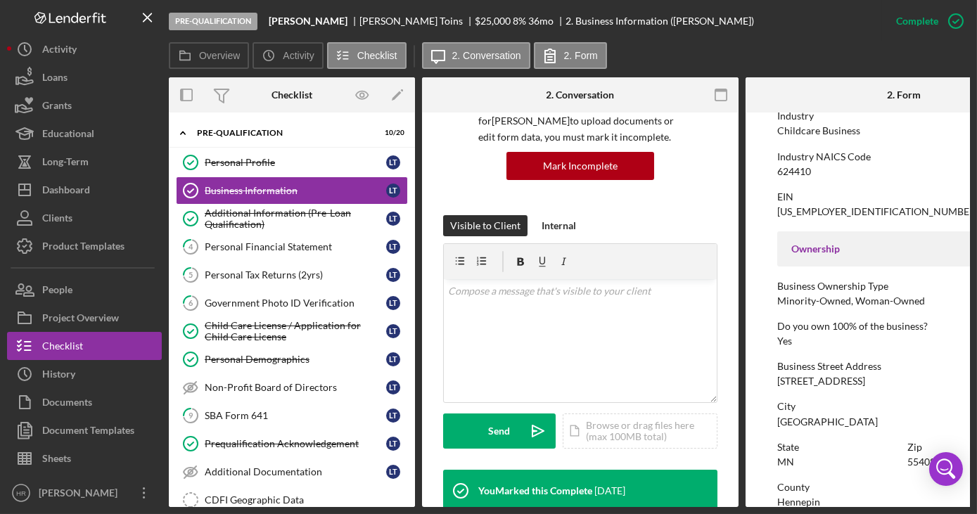
scroll to position [383, 0]
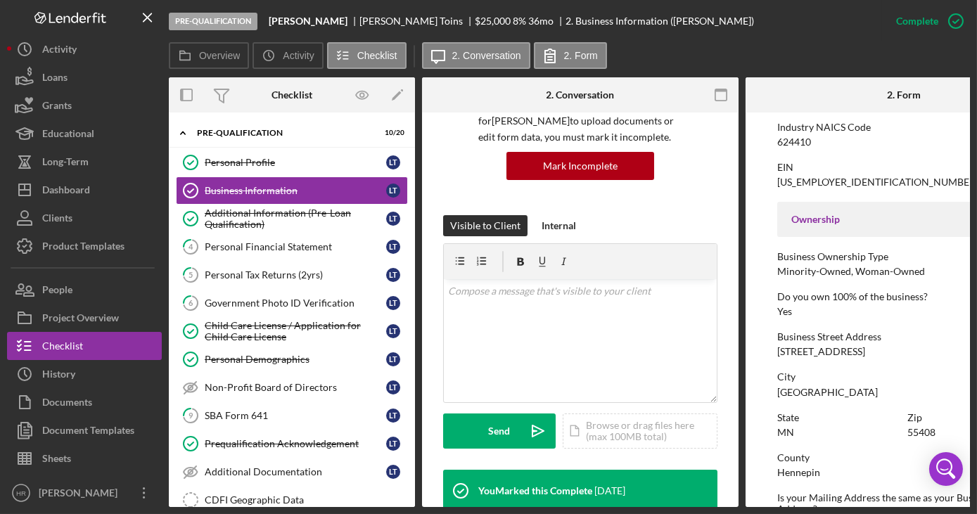
click at [836, 364] on div "To edit this form you must mark this item incomplete Business Name [PERSON_NAME…" at bounding box center [903, 345] width 253 height 1219
drag, startPoint x: 777, startPoint y: 356, endPoint x: 854, endPoint y: 353, distance: 77.4
click at [854, 353] on div "[STREET_ADDRESS]" at bounding box center [821, 351] width 88 height 11
drag, startPoint x: 854, startPoint y: 353, endPoint x: 845, endPoint y: 349, distance: 10.1
copy div "[STREET_ADDRESS]"
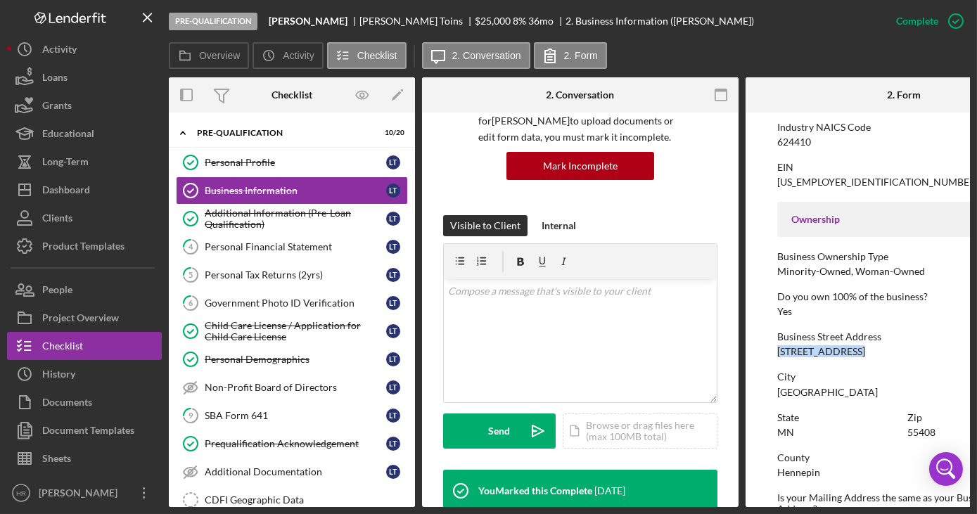
click at [780, 350] on div "[STREET_ADDRESS]" at bounding box center [821, 351] width 88 height 11
drag, startPoint x: 778, startPoint y: 349, endPoint x: 897, endPoint y: 354, distance: 119.0
click at [897, 354] on div "Business Street Address [STREET_ADDRESS]" at bounding box center [903, 344] width 253 height 26
copy div "[STREET_ADDRESS]"
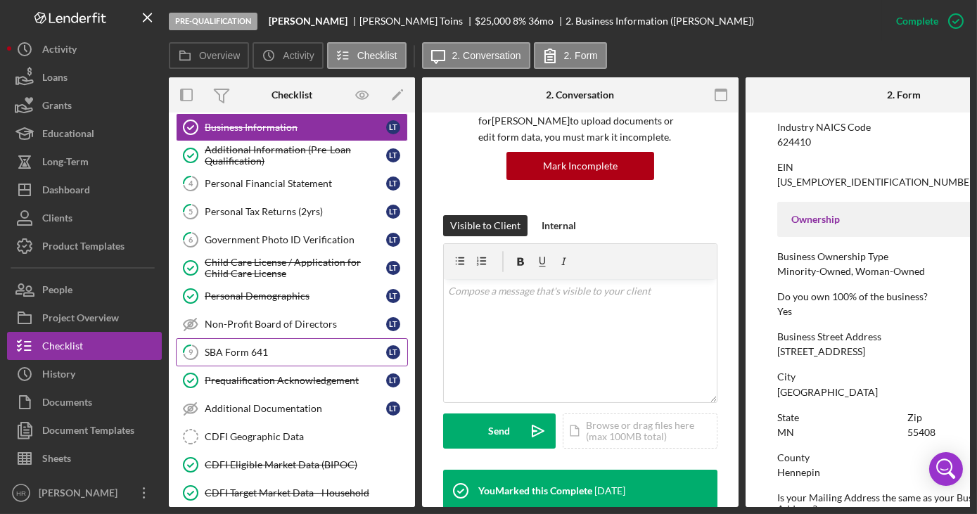
scroll to position [127, 0]
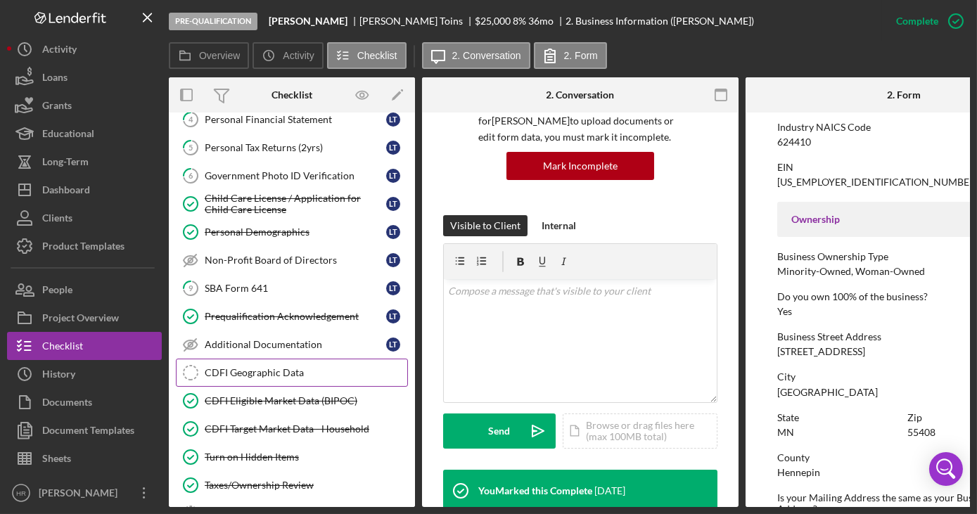
click at [255, 367] on div "CDFI Geographic Data" at bounding box center [306, 372] width 203 height 11
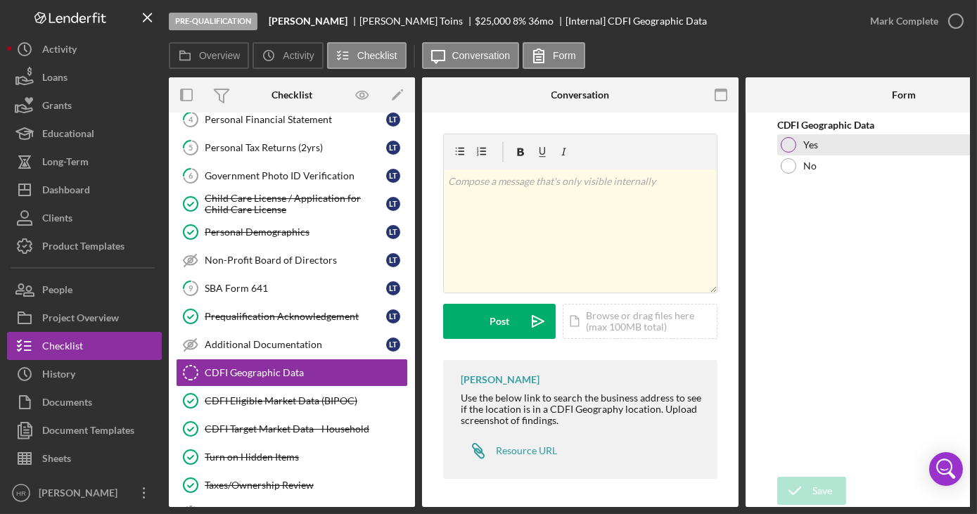
click at [788, 141] on div at bounding box center [788, 144] width 15 height 15
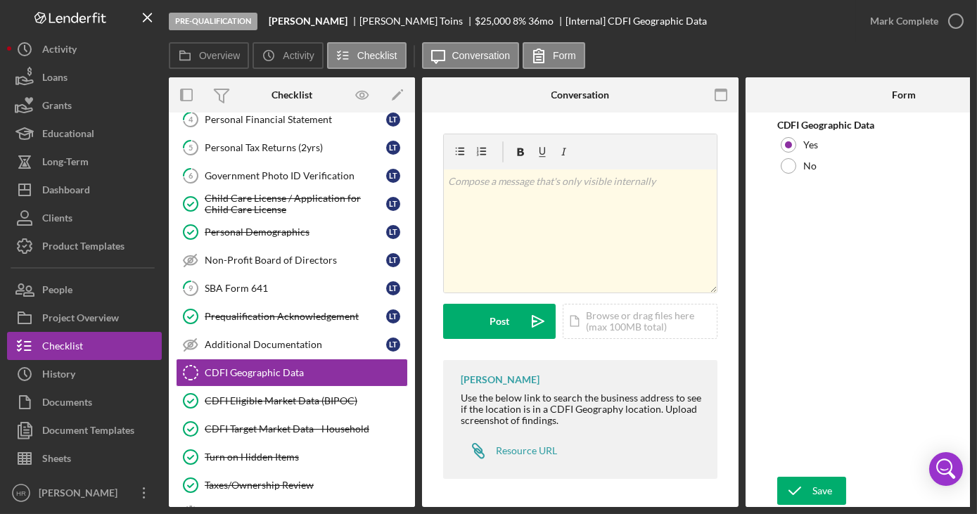
click at [632, 341] on div "v Color teal Color pink Remove color Add row above Add row below Add column bef…" at bounding box center [580, 247] width 274 height 227
click at [625, 326] on div "Icon/Document Browse or drag files here (max 100MB total) Tap to choose files o…" at bounding box center [640, 321] width 155 height 35
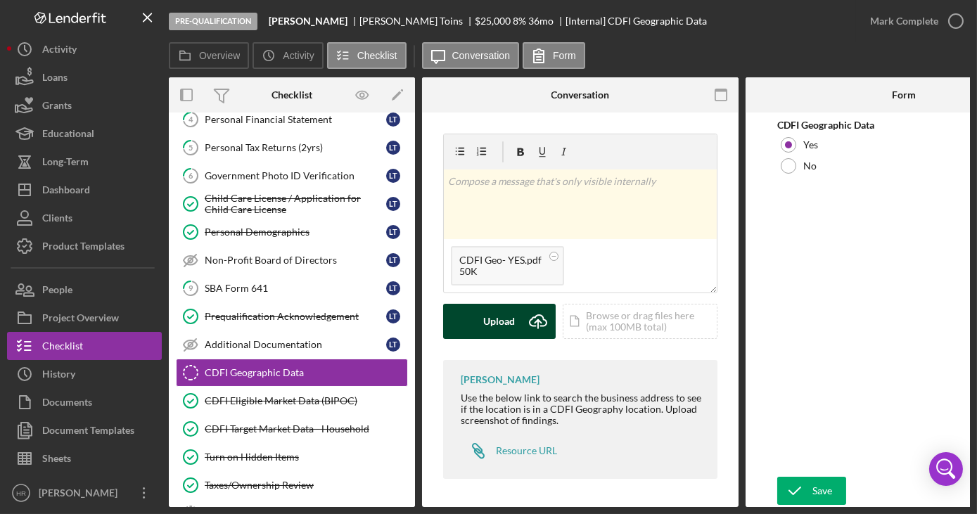
click at [488, 323] on div "Upload" at bounding box center [500, 321] width 32 height 35
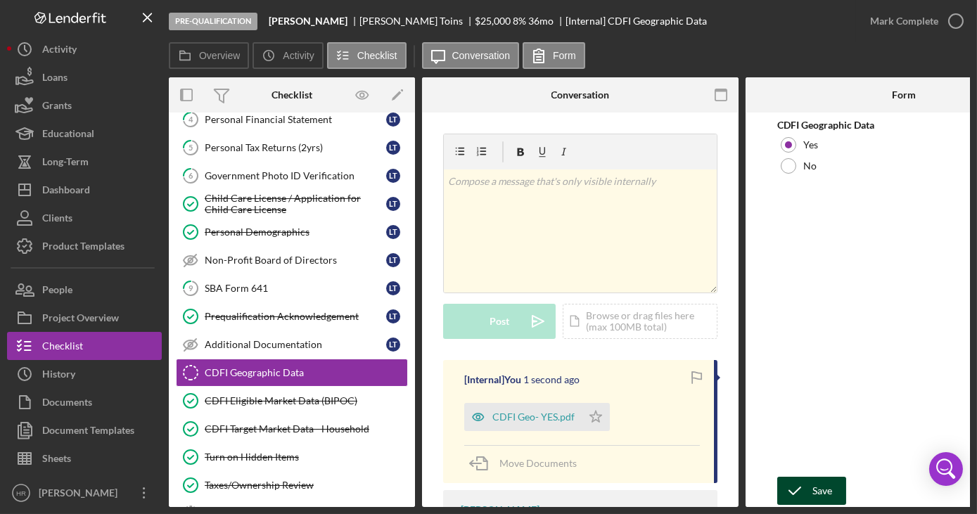
click at [815, 488] on div "Save" at bounding box center [823, 491] width 20 height 28
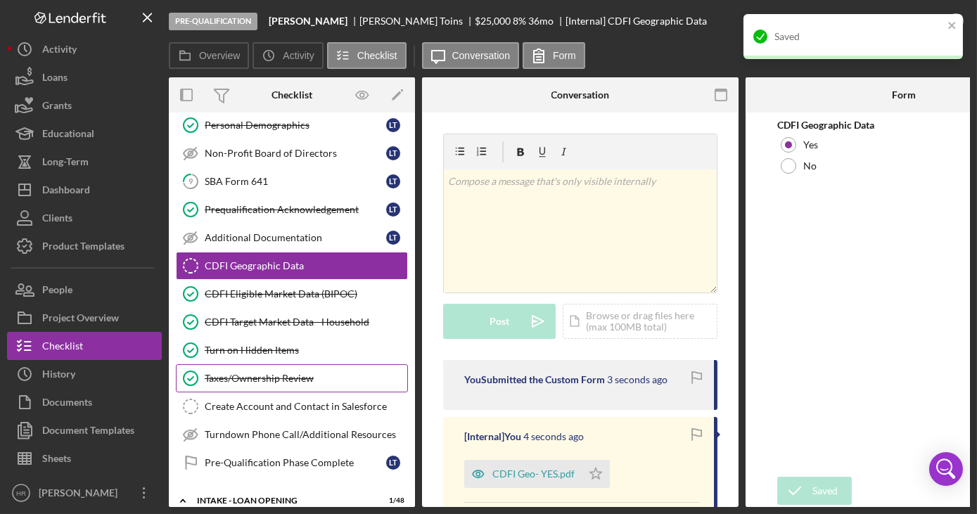
scroll to position [255, 0]
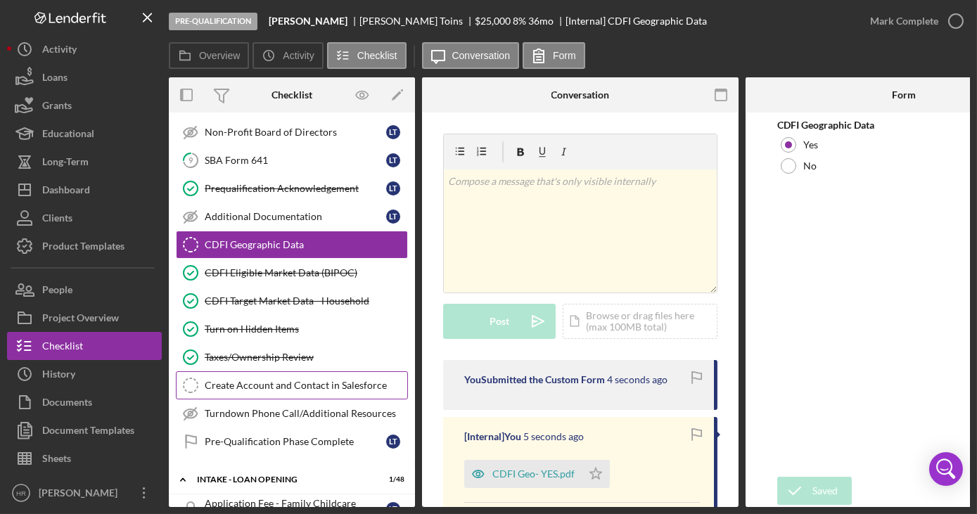
click at [260, 384] on link "Create Account and Contact in Salesforce Create Account and Contact in Salesfor…" at bounding box center [292, 386] width 232 height 28
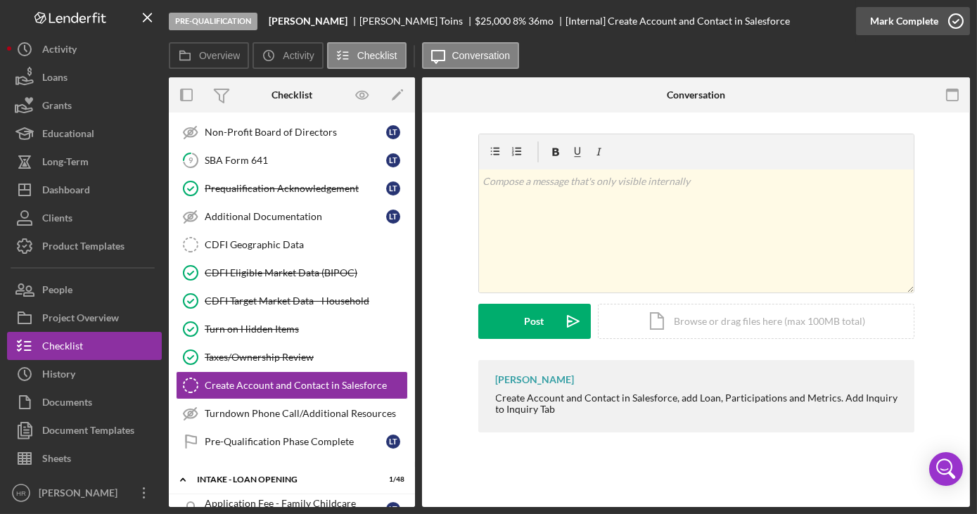
click at [955, 16] on icon "button" at bounding box center [956, 21] width 35 height 35
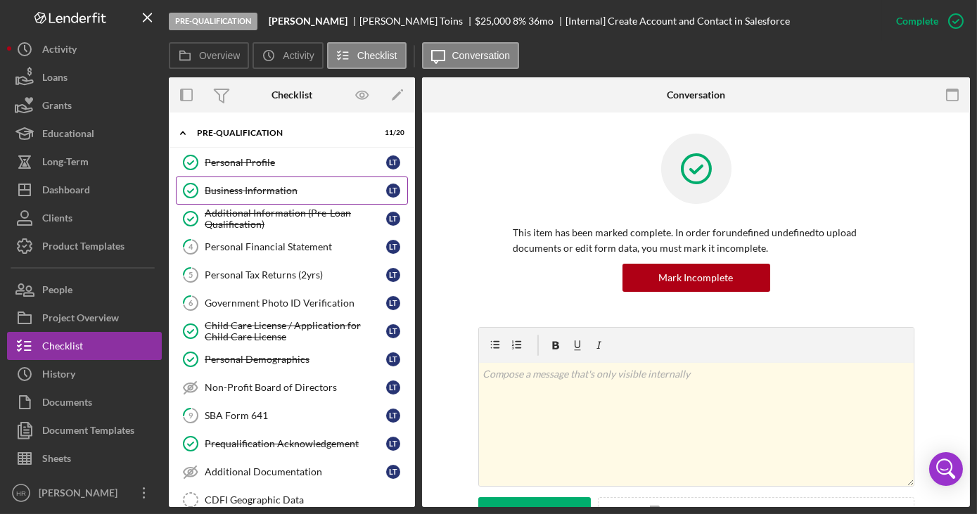
click at [253, 193] on div "Business Information" at bounding box center [296, 190] width 182 height 11
